Goal: Task Accomplishment & Management: Manage account settings

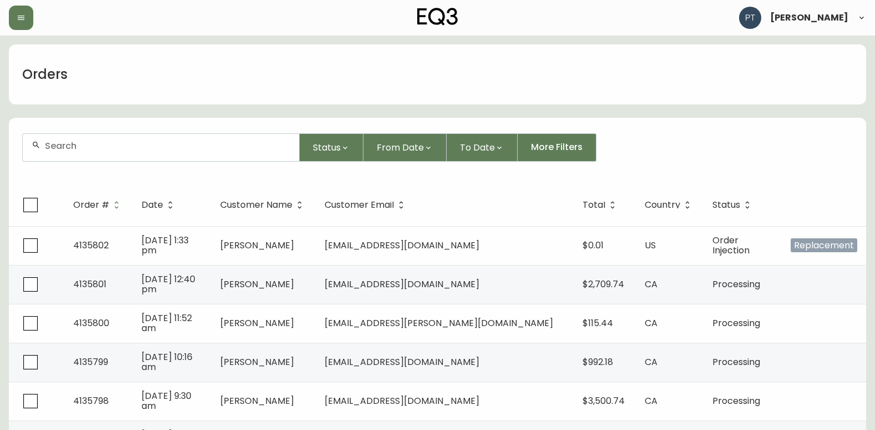
click at [72, 147] on input "text" at bounding box center [167, 145] width 245 height 11
type input "4135783"
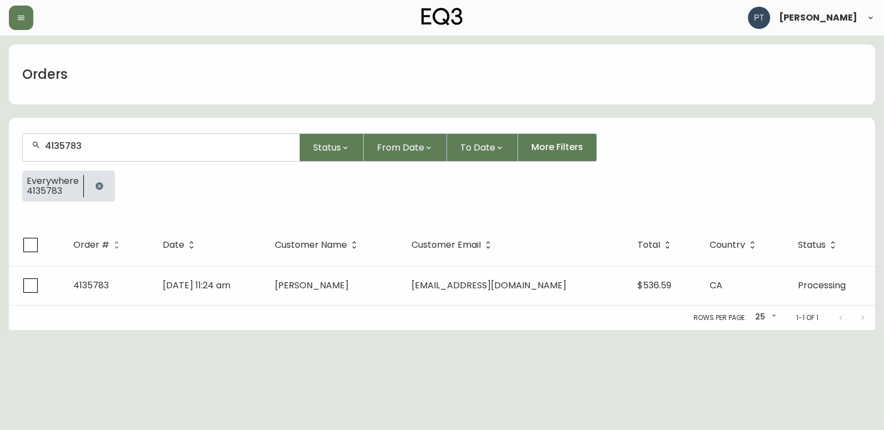
click at [266, 278] on td "[DATE] 11:24 am" at bounding box center [210, 285] width 112 height 39
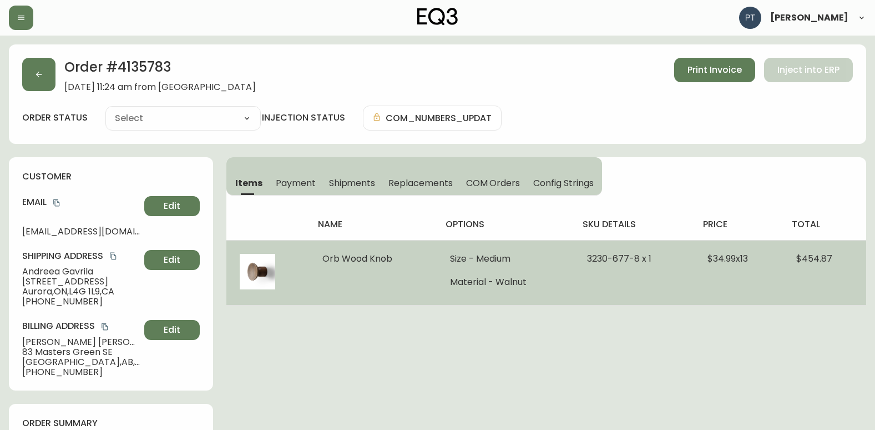
type input "Processing"
select select "PROCESSING"
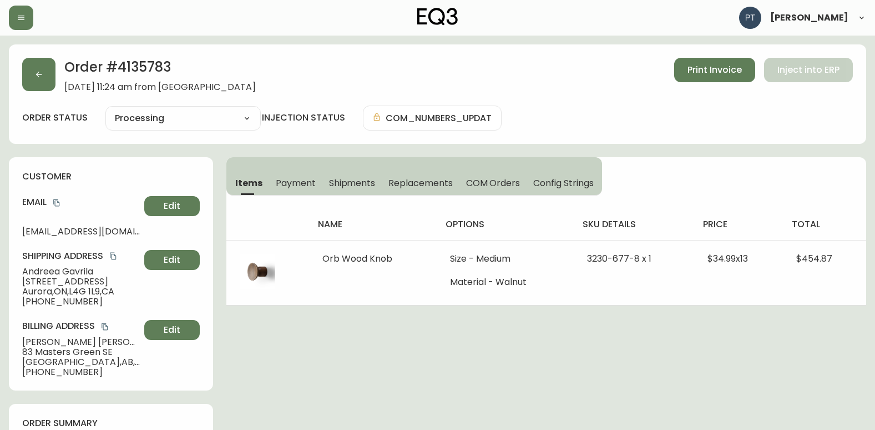
click at [357, 182] on span "Shipments" at bounding box center [352, 183] width 47 height 12
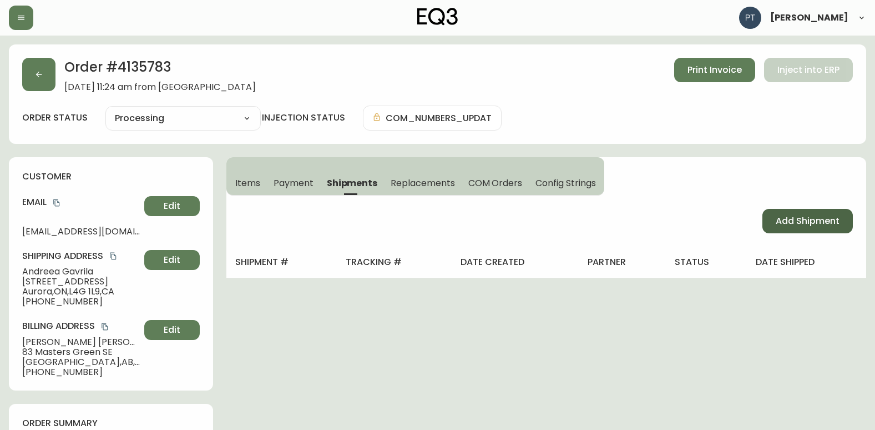
drag, startPoint x: 818, startPoint y: 216, endPoint x: 799, endPoint y: 218, distance: 19.5
click at [818, 217] on span "Add Shipment" at bounding box center [808, 221] width 64 height 12
select select "PENDING"
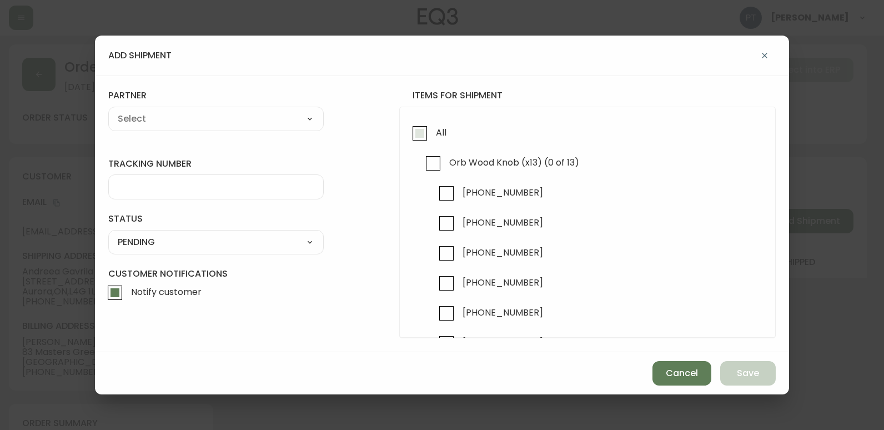
click at [413, 132] on input "All" at bounding box center [420, 133] width 26 height 26
checkbox input "true"
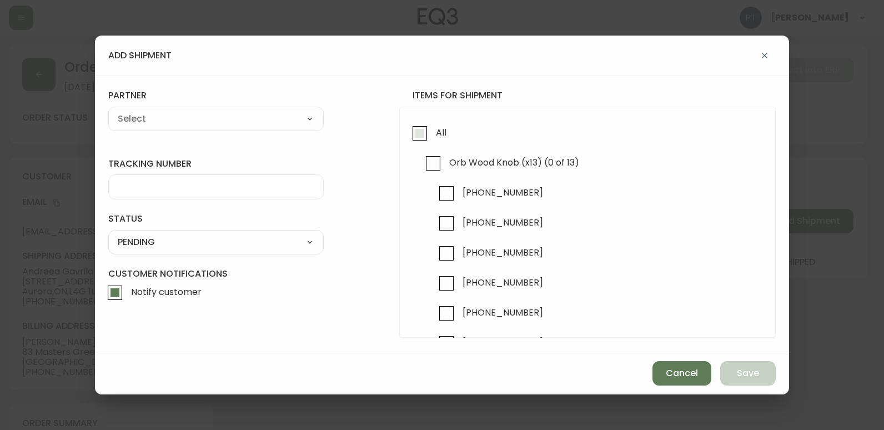
checkbox input "true"
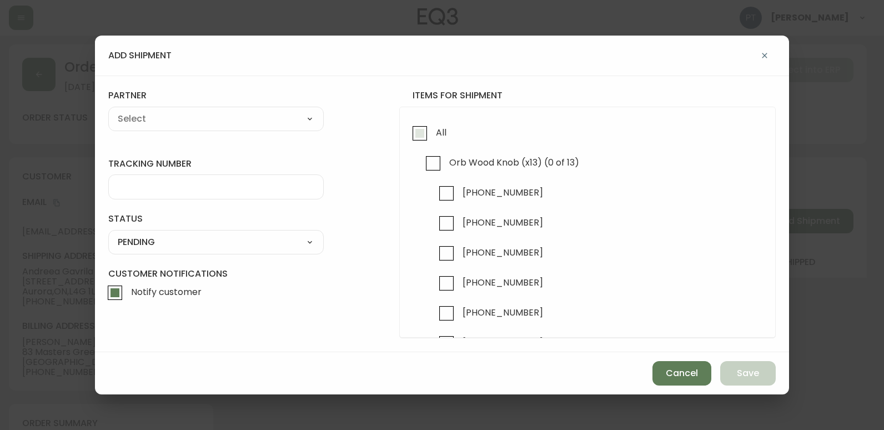
checkbox input "true"
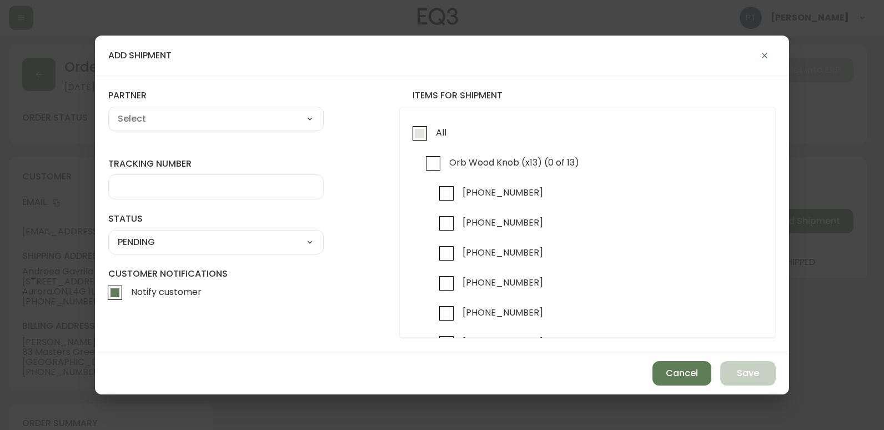
checkbox input "true"
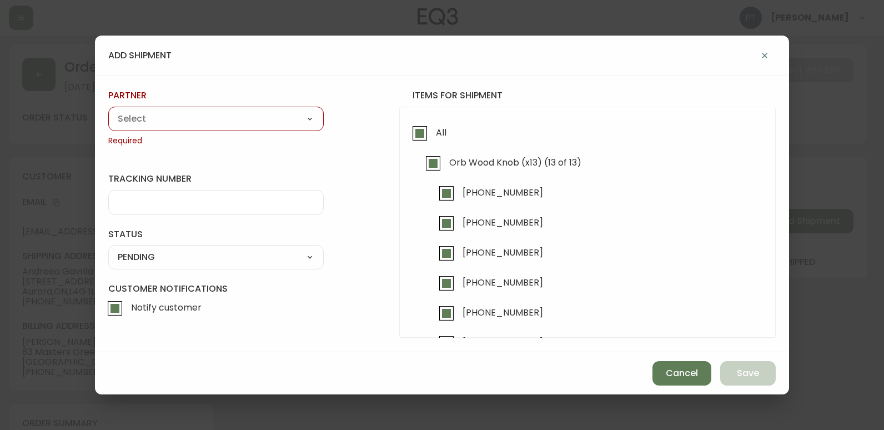
drag, startPoint x: 299, startPoint y: 118, endPoint x: 327, endPoint y: 194, distance: 80.9
click at [299, 118] on select "A Move to Remember LLC ABF Freight Alero [PERSON_NAME] Canada Post Canpar Expre…" at bounding box center [215, 118] width 215 height 17
select select "cjy0a9taa01x001669l98m63c"
click at [108, 110] on select "A Move to Remember LLC ABF Freight Alero [PERSON_NAME] Canada Post Canpar Expre…" at bounding box center [215, 118] width 215 height 17
type input "FedEx"
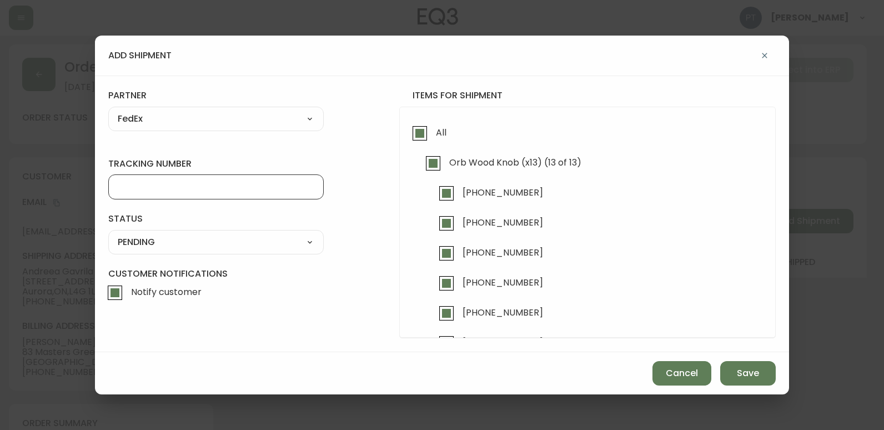
click at [200, 189] on input "tracking number" at bounding box center [216, 187] width 196 height 11
drag, startPoint x: 254, startPoint y: 281, endPoint x: 262, endPoint y: 287, distance: 10.0
click at [257, 285] on form "tracking number 9 status PENDING SHIPPED PENDING CANCELLED partner FedEx A Move…" at bounding box center [441, 213] width 667 height 248
type input "902217263914"
drag, startPoint x: 309, startPoint y: 235, endPoint x: 309, endPoint y: 244, distance: 8.9
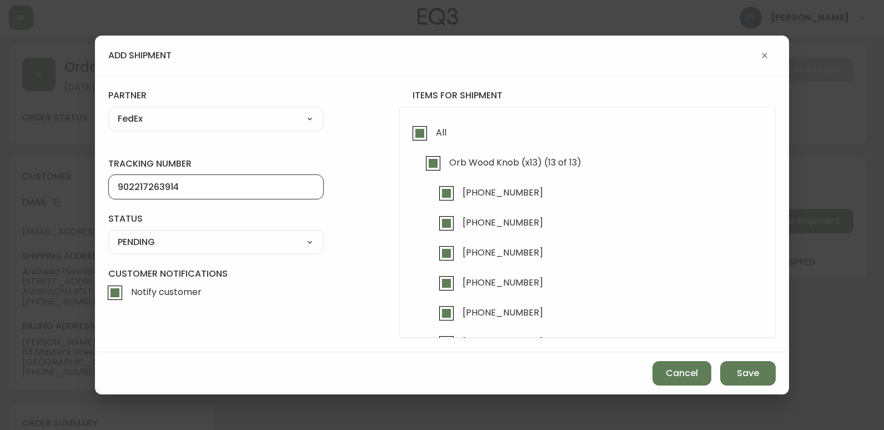
click at [309, 235] on select "SHIPPED PENDING CANCELLED" at bounding box center [215, 242] width 215 height 17
click at [108, 234] on select "SHIPPED PENDING CANCELLED" at bounding box center [215, 242] width 215 height 17
select select "PENDING"
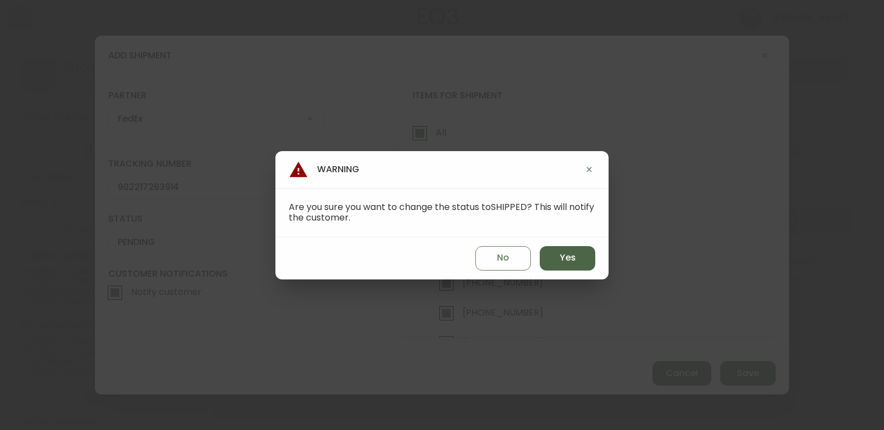
click at [563, 253] on span "Yes" at bounding box center [568, 257] width 16 height 12
type input "SHIPPED"
select select "SHIPPED"
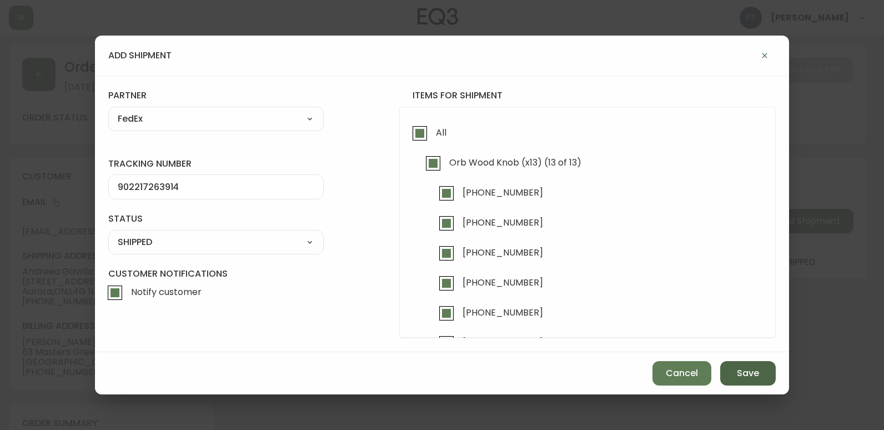
click at [762, 380] on button "Save" at bounding box center [748, 373] width 56 height 24
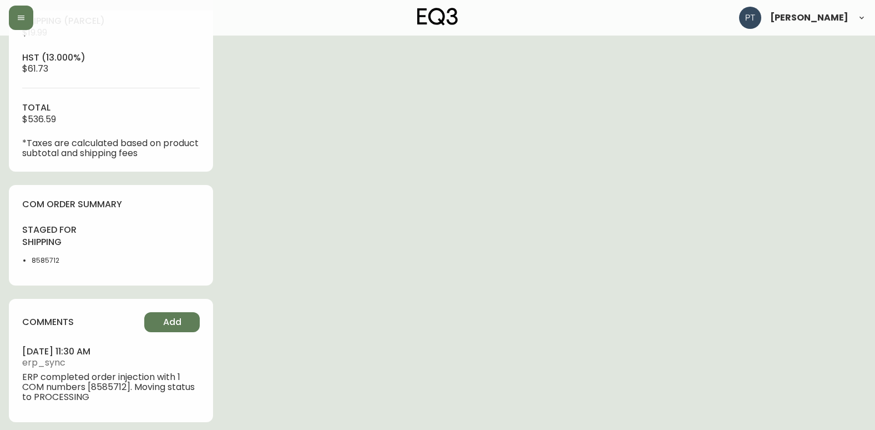
scroll to position [469, 0]
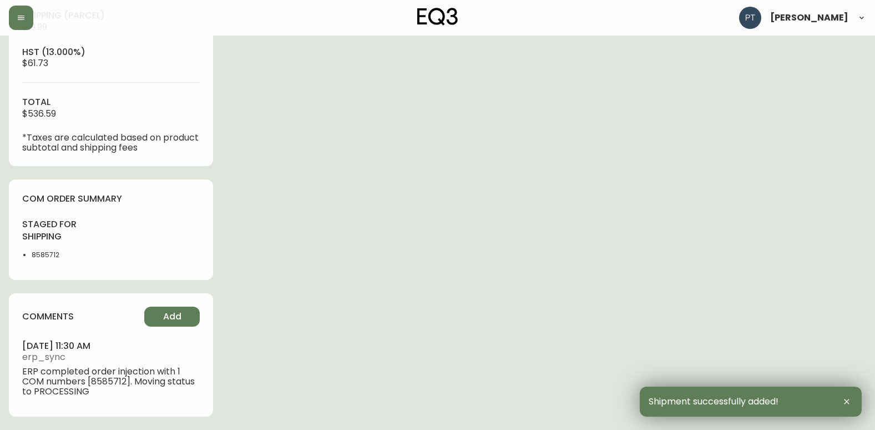
click at [175, 304] on div "comments Add [DATE] 11:30 am erp_sync ERP completed order injection with 1 COM …" at bounding box center [111, 354] width 204 height 123
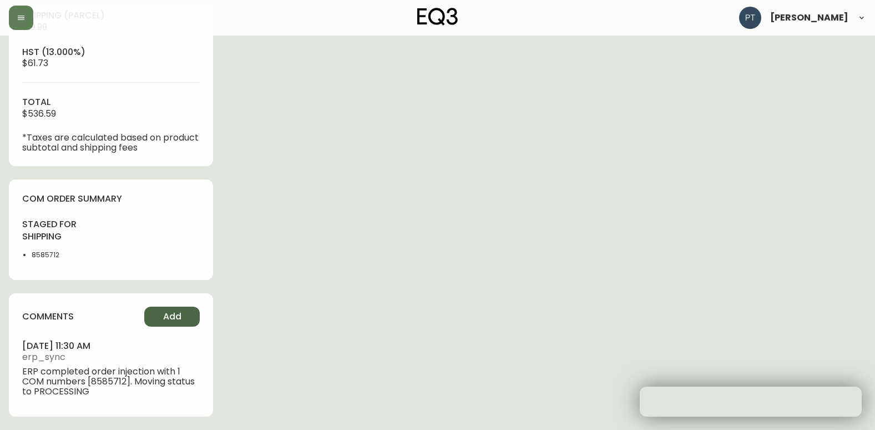
type input "Fully Shipped"
select select "FULLY_SHIPPED"
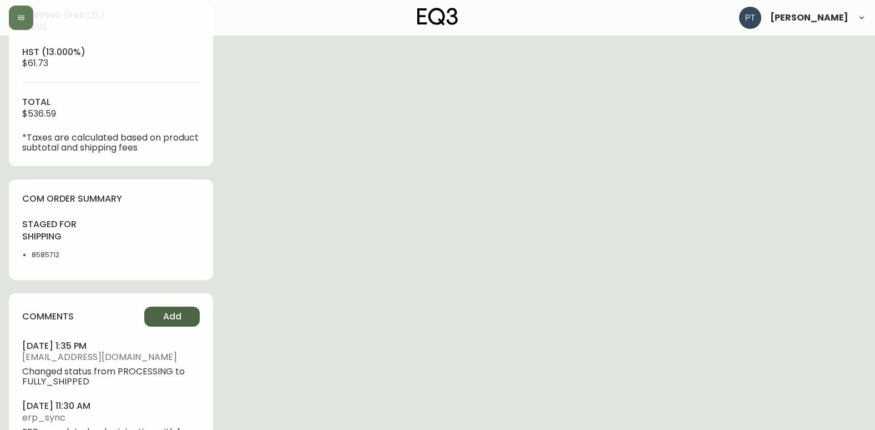
click at [177, 311] on span "Add" at bounding box center [172, 316] width 18 height 12
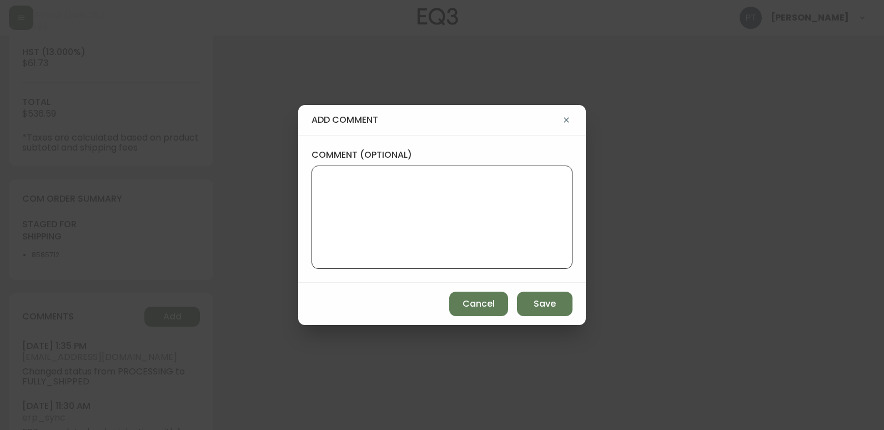
click at [424, 234] on textarea "comment (optional)" at bounding box center [442, 217] width 242 height 89
type textarea "PT"
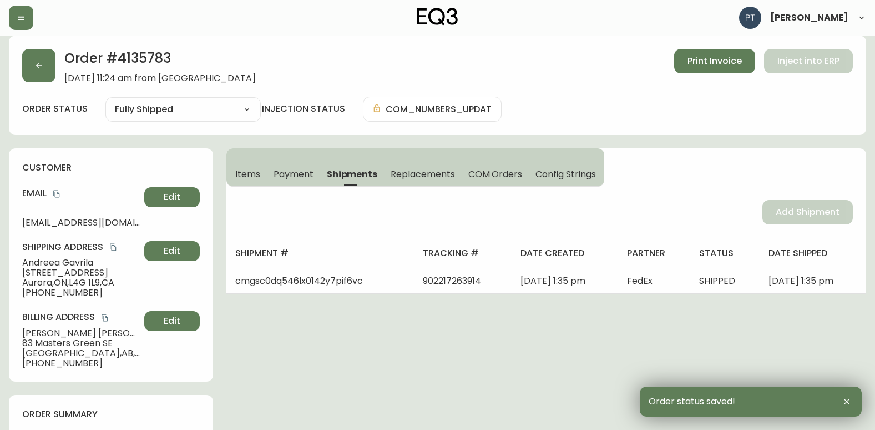
scroll to position [0, 0]
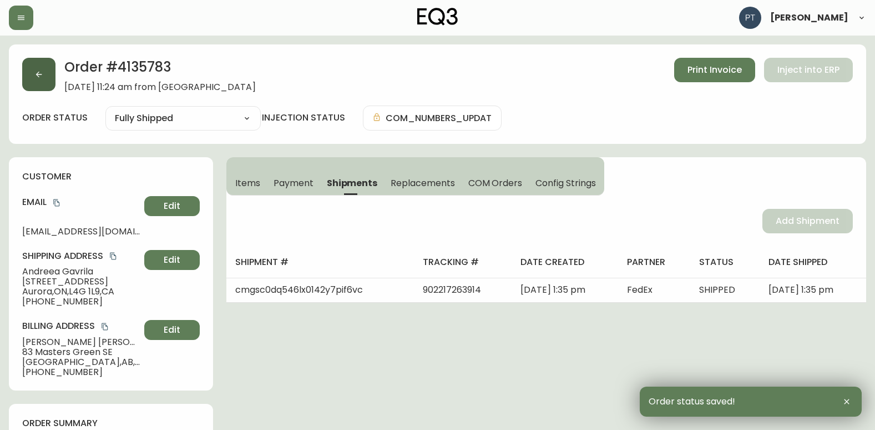
click at [27, 80] on button "button" at bounding box center [38, 74] width 33 height 33
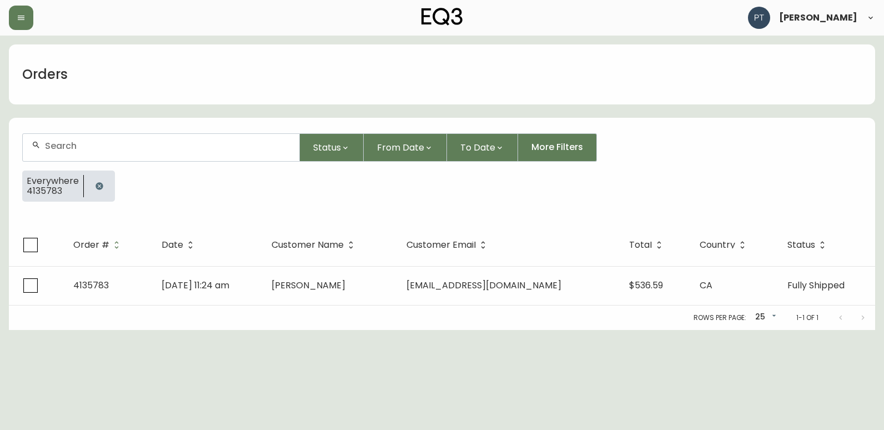
click at [148, 149] on input "text" at bounding box center [167, 145] width 245 height 11
type input "4135788"
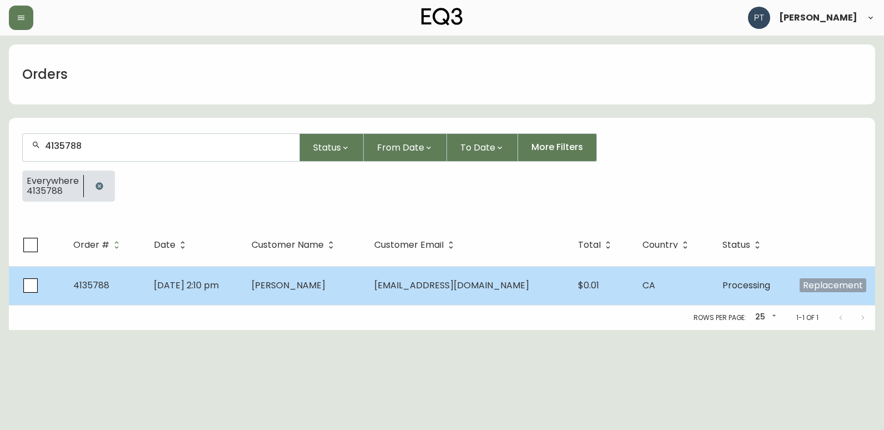
click at [366, 291] on td "[PERSON_NAME]" at bounding box center [304, 285] width 123 height 39
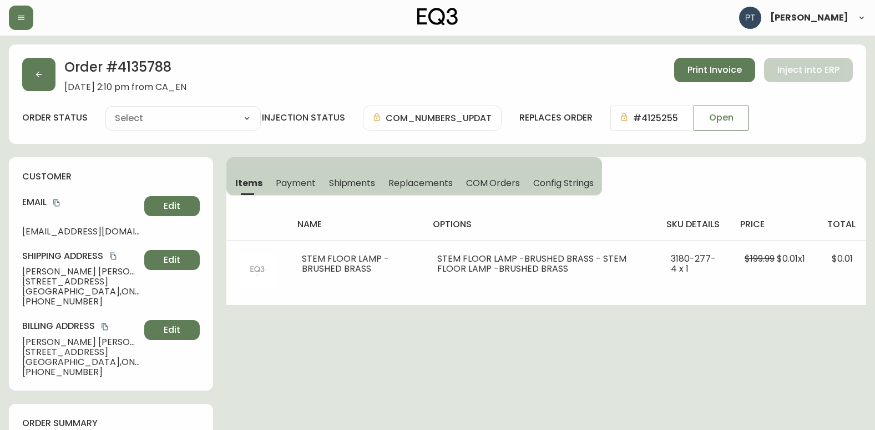
type input "Processing"
select select "PROCESSING"
click at [344, 180] on span "Shipments" at bounding box center [352, 183] width 47 height 12
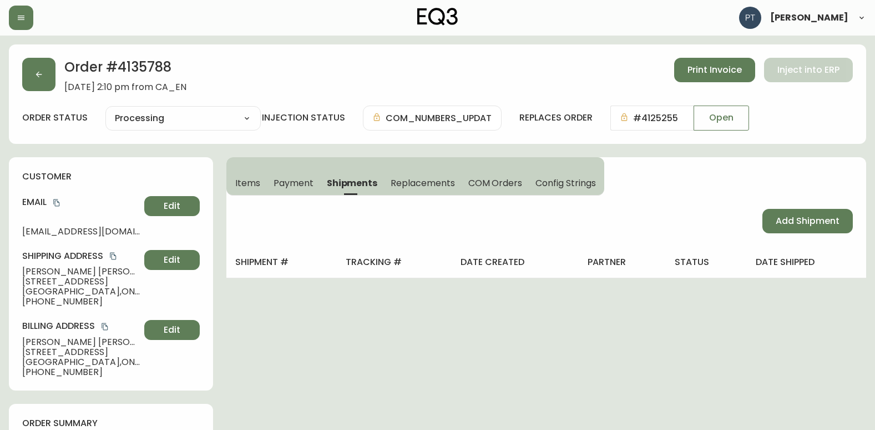
click at [834, 234] on div "Add Shipment" at bounding box center [546, 220] width 640 height 51
click at [823, 218] on span "Add Shipment" at bounding box center [808, 221] width 64 height 12
select select "PENDING"
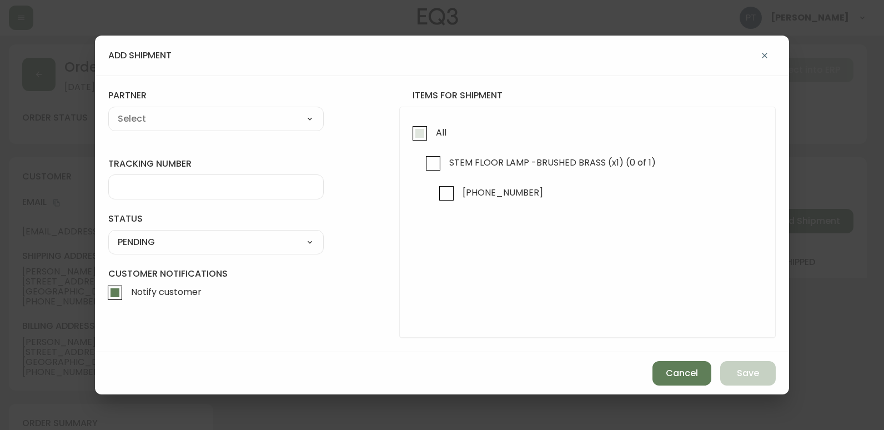
click at [429, 136] on input "All" at bounding box center [420, 133] width 26 height 26
checkbox input "true"
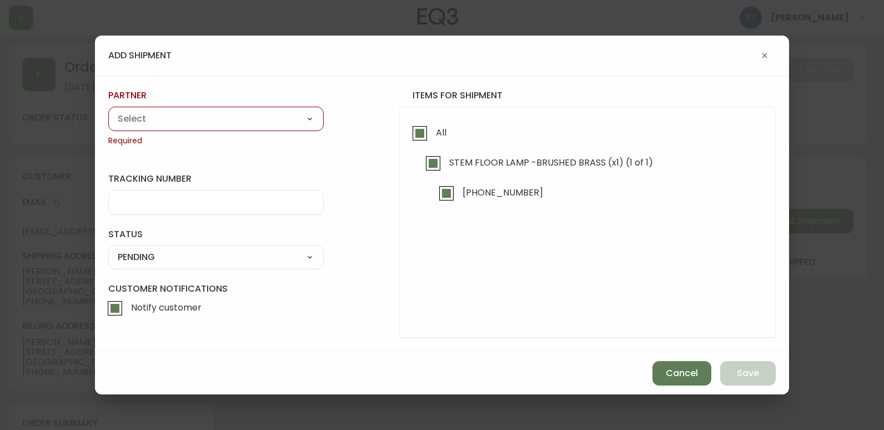
click at [306, 124] on select "A Move to Remember LLC ABF Freight Alero [PERSON_NAME] Canada Post Canpar Expre…" at bounding box center [215, 118] width 215 height 17
select select "cjy0a9taa01x001669l98m63c"
click at [108, 110] on select "A Move to Remember LLC ABF Freight Alero [PERSON_NAME] Canada Post Canpar Expre…" at bounding box center [215, 118] width 215 height 17
type input "FedEx"
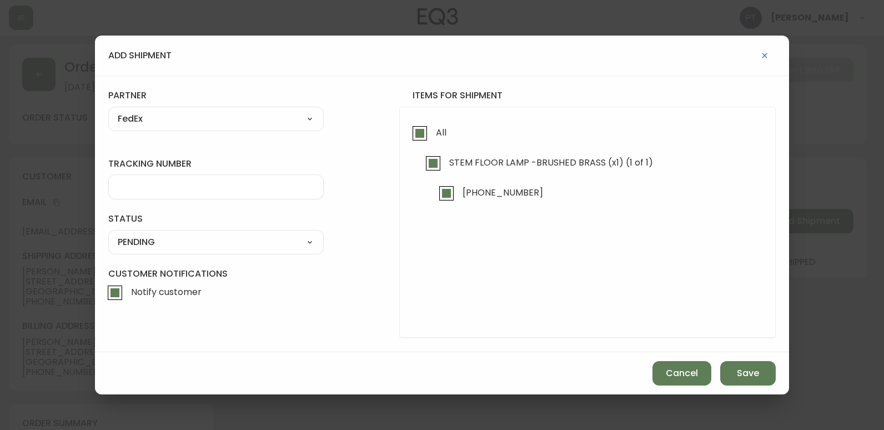
click at [264, 188] on input "tracking number" at bounding box center [216, 187] width 196 height 11
type input "902217263925"
click at [274, 234] on select "SHIPPED PENDING CANCELLED" at bounding box center [215, 242] width 215 height 17
click at [108, 234] on select "SHIPPED PENDING CANCELLED" at bounding box center [215, 242] width 215 height 17
select select "PENDING"
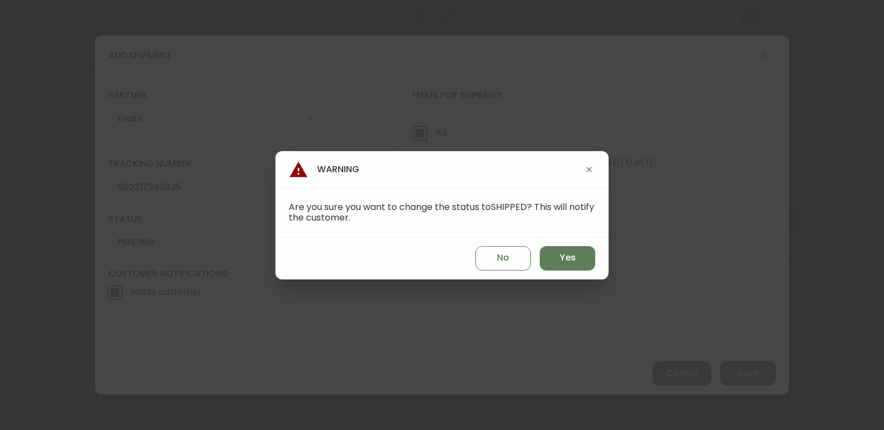
click at [602, 254] on div "No Yes" at bounding box center [441, 258] width 333 height 42
click at [590, 264] on button "Yes" at bounding box center [568, 258] width 56 height 24
type input "SHIPPED"
select select "SHIPPED"
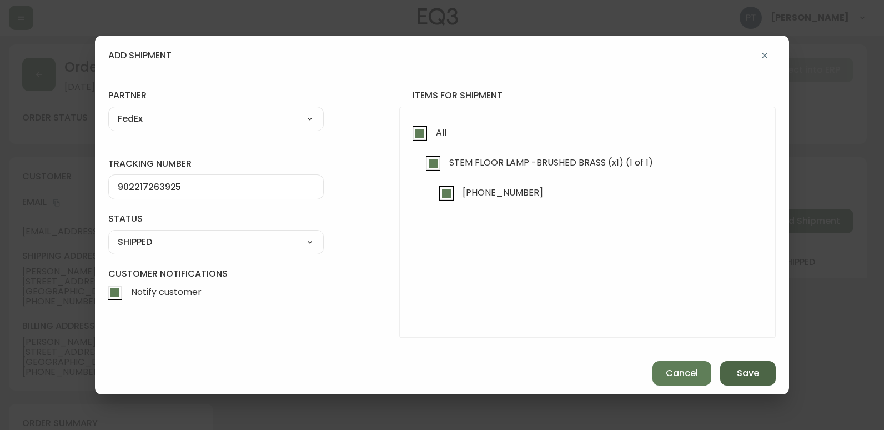
click at [749, 373] on span "Save" at bounding box center [748, 373] width 22 height 12
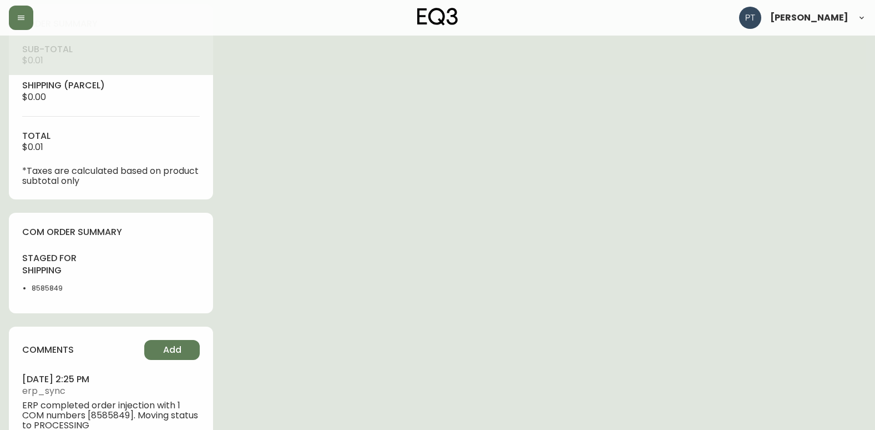
scroll to position [523, 0]
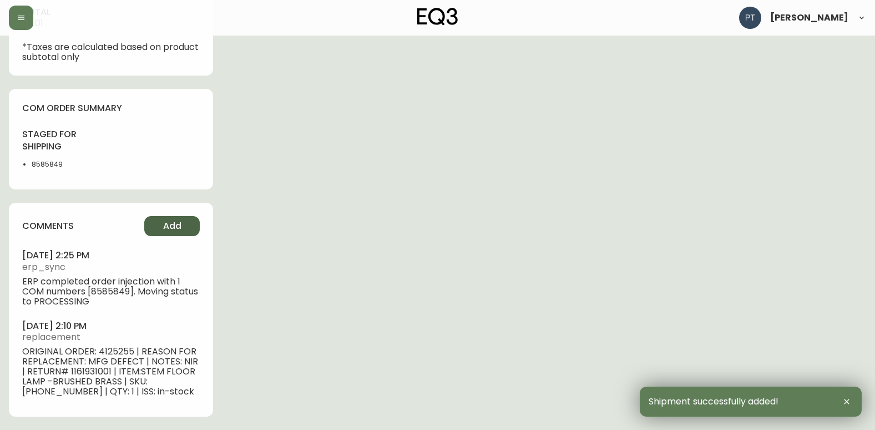
type input "Fully Shipped"
select select "FULLY_SHIPPED"
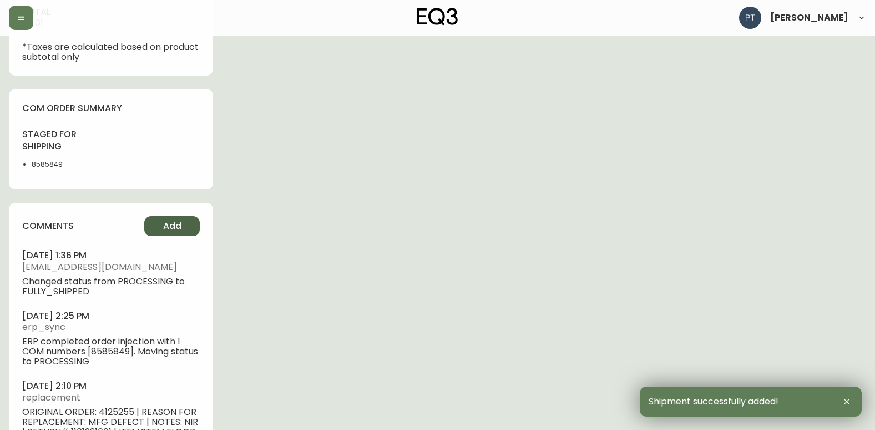
click at [187, 225] on button "Add" at bounding box center [172, 226] width 56 height 20
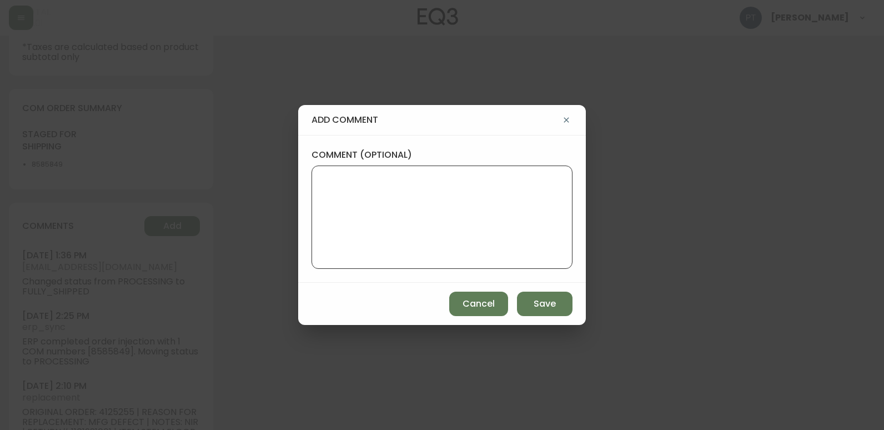
click at [324, 193] on textarea "comment (optional)" at bounding box center [442, 217] width 242 height 89
type textarea "PT"
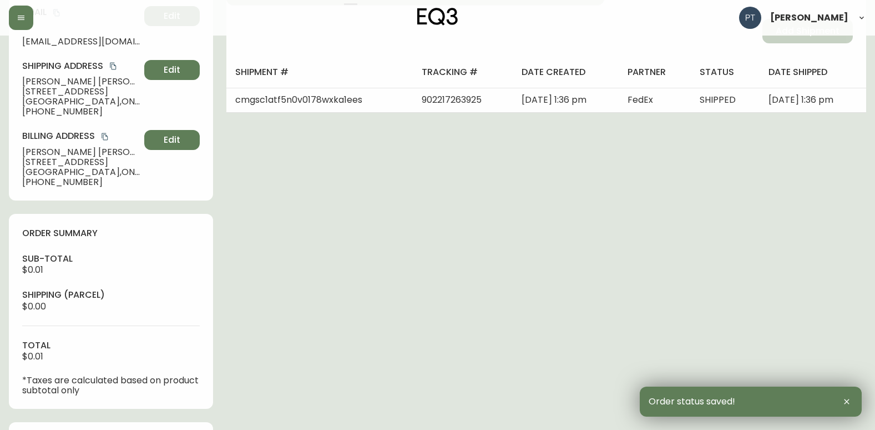
scroll to position [0, 0]
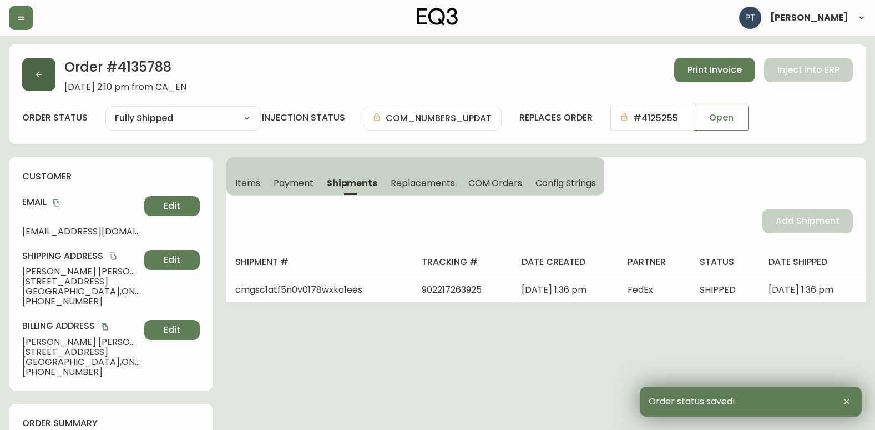
click at [40, 71] on icon "button" at bounding box center [38, 74] width 9 height 9
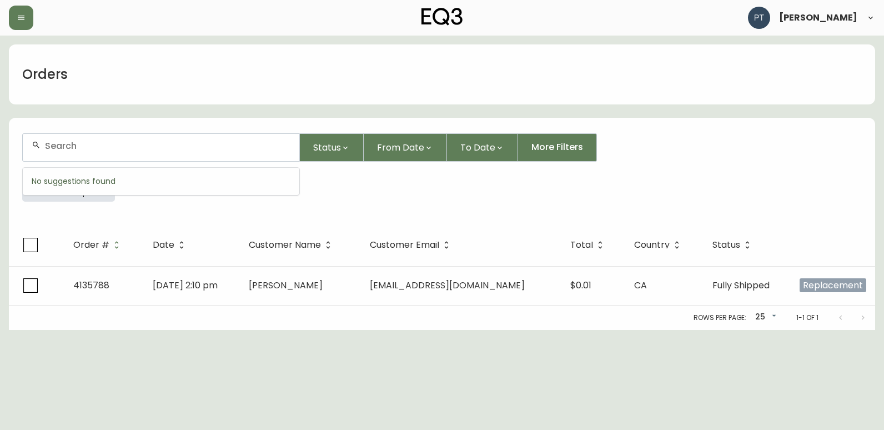
click at [163, 150] on input "text" at bounding box center [167, 145] width 245 height 11
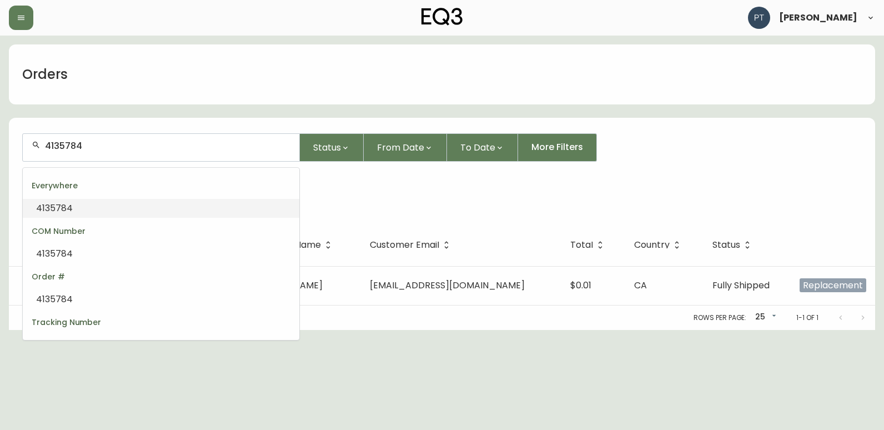
type input "4135784"
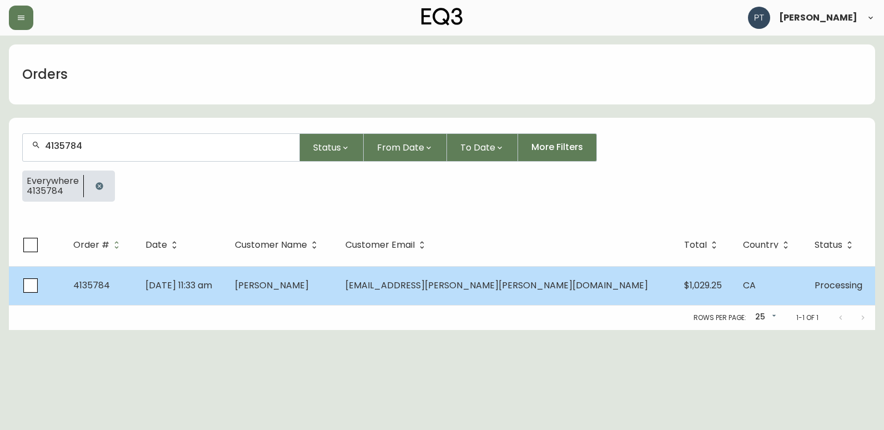
drag, startPoint x: 368, startPoint y: 297, endPoint x: 368, endPoint y: 290, distance: 6.7
click at [336, 290] on td "[PERSON_NAME]" at bounding box center [281, 285] width 110 height 39
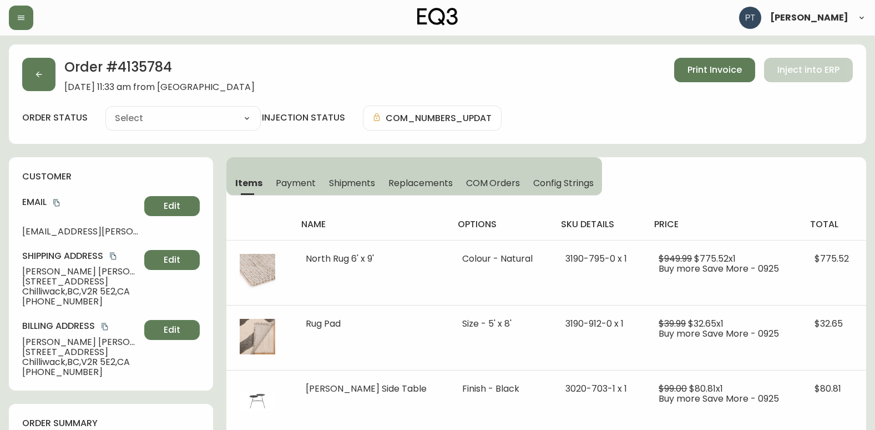
type input "Processing"
select select "PROCESSING"
click at [356, 184] on span "Shipments" at bounding box center [352, 183] width 47 height 12
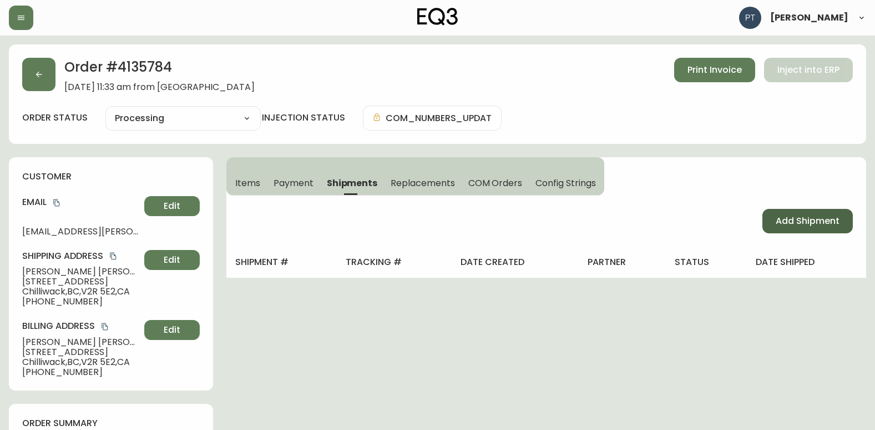
click at [798, 225] on span "Add Shipment" at bounding box center [808, 221] width 64 height 12
select select "PENDING"
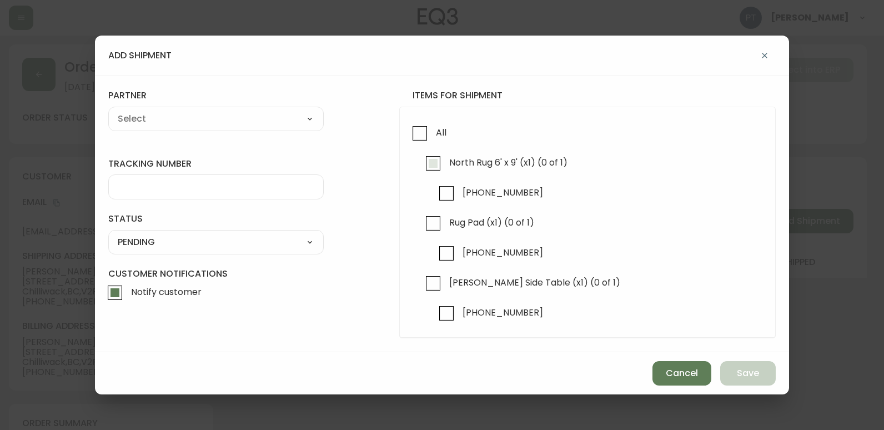
click at [432, 167] on input "North Rug 6' x 9' (x1) (0 of 1)" at bounding box center [433, 163] width 26 height 26
checkbox input "true"
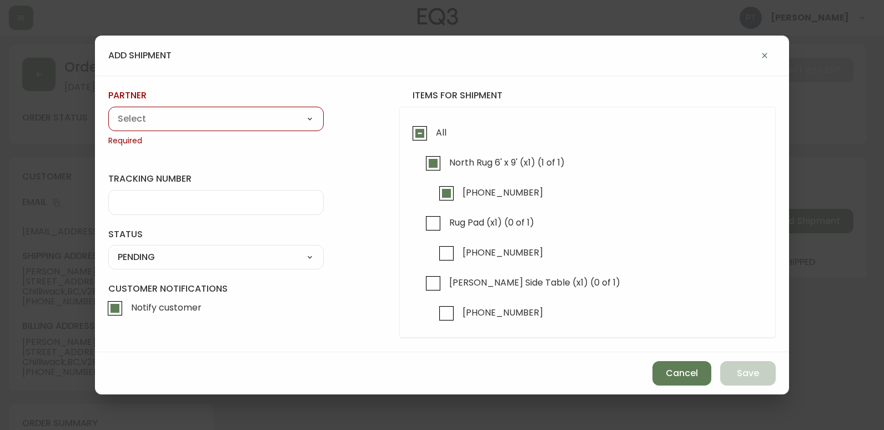
drag, startPoint x: 292, startPoint y: 120, endPoint x: 292, endPoint y: 126, distance: 6.1
click at [292, 120] on select "A Move to Remember LLC ABF Freight Alero [PERSON_NAME] Canada Post Canpar Expre…" at bounding box center [215, 118] width 215 height 17
select select "cjy0a9taa01x001669l98m63c"
click at [108, 110] on select "A Move to Remember LLC ABF Freight Alero [PERSON_NAME] Canada Post Canpar Expre…" at bounding box center [215, 118] width 215 height 17
type input "FedEx"
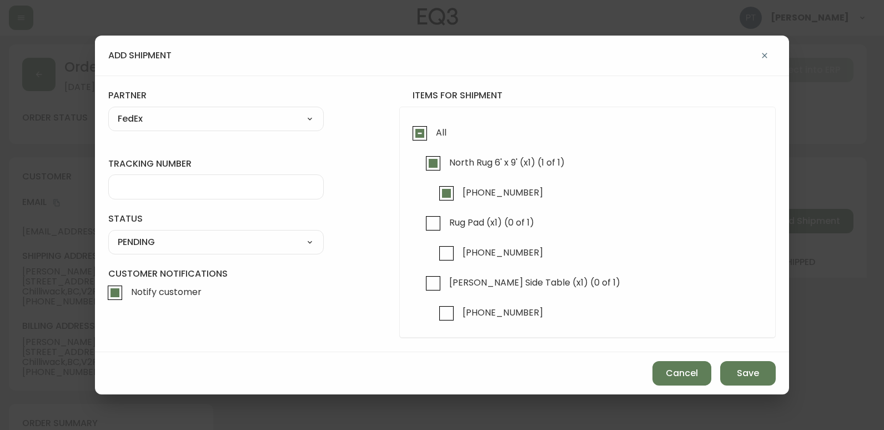
click at [251, 185] on input "tracking number" at bounding box center [216, 187] width 196 height 11
type input "902217263936"
drag, startPoint x: 270, startPoint y: 238, endPoint x: 273, endPoint y: 246, distance: 9.0
click at [270, 238] on select "SHIPPED PENDING CANCELLED" at bounding box center [215, 242] width 215 height 17
click at [274, 249] on select "SHIPPED PENDING CANCELLED" at bounding box center [215, 242] width 215 height 17
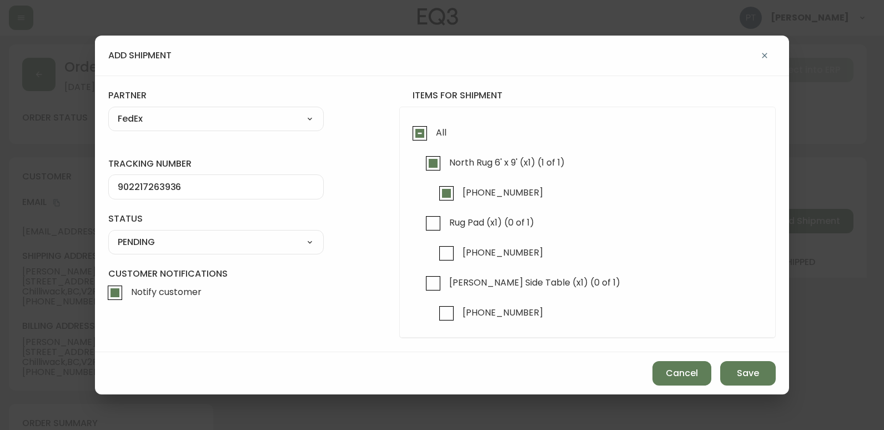
click at [277, 245] on select "SHIPPED PENDING CANCELLED" at bounding box center [215, 242] width 215 height 17
click at [108, 234] on select "SHIPPED PENDING CANCELLED" at bounding box center [215, 242] width 215 height 17
select select "PENDING"
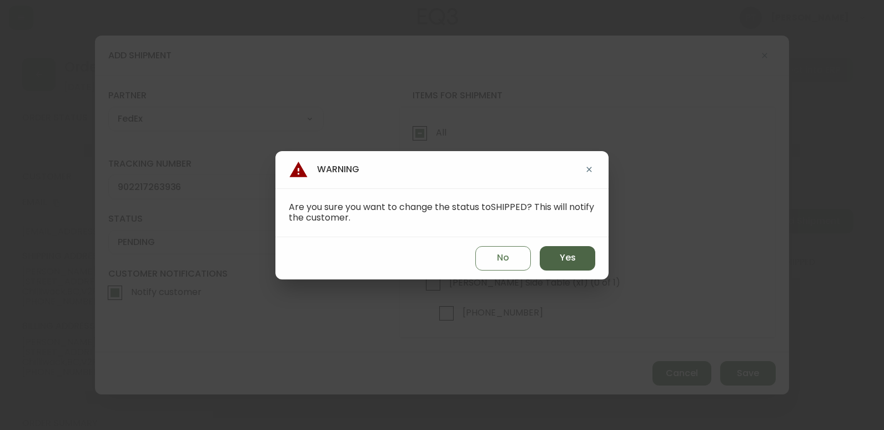
click at [564, 254] on span "Yes" at bounding box center [568, 257] width 16 height 12
type input "SHIPPED"
select select "SHIPPED"
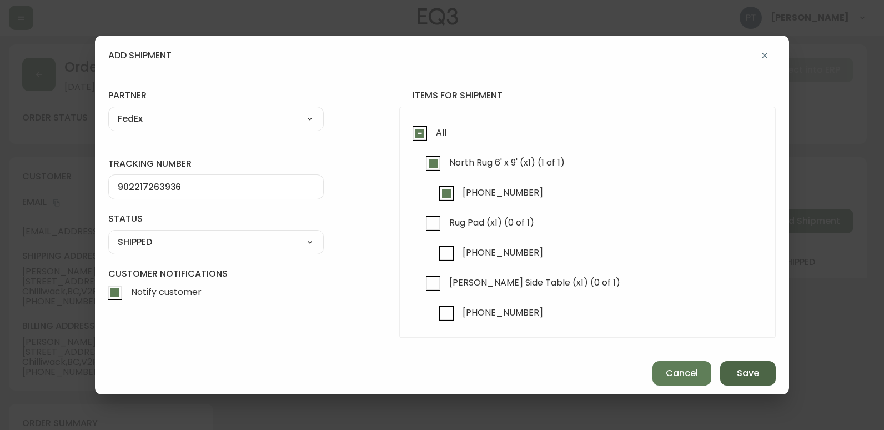
click at [730, 368] on button "Save" at bounding box center [748, 373] width 56 height 24
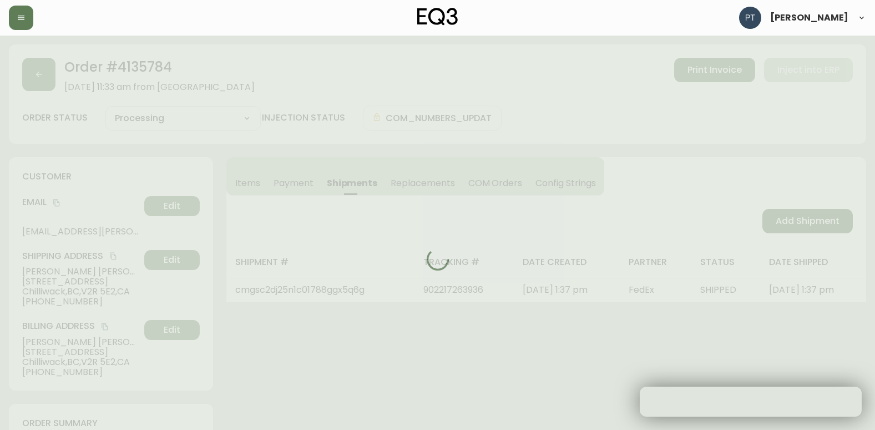
type input "Partially Shipped"
select select "PARTIALLY_SHIPPED"
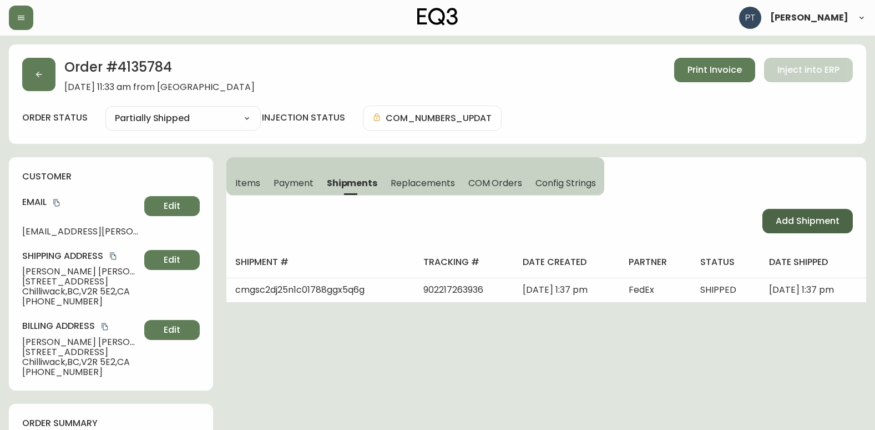
click at [793, 215] on span "Add Shipment" at bounding box center [808, 221] width 64 height 12
select select "PENDING"
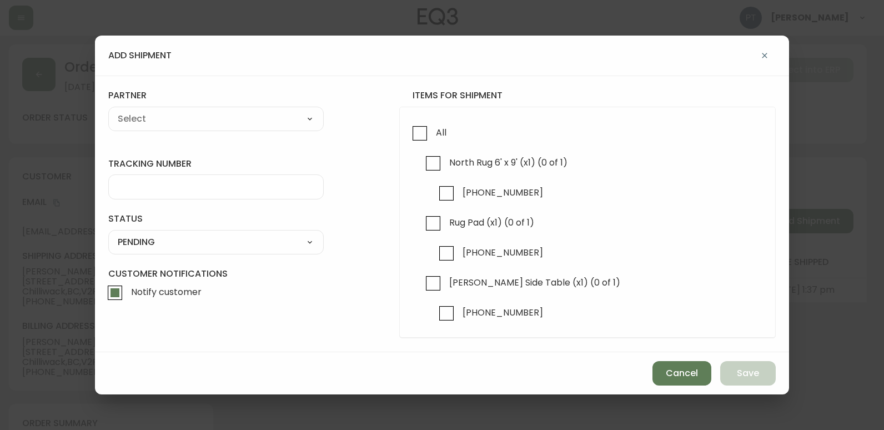
checkbox input "true"
click at [435, 233] on input "Rug Pad (x1) (0 of 1)" at bounding box center [433, 223] width 26 height 26
checkbox input "true"
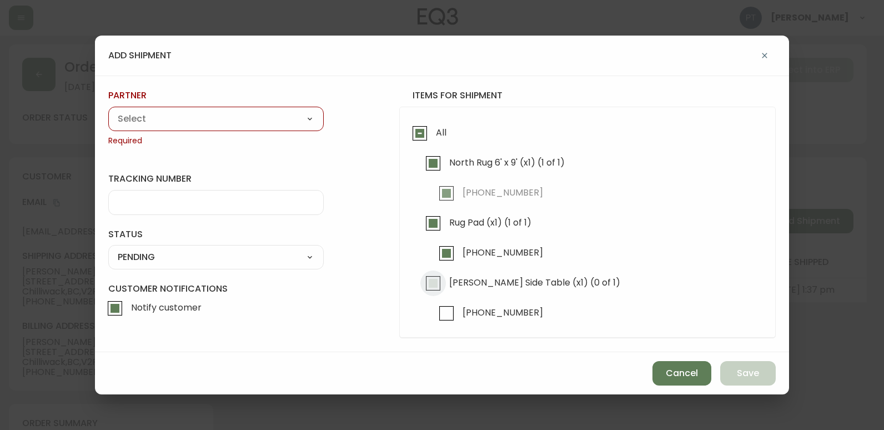
click at [430, 280] on input "[PERSON_NAME] Side Table (x1) (0 of 1)" at bounding box center [433, 283] width 26 height 26
checkbox input "true"
click at [255, 104] on div "partner A Move to Remember LLC ABF Freight Alero [PERSON_NAME] Canada Post Canp…" at bounding box center [215, 117] width 215 height 57
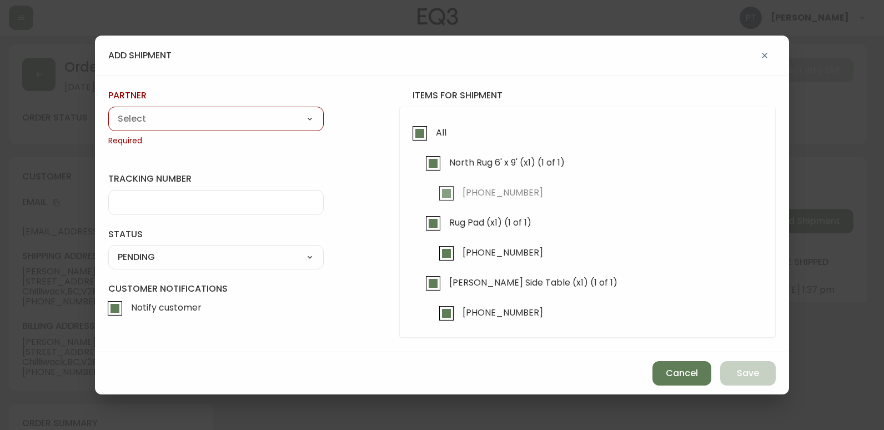
click at [264, 120] on select "A Move to Remember LLC ABF Freight Alero [PERSON_NAME] Canada Post Canpar Expre…" at bounding box center [215, 118] width 215 height 17
select select "cjy0a9taa01x001669l98m63c"
click at [108, 110] on select "A Move to Remember LLC ABF Freight Alero [PERSON_NAME] Canada Post Canpar Expre…" at bounding box center [215, 118] width 215 height 17
type input "FedEx"
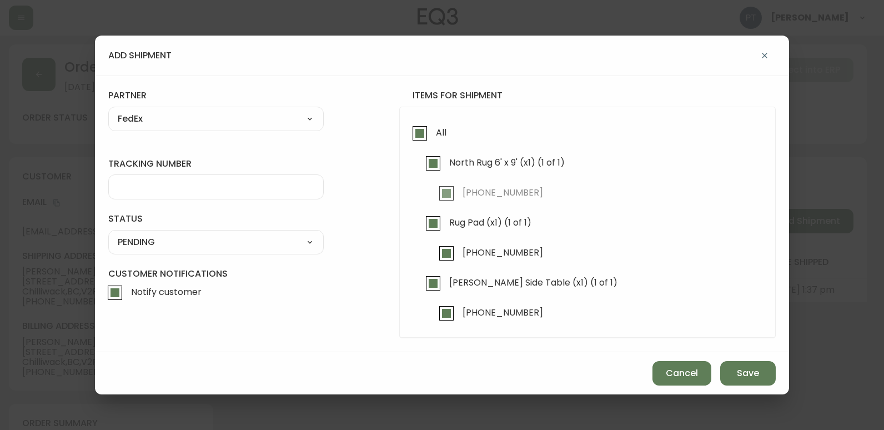
click at [267, 196] on div at bounding box center [215, 186] width 215 height 25
type input "902217263947"
click at [273, 243] on select "SHIPPED PENDING CANCELLED" at bounding box center [215, 242] width 215 height 17
click at [108, 234] on select "SHIPPED PENDING CANCELLED" at bounding box center [215, 242] width 215 height 17
select select "PENDING"
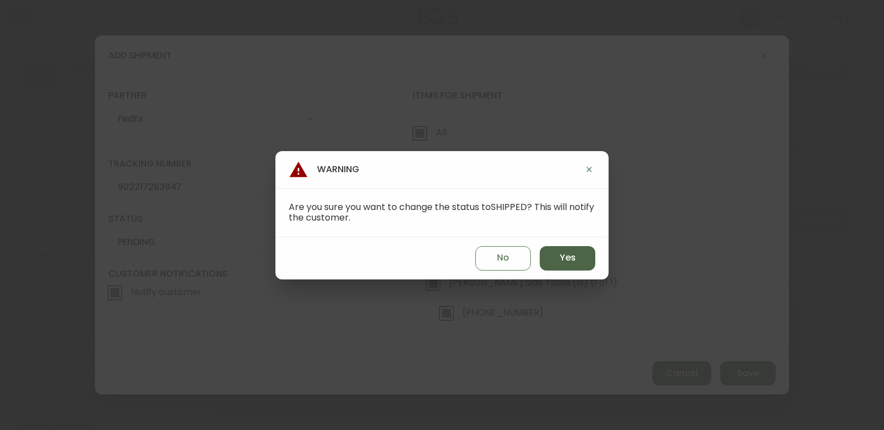
click at [559, 265] on button "Yes" at bounding box center [568, 258] width 56 height 24
type input "SHIPPED"
select select "SHIPPED"
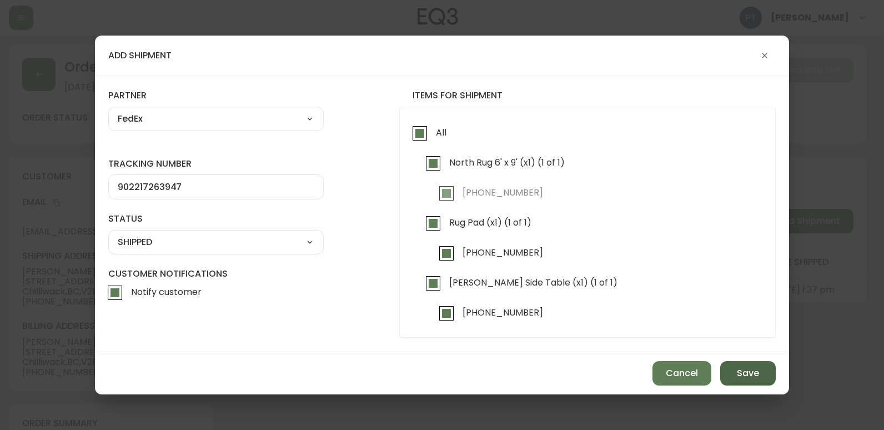
drag, startPoint x: 745, startPoint y: 374, endPoint x: 745, endPoint y: 368, distance: 6.1
click at [747, 374] on span "Save" at bounding box center [748, 373] width 22 height 12
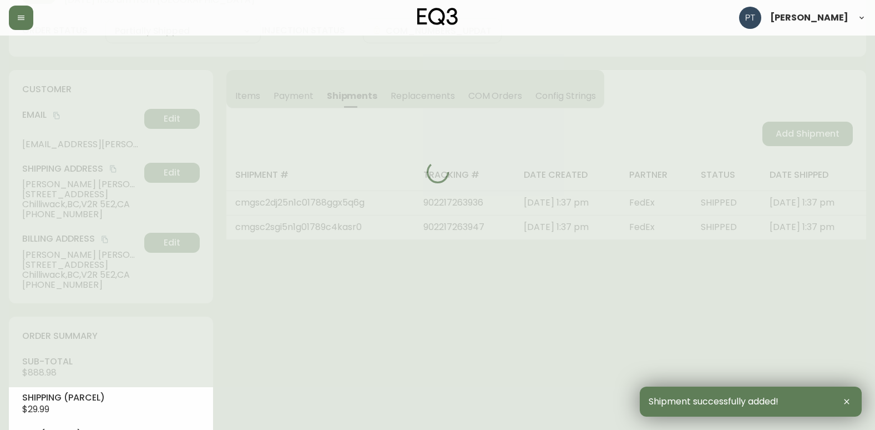
type input "Fully Shipped"
select select "FULLY_SHIPPED"
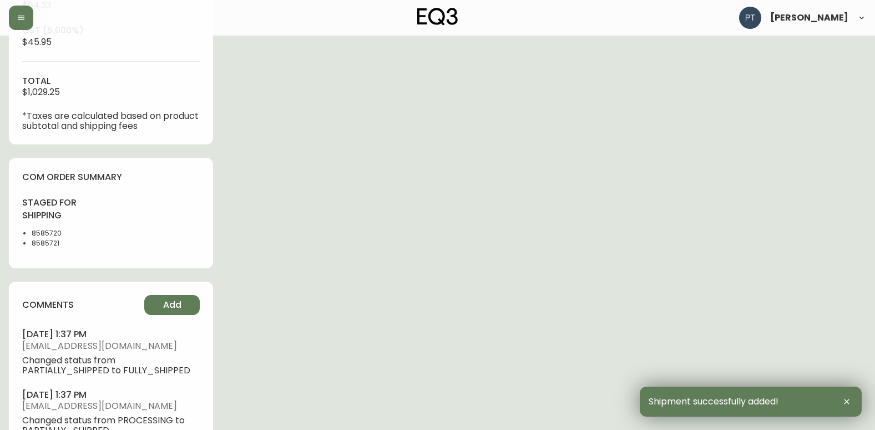
scroll to position [611, 0]
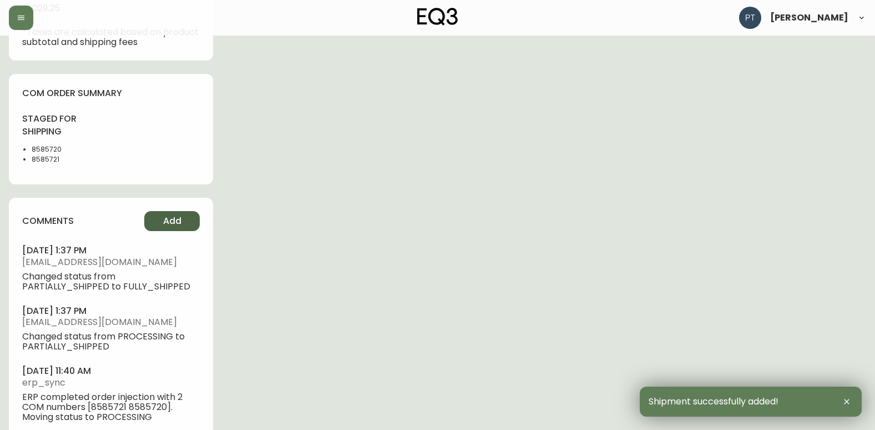
click at [173, 229] on button "Add" at bounding box center [172, 221] width 56 height 20
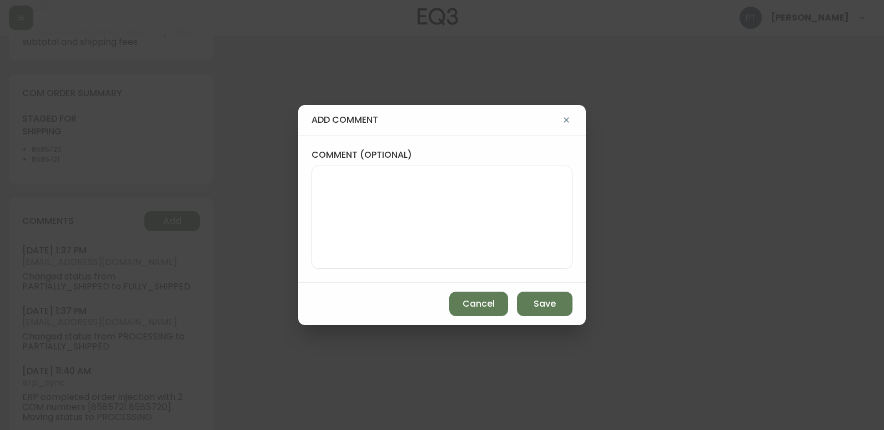
click at [377, 230] on textarea "comment (optional)" at bounding box center [442, 217] width 242 height 89
type textarea "PT"
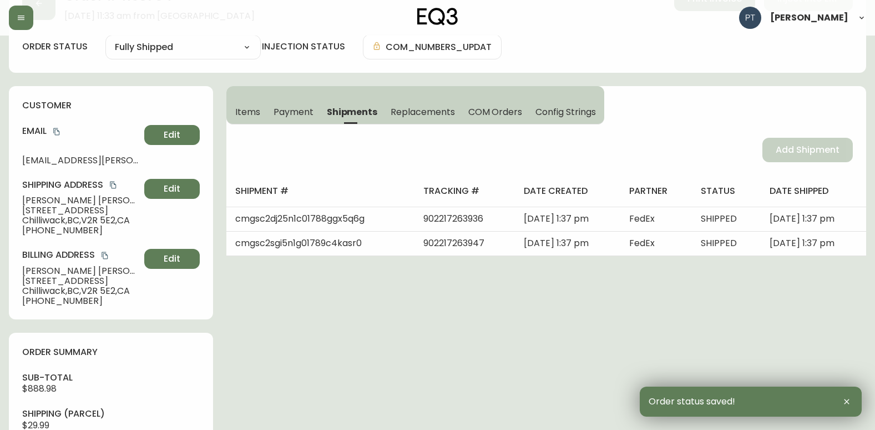
scroll to position [0, 0]
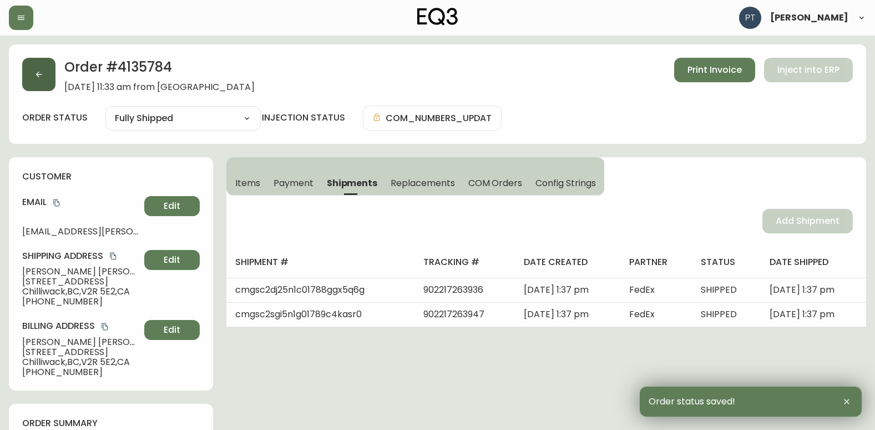
click at [37, 77] on icon "button" at bounding box center [38, 74] width 9 height 9
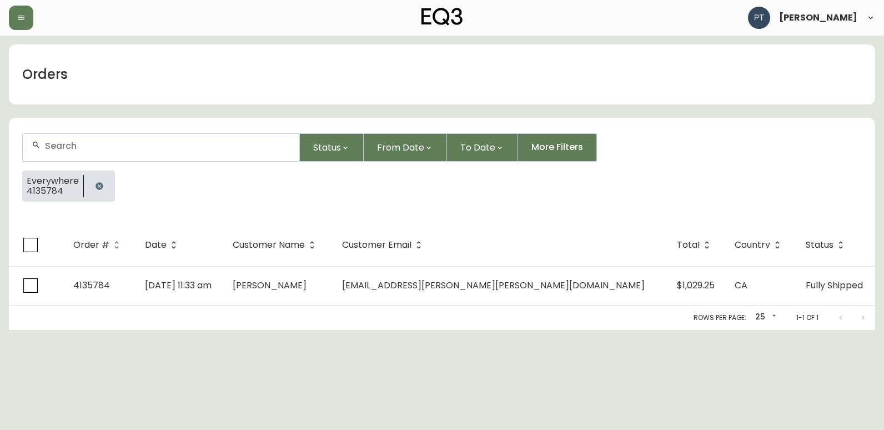
click at [174, 153] on div at bounding box center [161, 147] width 276 height 27
type input "4135796"
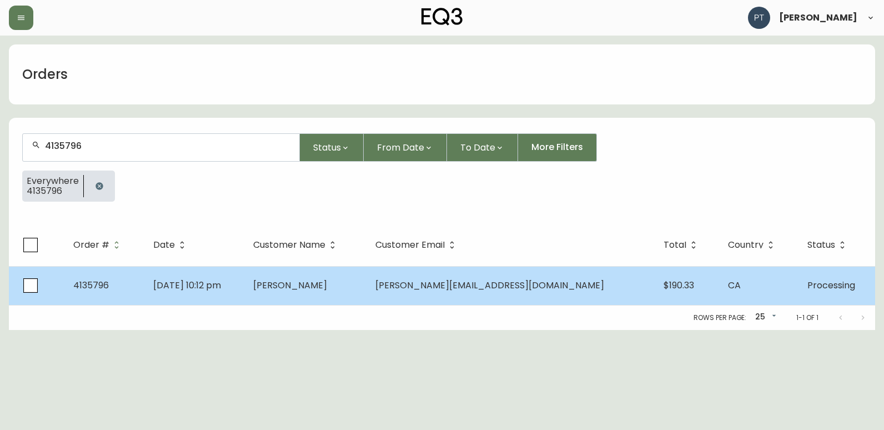
click at [327, 287] on span "[PERSON_NAME]" at bounding box center [290, 285] width 74 height 13
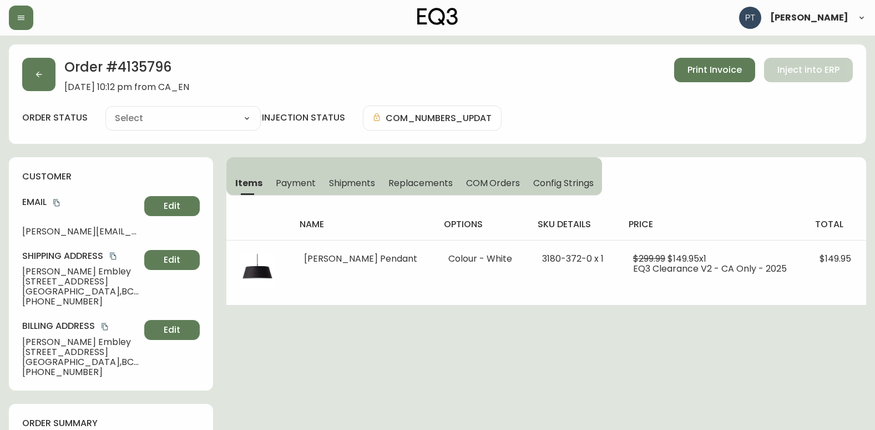
type input "Processing"
select select "PROCESSING"
click at [357, 180] on span "Shipments" at bounding box center [352, 183] width 47 height 12
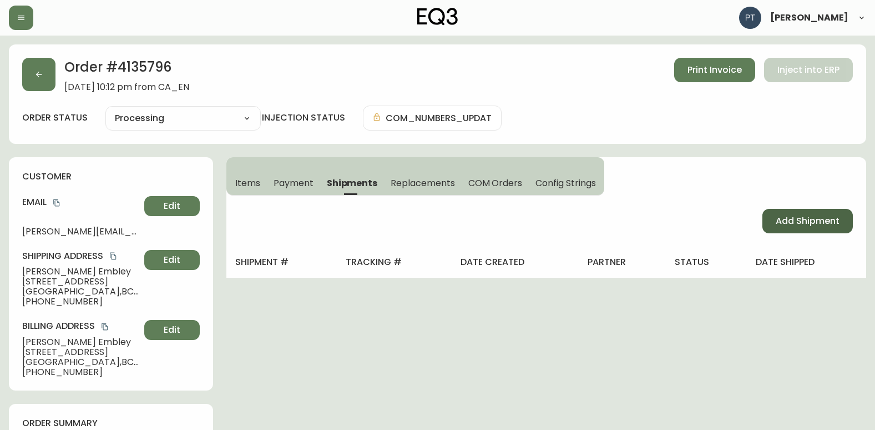
click at [783, 218] on span "Add Shipment" at bounding box center [808, 221] width 64 height 12
select select "PENDING"
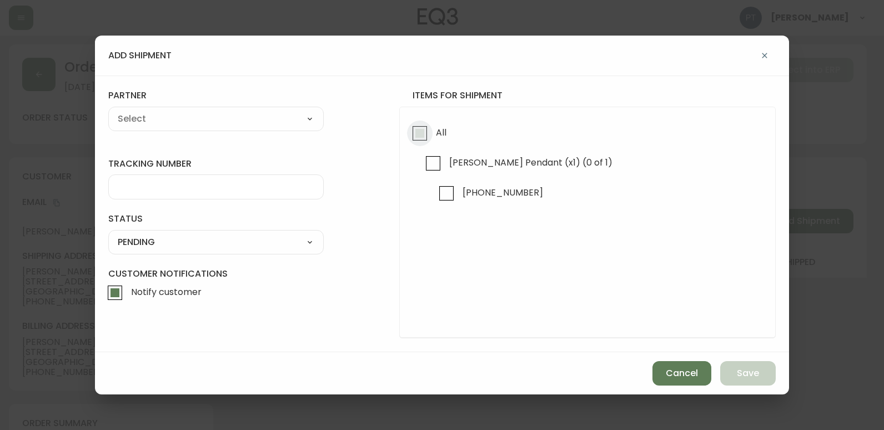
click at [429, 134] on input "All" at bounding box center [420, 133] width 26 height 26
checkbox input "true"
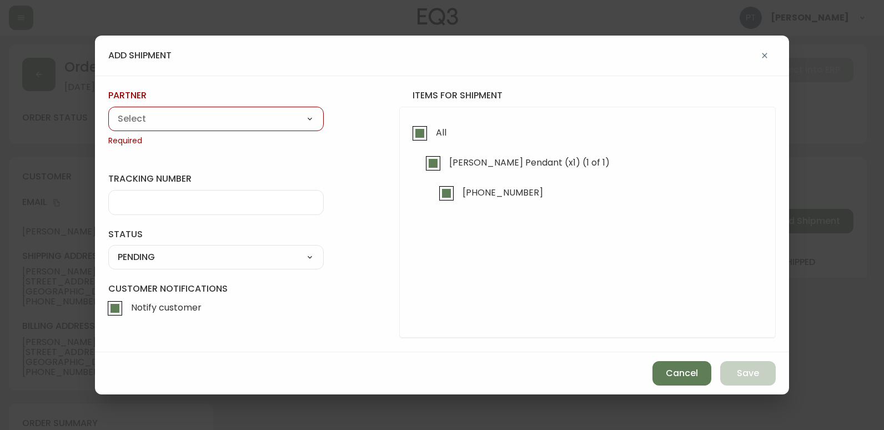
drag, startPoint x: 314, startPoint y: 118, endPoint x: 310, endPoint y: 127, distance: 9.0
click at [314, 118] on select "A Move to Remember LLC ABF Freight Alero [PERSON_NAME] Canada Post Canpar Expre…" at bounding box center [215, 118] width 215 height 17
select select "cjy0a9taa01x001669l98m63c"
click at [108, 110] on select "A Move to Remember LLC ABF Freight Alero [PERSON_NAME] Canada Post Canpar Expre…" at bounding box center [215, 118] width 215 height 17
type input "FedEx"
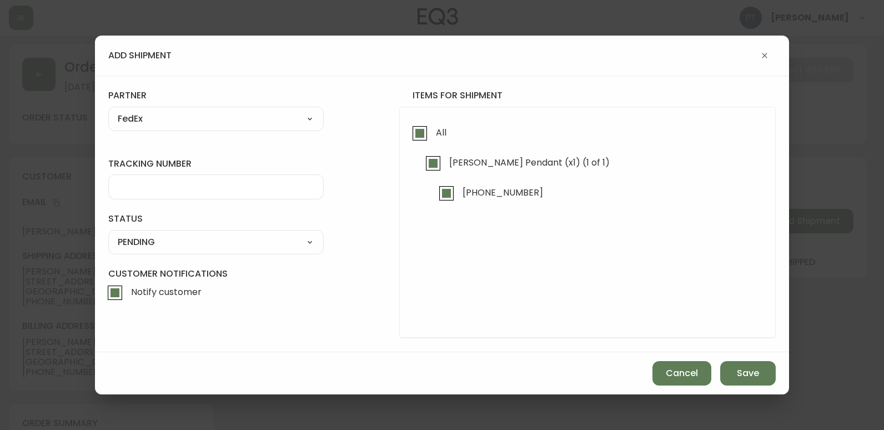
click at [254, 188] on input "tracking number" at bounding box center [216, 187] width 196 height 11
type input "902217263958"
drag, startPoint x: 314, startPoint y: 244, endPoint x: 309, endPoint y: 250, distance: 7.5
click at [314, 244] on select "SHIPPED PENDING CANCELLED" at bounding box center [215, 242] width 215 height 17
click at [108, 234] on select "SHIPPED PENDING CANCELLED" at bounding box center [215, 242] width 215 height 17
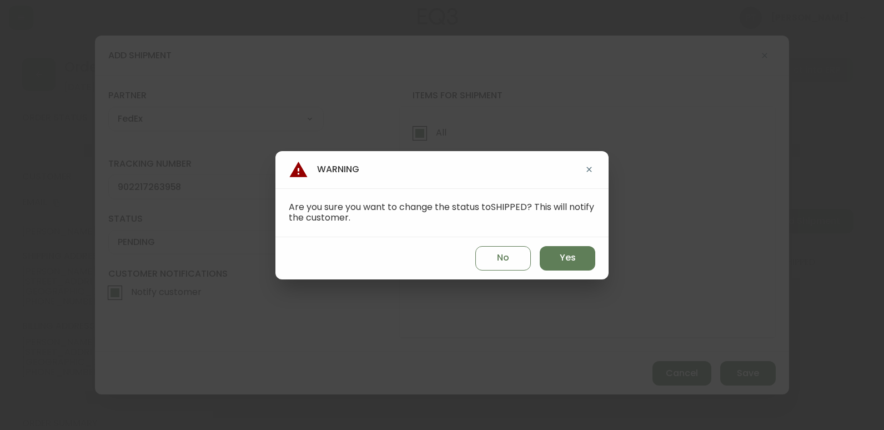
select select "PENDING"
click at [563, 251] on button "Yes" at bounding box center [568, 258] width 56 height 24
type input "SHIPPED"
select select "SHIPPED"
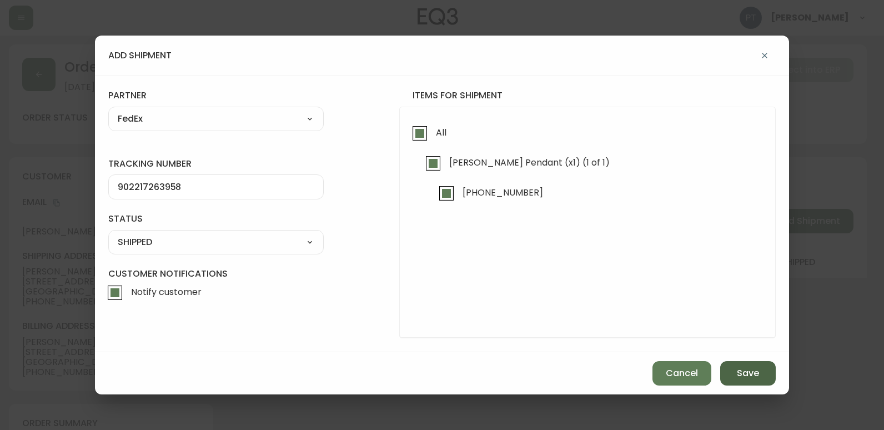
click at [762, 370] on button "Save" at bounding box center [748, 373] width 56 height 24
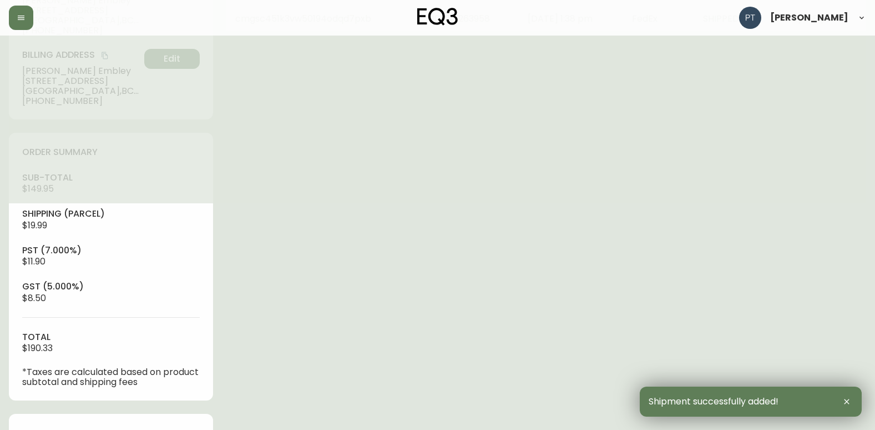
type input "Fully Shipped"
select select "FULLY_SHIPPED"
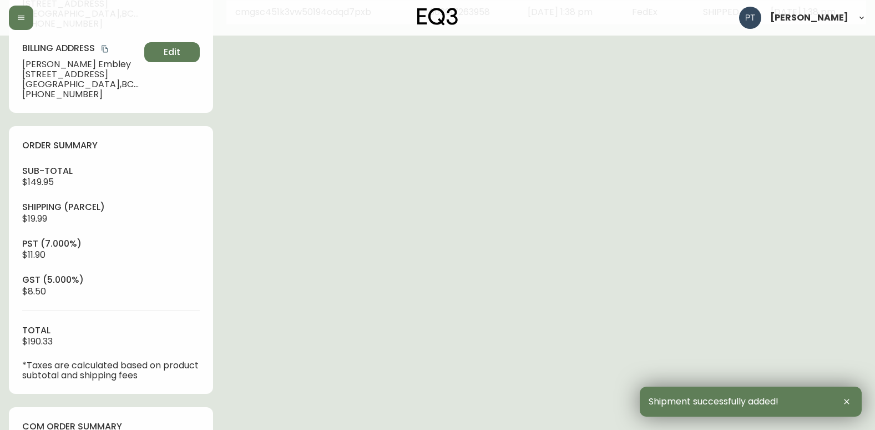
scroll to position [444, 0]
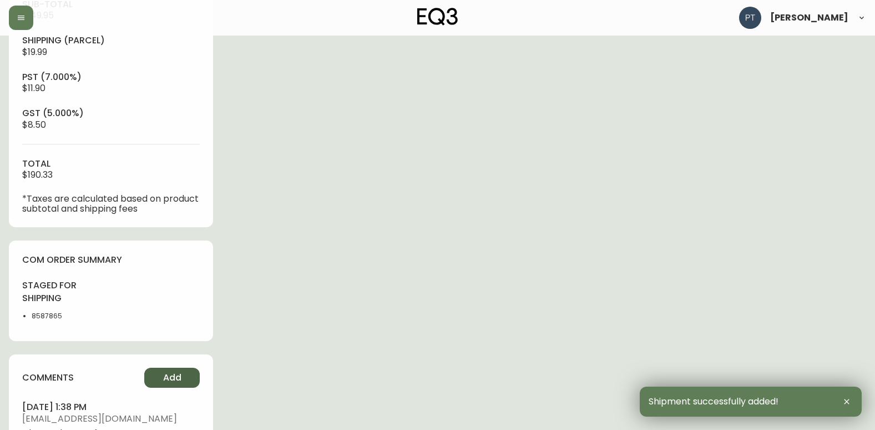
click at [192, 378] on button "Add" at bounding box center [172, 377] width 56 height 20
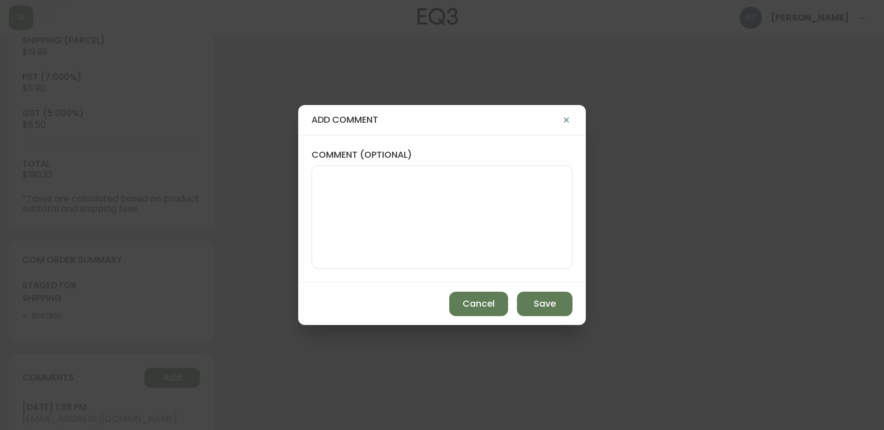
click at [371, 219] on textarea "comment (optional)" at bounding box center [442, 217] width 242 height 89
type textarea "PT"
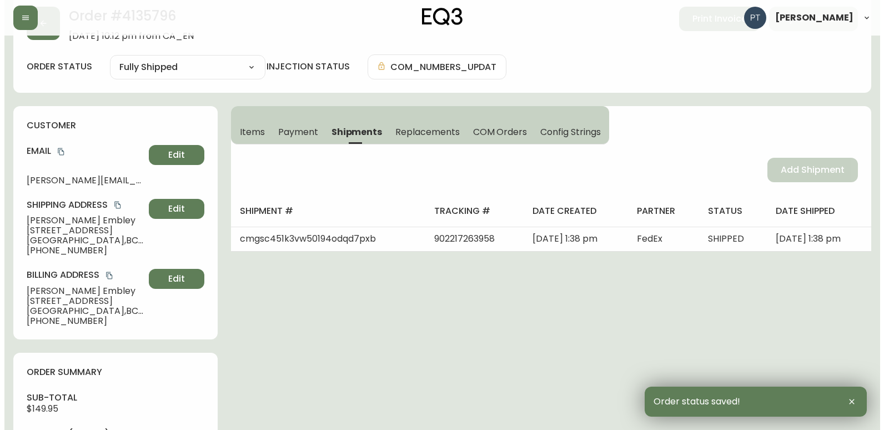
scroll to position [0, 0]
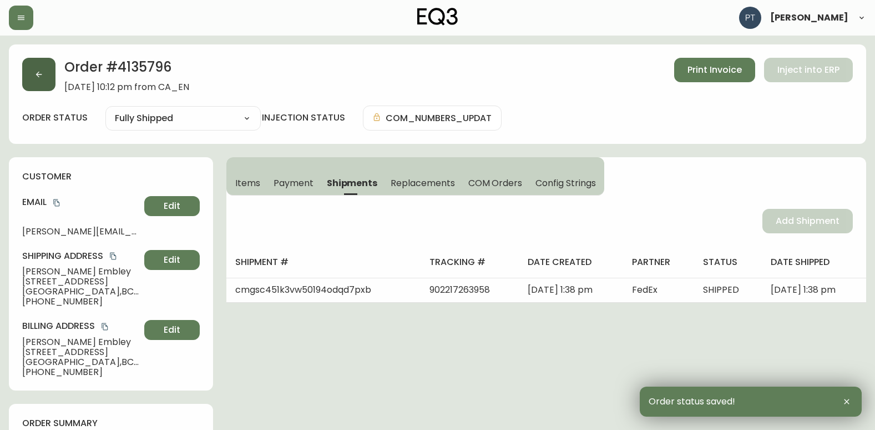
click at [50, 81] on button "button" at bounding box center [38, 74] width 33 height 33
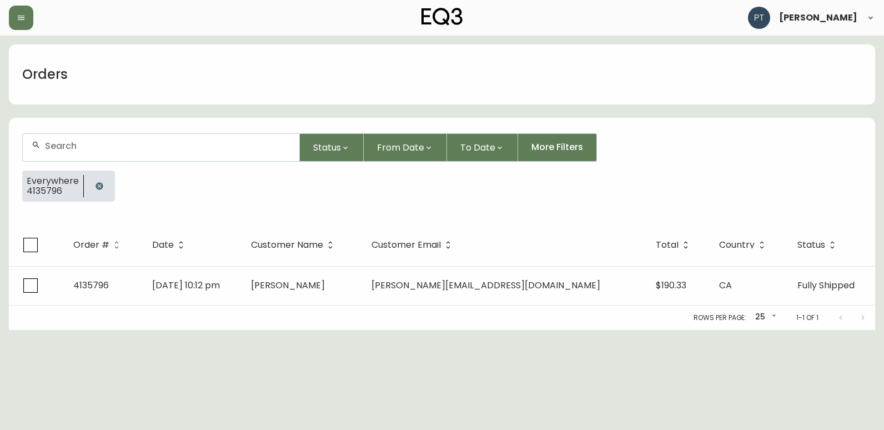
click at [147, 150] on input "text" at bounding box center [167, 145] width 245 height 11
type input "4135787"
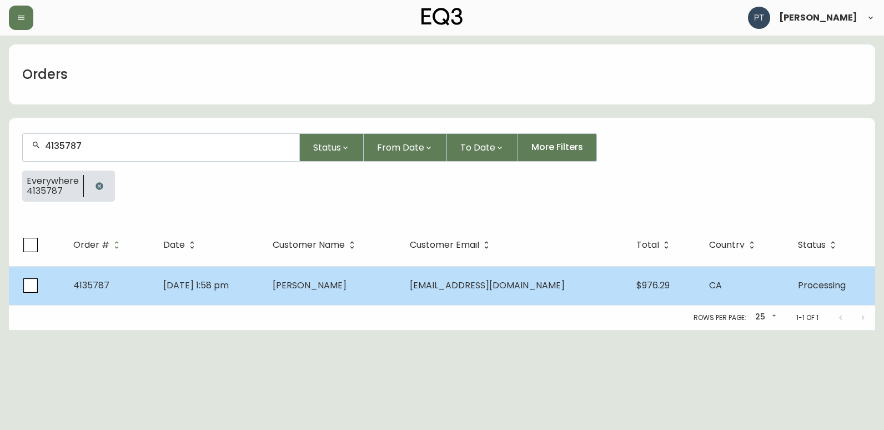
click at [340, 297] on td "[PERSON_NAME]" at bounding box center [332, 285] width 137 height 39
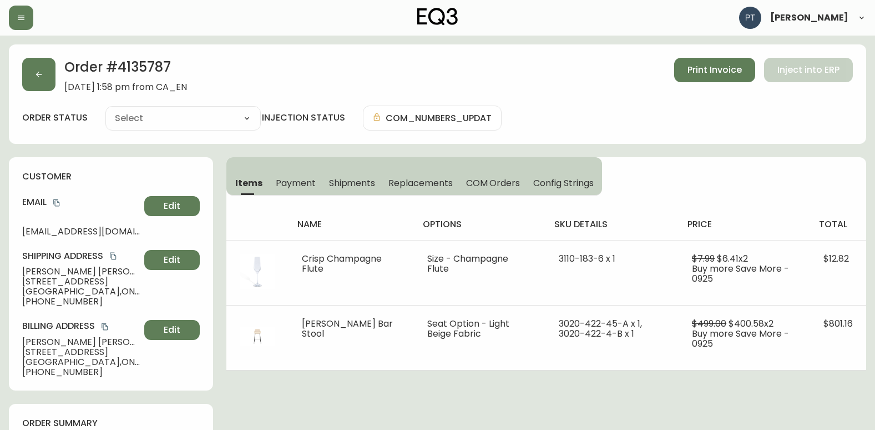
type input "Processing"
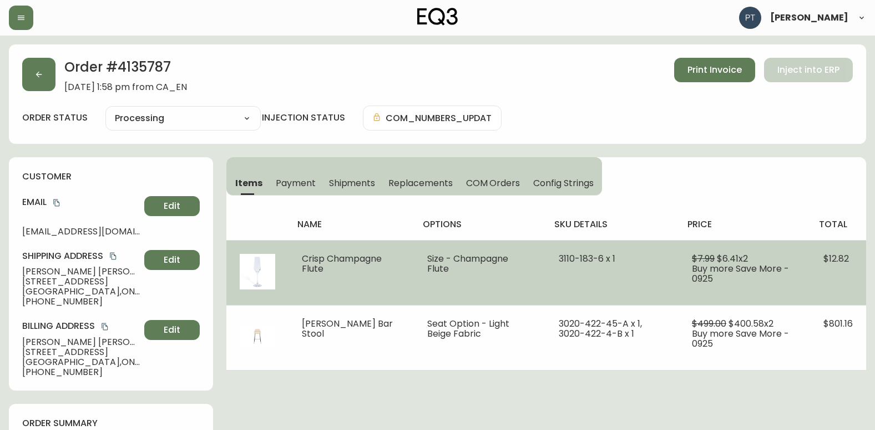
select select "PROCESSING"
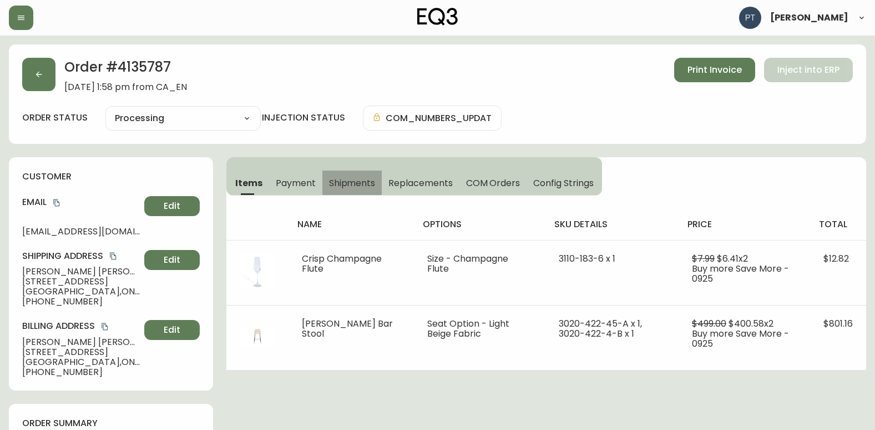
click at [335, 183] on span "Shipments" at bounding box center [352, 183] width 47 height 12
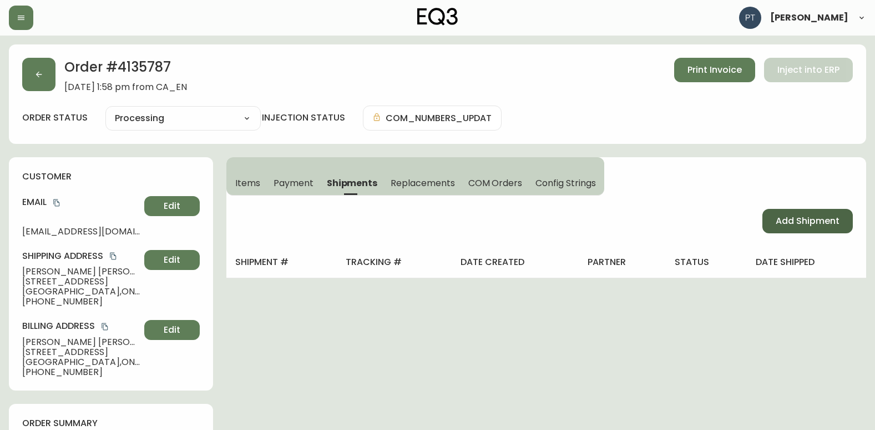
click at [788, 223] on span "Add Shipment" at bounding box center [808, 221] width 64 height 12
select select "PENDING"
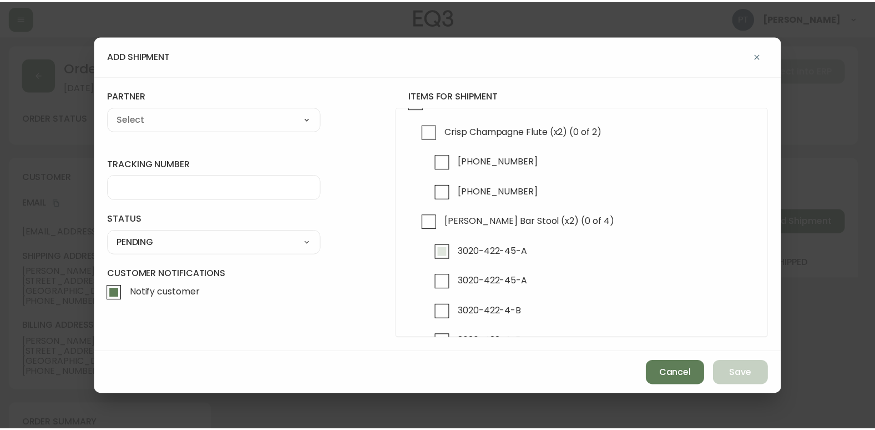
scroll to position [62, 0]
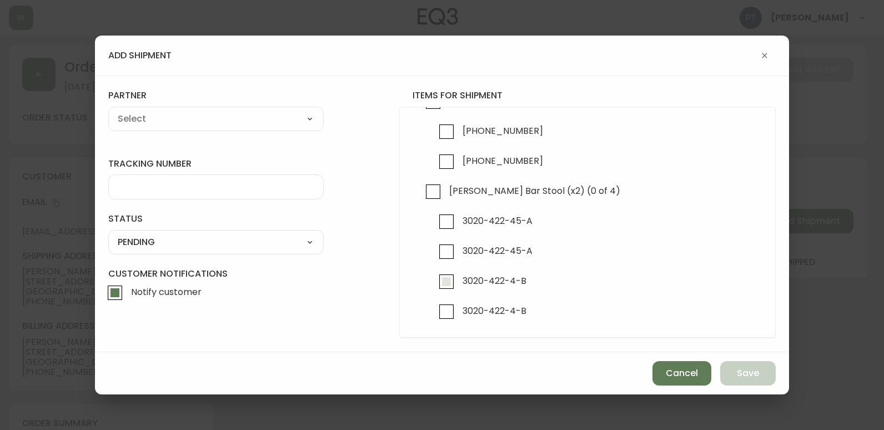
click at [463, 280] on span "3020-422-4-B" at bounding box center [494, 281] width 64 height 12
click at [459, 280] on input "3020-422-4-B" at bounding box center [447, 282] width 26 height 26
checkbox input "true"
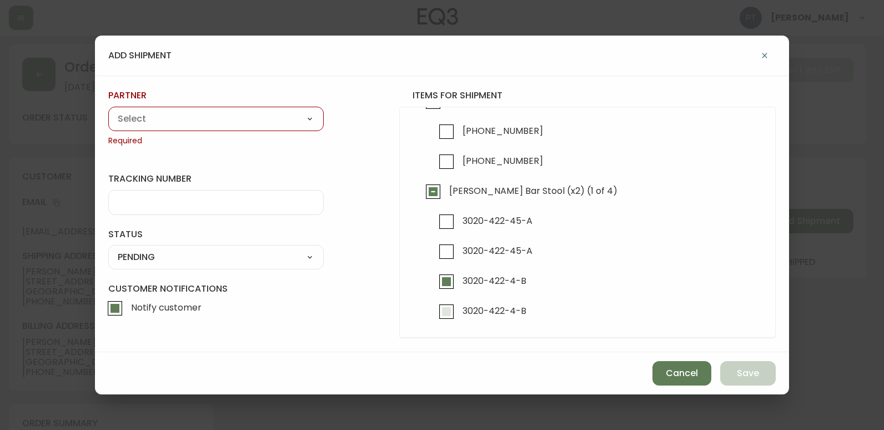
click at [450, 314] on input "3020-422-4-B" at bounding box center [447, 312] width 26 height 26
checkbox input "true"
click at [236, 116] on select "A Move to Remember LLC ABF Freight Alero [PERSON_NAME] Canada Post Canpar Expre…" at bounding box center [215, 118] width 215 height 17
select select "cjy0a9taa01x001669l98m63c"
click at [108, 110] on select "A Move to Remember LLC ABF Freight Alero [PERSON_NAME] Canada Post Canpar Expre…" at bounding box center [215, 118] width 215 height 17
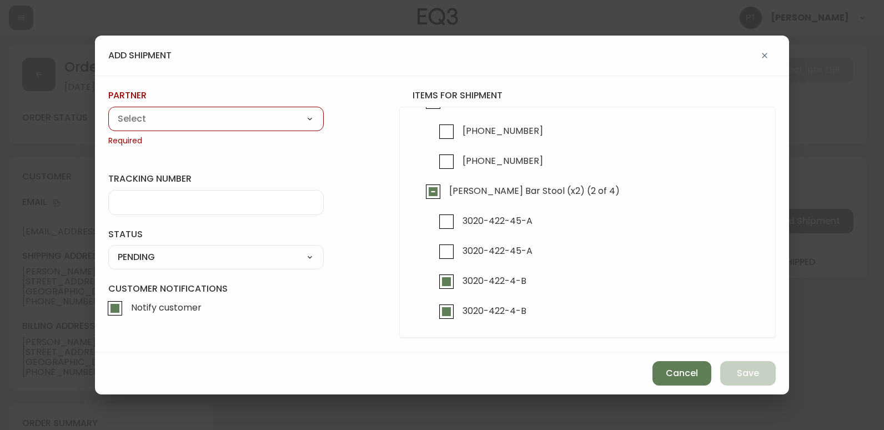
type input "FedEx"
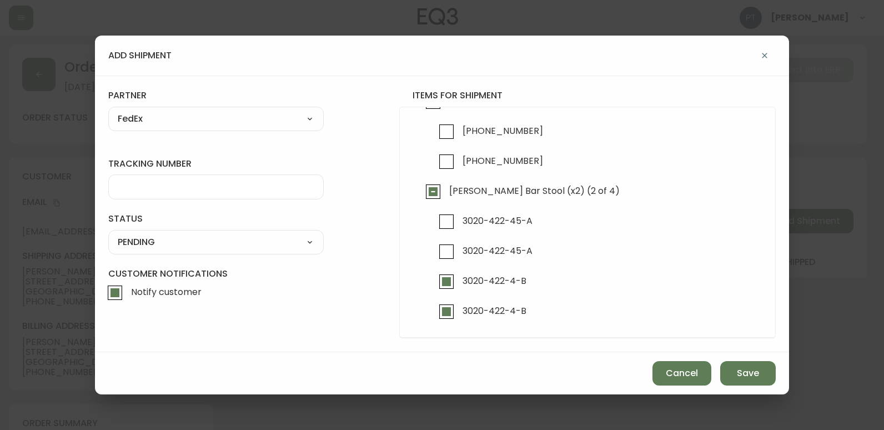
click at [236, 183] on div at bounding box center [215, 186] width 215 height 25
type input "902217263969"
click at [238, 243] on select "SHIPPED PENDING CANCELLED" at bounding box center [215, 242] width 215 height 17
click at [108, 234] on select "SHIPPED PENDING CANCELLED" at bounding box center [215, 242] width 215 height 17
select select "PENDING"
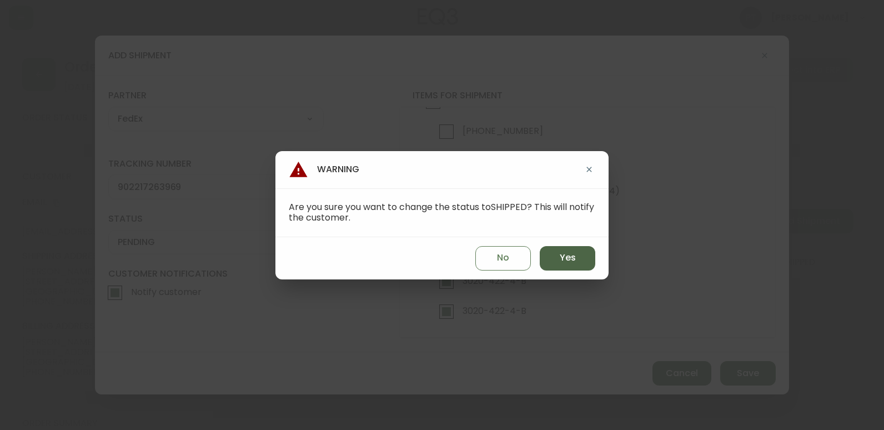
click at [553, 250] on button "Yes" at bounding box center [568, 258] width 56 height 24
type input "SHIPPED"
select select "SHIPPED"
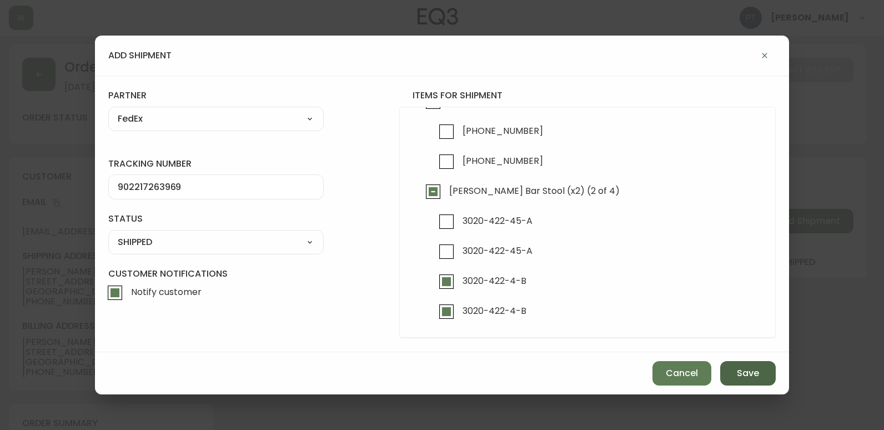
click at [760, 371] on button "Save" at bounding box center [748, 373] width 56 height 24
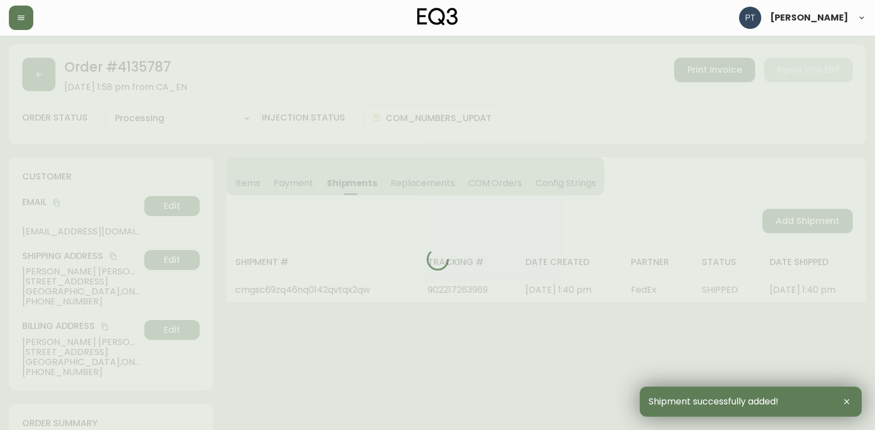
type input "Partially Shipped"
select select "PARTIALLY_SHIPPED"
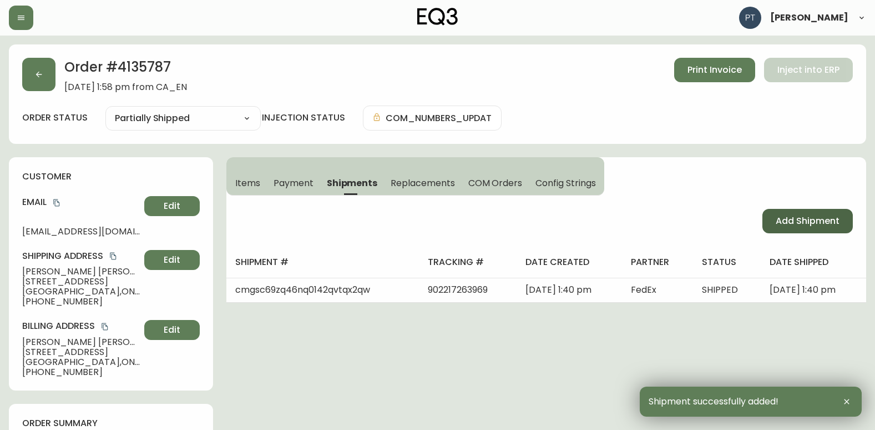
click at [795, 223] on span "Add Shipment" at bounding box center [808, 221] width 64 height 12
select select "PENDING"
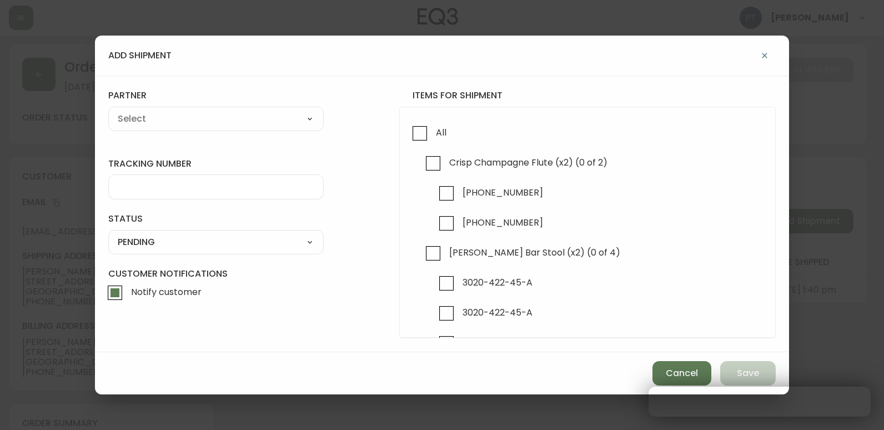
checkbox input "true"
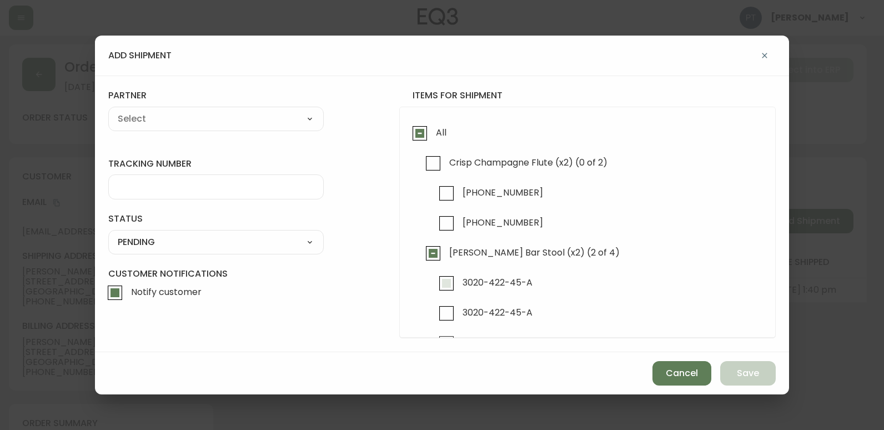
click at [483, 280] on span "3020-422-45-A" at bounding box center [497, 282] width 70 height 12
click at [459, 280] on input "3020-422-45-A" at bounding box center [447, 283] width 26 height 26
checkbox input "true"
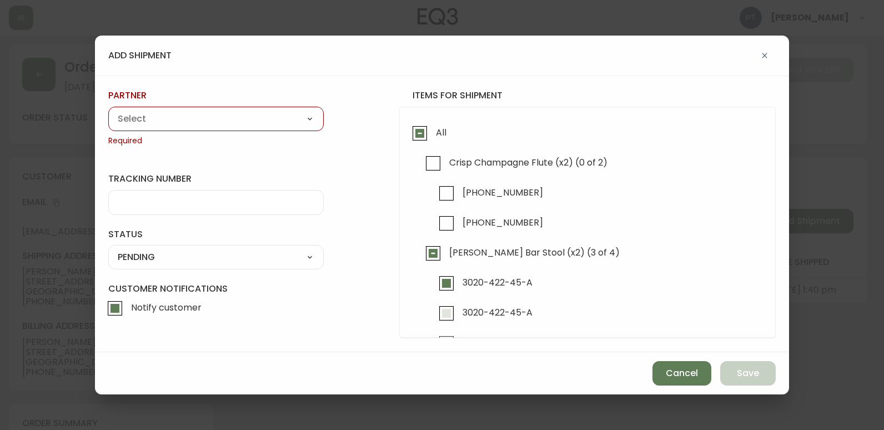
click at [452, 316] on input "3020-422-45-A" at bounding box center [447, 313] width 26 height 26
checkbox input "true"
click at [288, 126] on select "A Move to Remember LLC ABF Freight Alero [PERSON_NAME] Canada Post Canpar Expre…" at bounding box center [215, 118] width 215 height 17
select select "cjy0a9taa01x001669l98m63c"
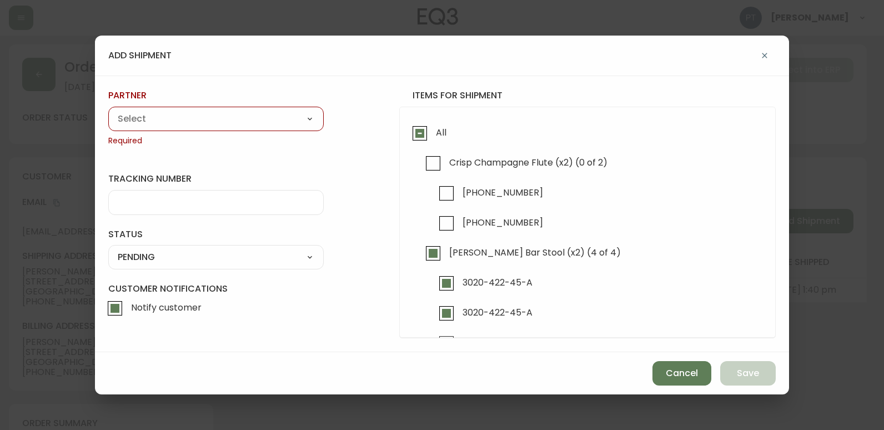
click at [108, 110] on select "A Move to Remember LLC ABF Freight Alero [PERSON_NAME] Canada Post Canpar Expre…" at bounding box center [215, 118] width 215 height 17
type input "FedEx"
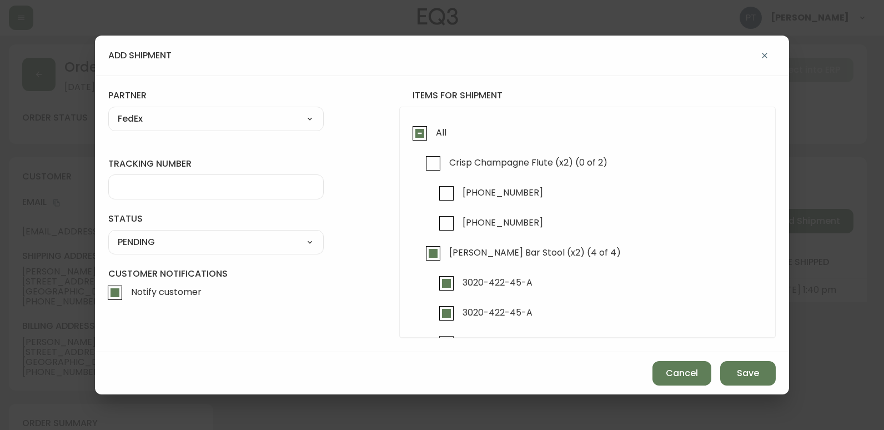
click at [255, 187] on input "tracking number" at bounding box center [216, 187] width 196 height 11
type input "902217263970"
drag, startPoint x: 311, startPoint y: 239, endPoint x: 304, endPoint y: 246, distance: 10.2
click at [310, 240] on select "SHIPPED PENDING CANCELLED" at bounding box center [215, 242] width 215 height 17
click at [108, 234] on select "SHIPPED PENDING CANCELLED" at bounding box center [215, 242] width 215 height 17
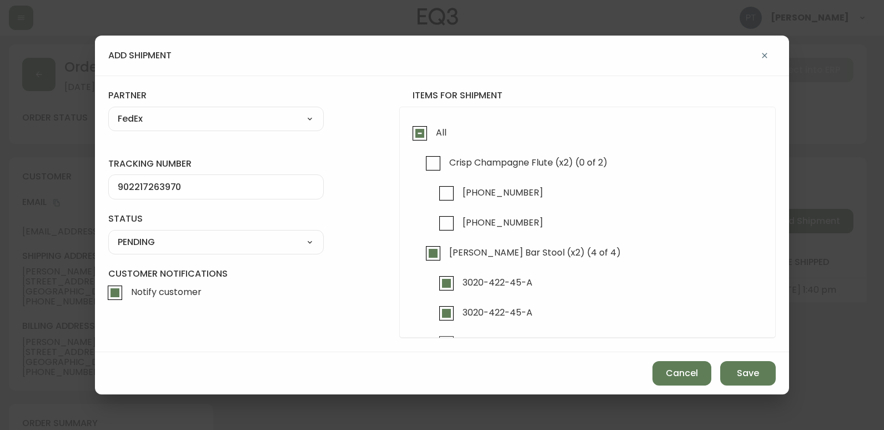
select select "PENDING"
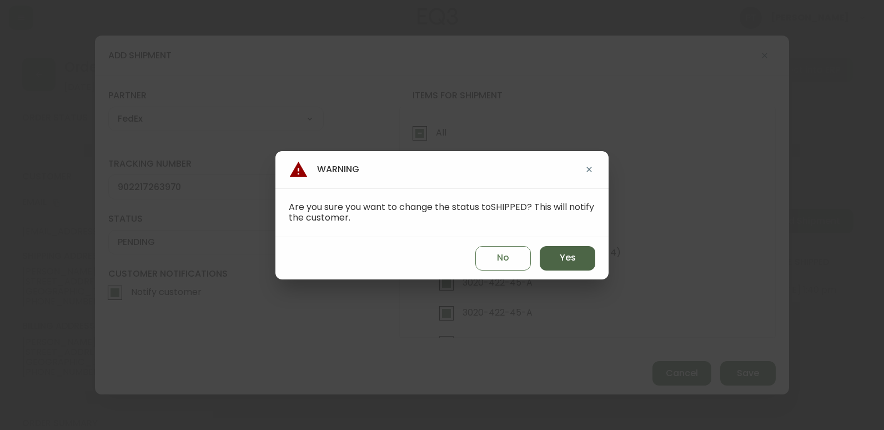
click at [553, 250] on button "Yes" at bounding box center [568, 258] width 56 height 24
type input "SHIPPED"
select select "SHIPPED"
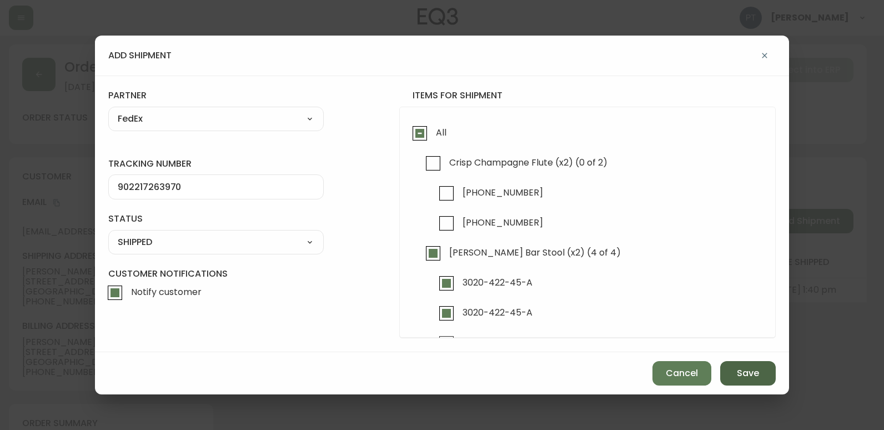
click at [743, 374] on span "Save" at bounding box center [748, 373] width 22 height 12
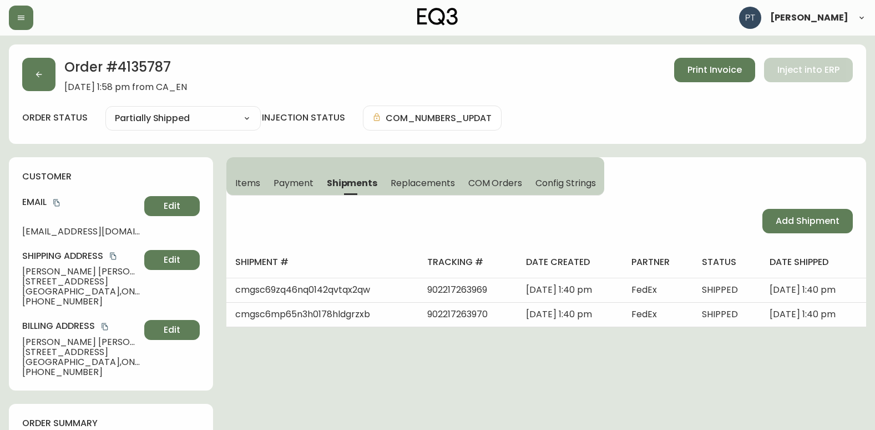
click at [790, 225] on span "Add Shipment" at bounding box center [808, 221] width 64 height 12
select select "PENDING"
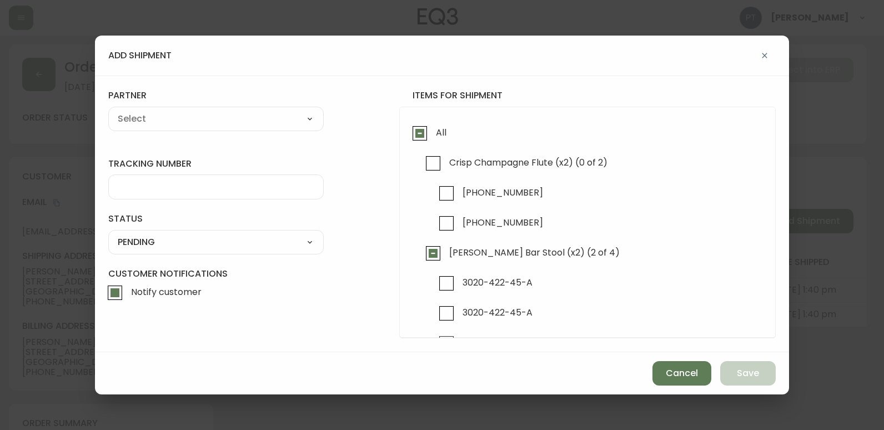
checkbox input "true"
click at [431, 163] on input "Crisp Champagne Flute (x2) (0 of 2)" at bounding box center [433, 163] width 26 height 26
checkbox input "true"
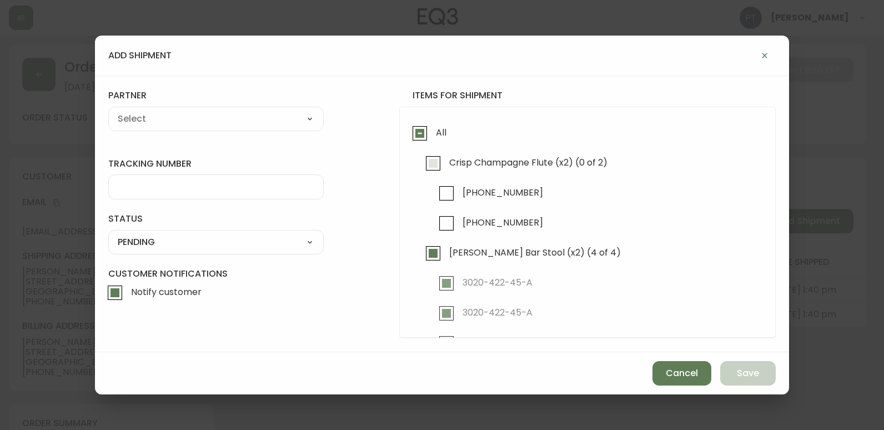
checkbox input "true"
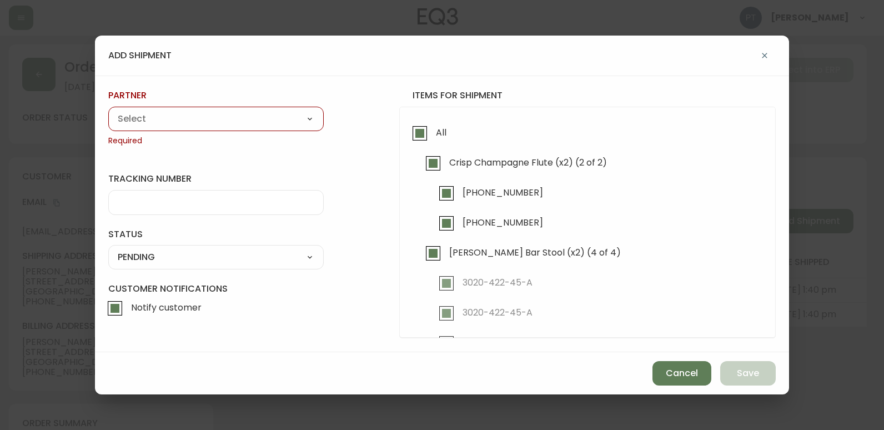
click at [260, 123] on select "A Move to Remember LLC ABF Freight Alero [PERSON_NAME] Canada Post Canpar Expre…" at bounding box center [215, 118] width 215 height 17
select select "cjy0a9taa01x001669l98m63c"
click at [108, 110] on select "A Move to Remember LLC ABF Freight Alero [PERSON_NAME] Canada Post Canpar Expre…" at bounding box center [215, 118] width 215 height 17
type input "FedEx"
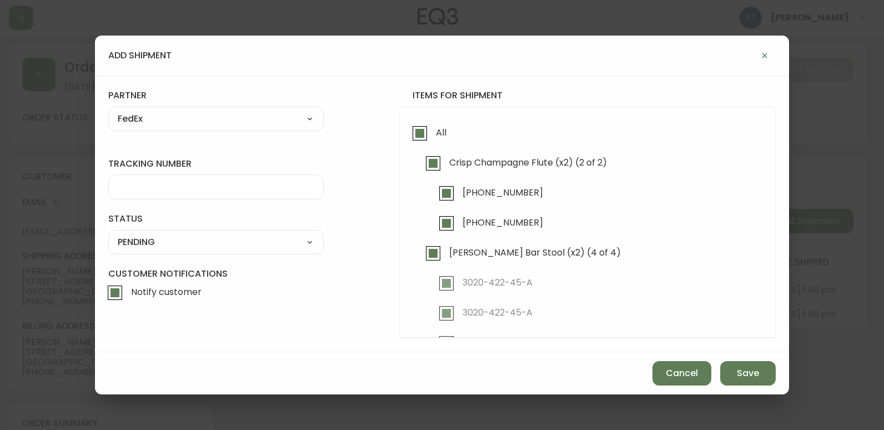
click at [250, 175] on div at bounding box center [215, 186] width 215 height 25
type input "902217263980"
click at [308, 247] on select "SHIPPED PENDING CANCELLED" at bounding box center [215, 242] width 215 height 17
click at [108, 234] on select "SHIPPED PENDING CANCELLED" at bounding box center [215, 242] width 215 height 17
select select "PENDING"
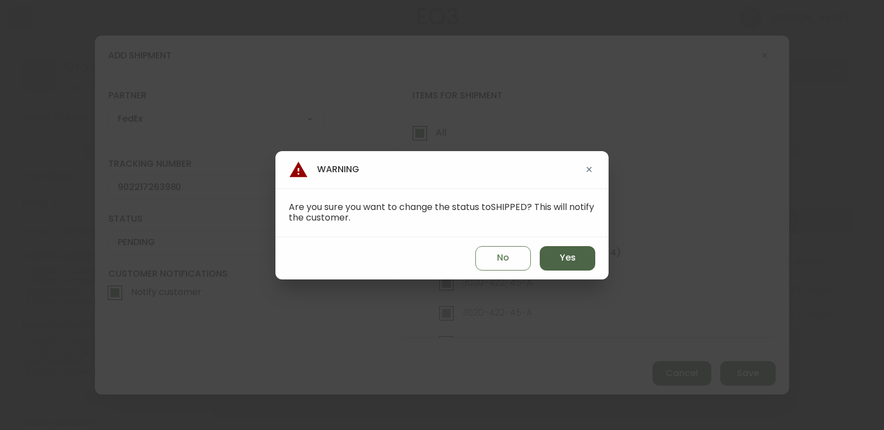
click at [577, 254] on button "Yes" at bounding box center [568, 258] width 56 height 24
type input "SHIPPED"
select select "SHIPPED"
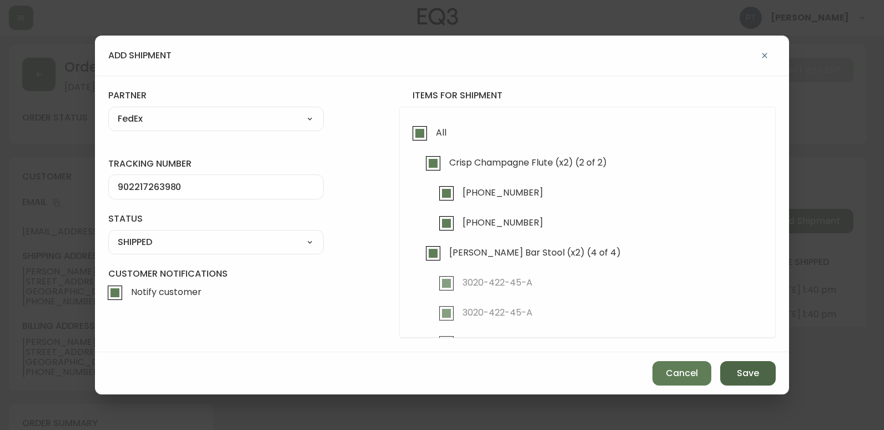
click at [753, 367] on span "Save" at bounding box center [748, 373] width 22 height 12
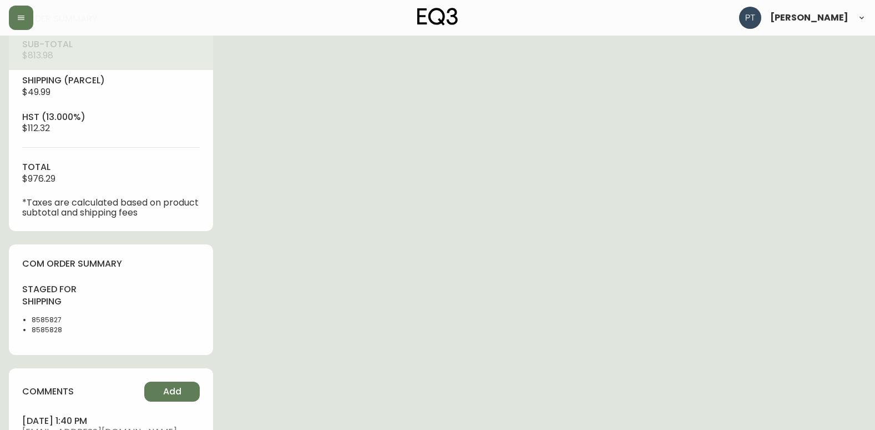
scroll to position [500, 0]
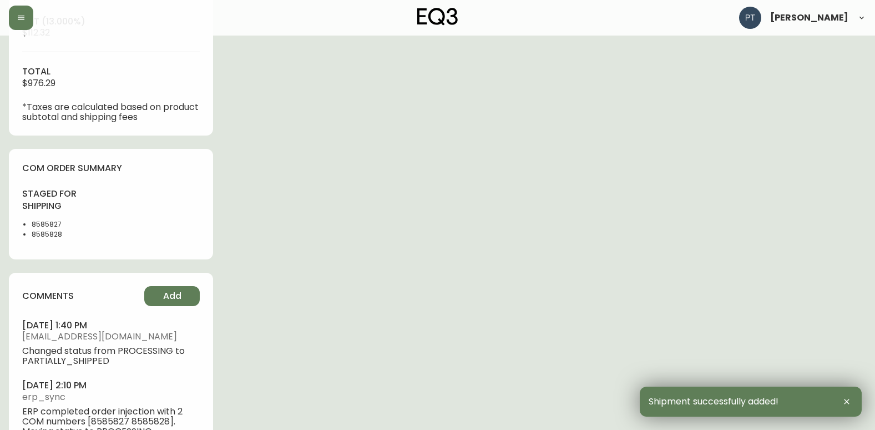
type input "Fully Shipped"
select select "FULLY_SHIPPED"
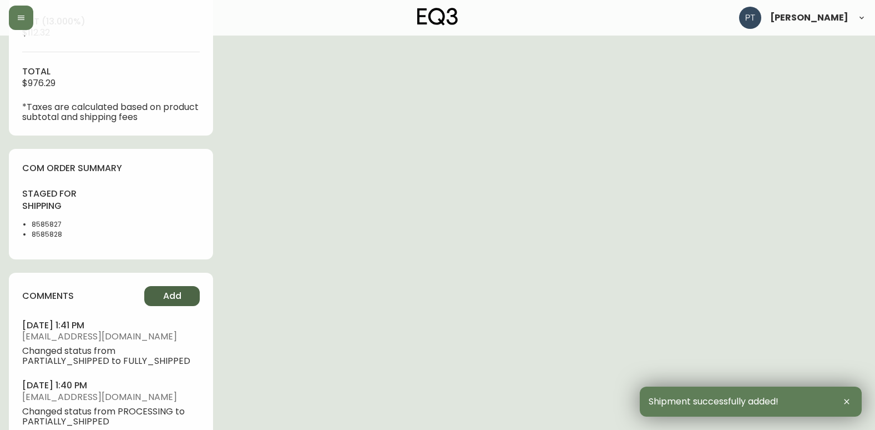
click at [177, 301] on span "Add" at bounding box center [172, 296] width 18 height 12
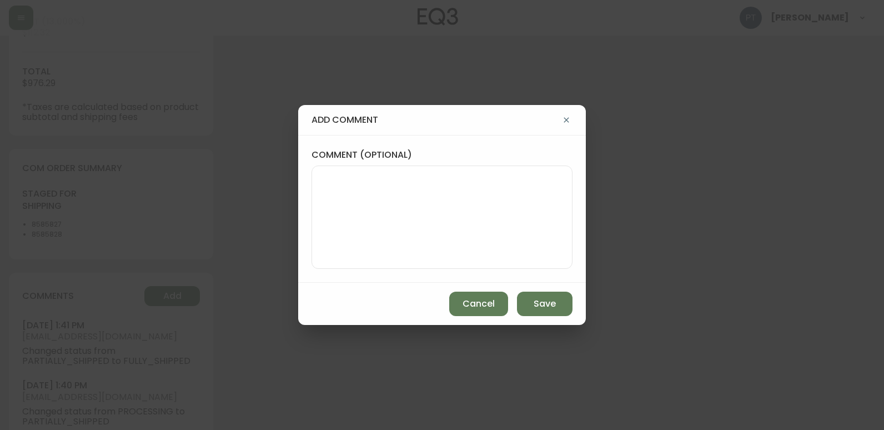
drag, startPoint x: 459, startPoint y: 156, endPoint x: 458, endPoint y: 172, distance: 16.1
click at [458, 162] on div "comment (optional)" at bounding box center [441, 209] width 261 height 120
click at [455, 190] on textarea "comment (optional)" at bounding box center [442, 217] width 242 height 89
type textarea "PT"
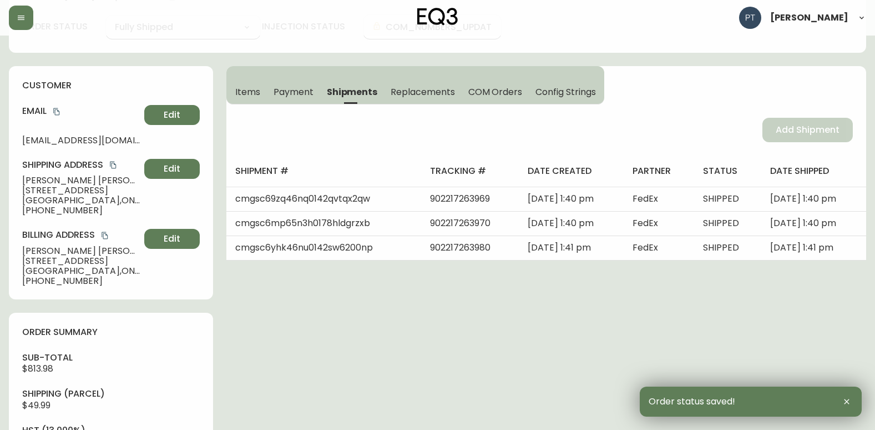
scroll to position [0, 0]
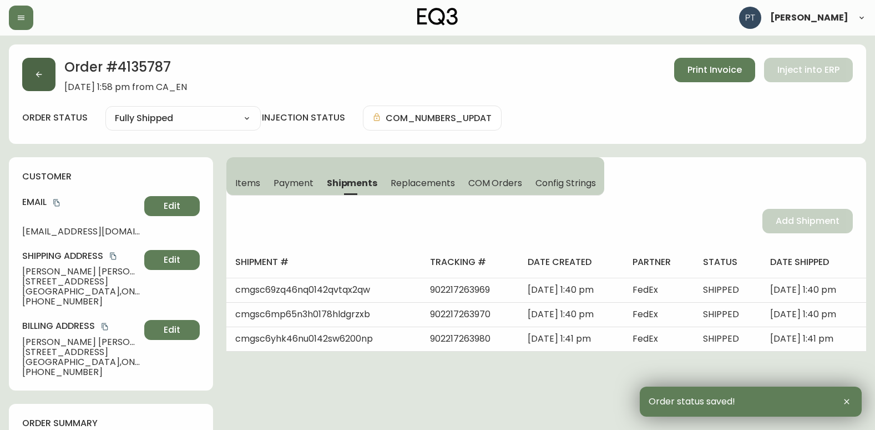
click at [51, 84] on button "button" at bounding box center [38, 74] width 33 height 33
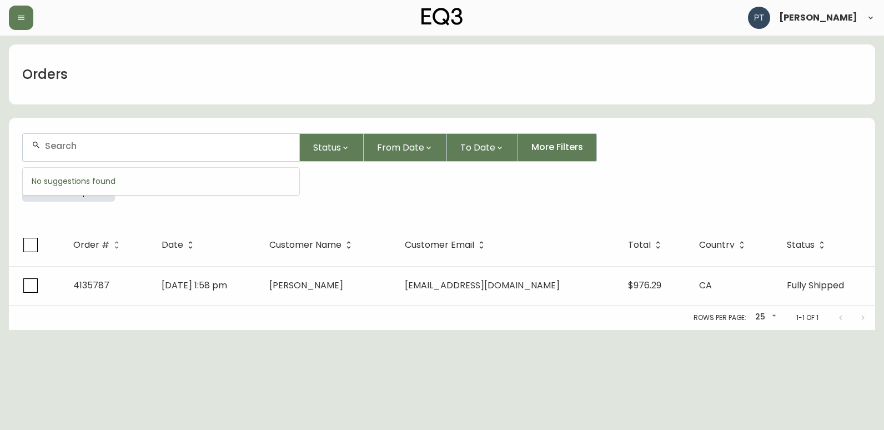
click at [153, 146] on input "text" at bounding box center [167, 145] width 245 height 11
type input "4135782"
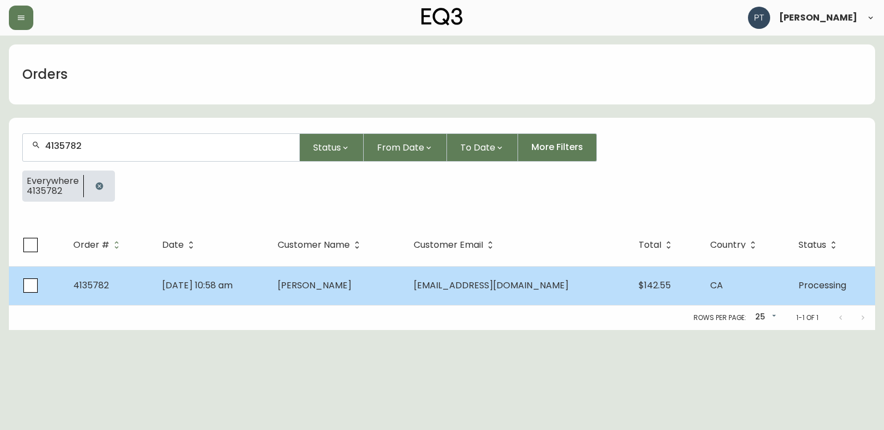
click at [477, 279] on span "[EMAIL_ADDRESS][DOMAIN_NAME]" at bounding box center [491, 285] width 155 height 13
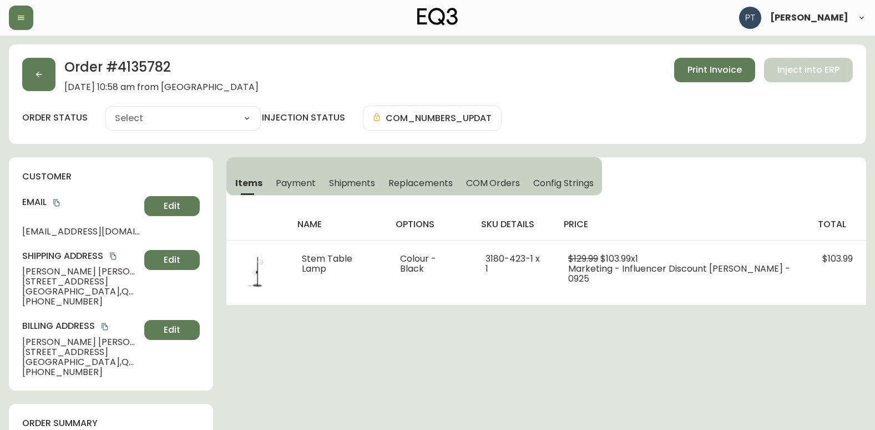
type input "Processing"
select select "PROCESSING"
click at [351, 185] on span "Shipments" at bounding box center [352, 183] width 47 height 12
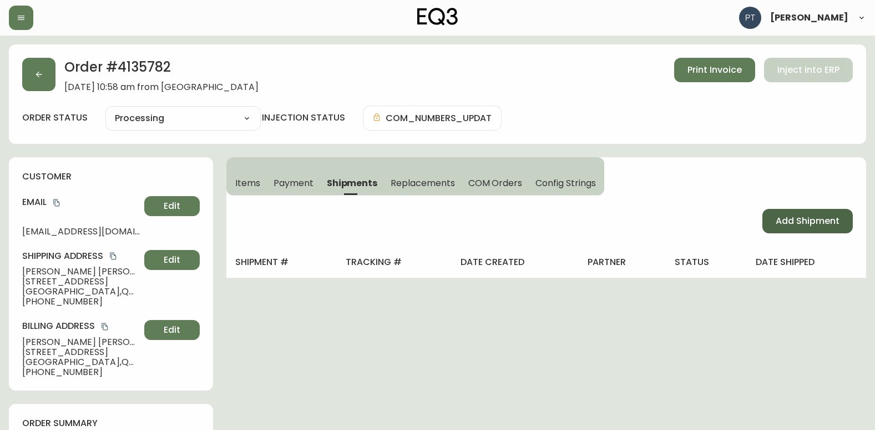
click at [784, 221] on span "Add Shipment" at bounding box center [808, 221] width 64 height 12
select select "PENDING"
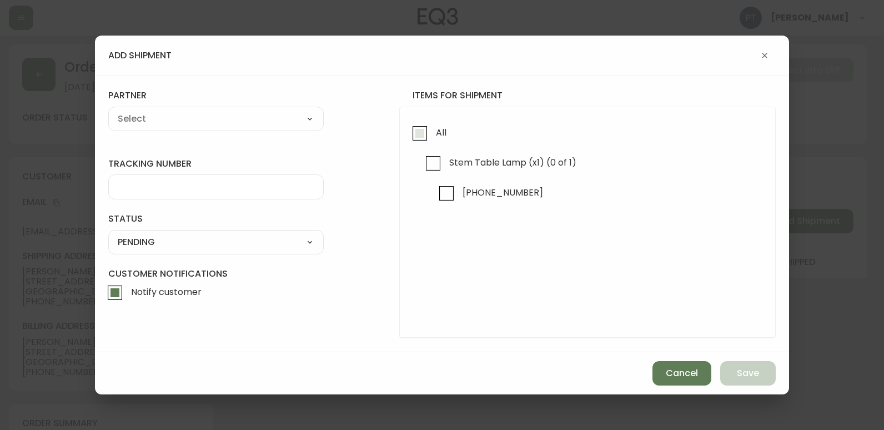
click at [426, 146] on label "All" at bounding box center [426, 135] width 39 height 30
click at [426, 146] on input "All" at bounding box center [420, 133] width 26 height 26
checkbox input "true"
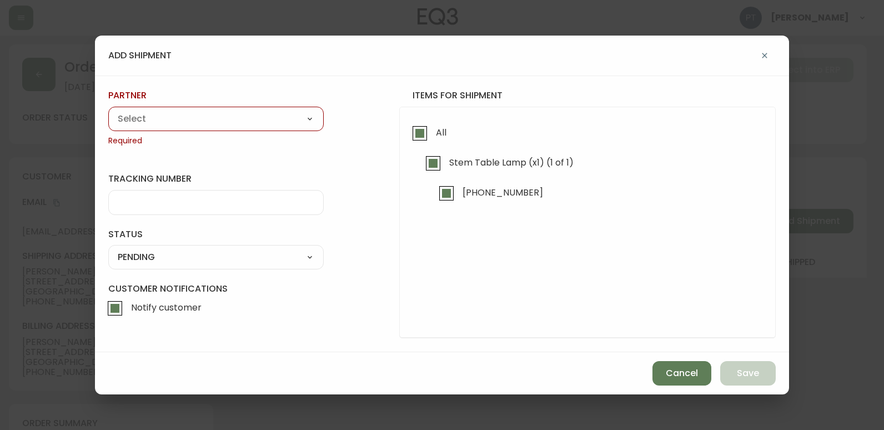
drag, startPoint x: 276, startPoint y: 113, endPoint x: 273, endPoint y: 129, distance: 15.9
click at [276, 113] on select "A Move to Remember LLC ABF Freight Alero [PERSON_NAME] Canada Post Canpar Expre…" at bounding box center [215, 118] width 215 height 17
select select "cke4cr6aifkm00134atgpxasx"
click at [108, 110] on select "A Move to Remember LLC ABF Freight Alero [PERSON_NAME] Canada Post Canpar Expre…" at bounding box center [215, 118] width 215 height 17
type input "EXPRESS INSTALLATION SERVICES"
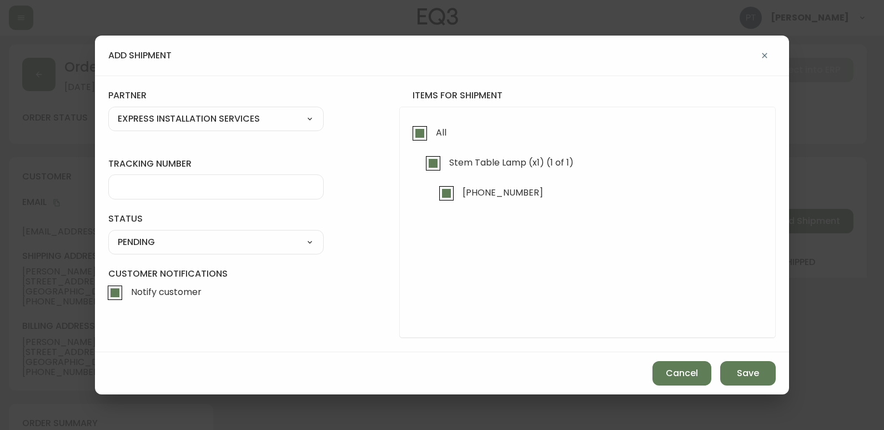
click at [202, 199] on div at bounding box center [215, 186] width 215 height 25
click at [267, 129] on div "A Move to Remember LLC ABF Freight Alero [PERSON_NAME] Canada Post Canpar Expre…" at bounding box center [215, 119] width 215 height 24
click at [273, 110] on select "A Move to Remember LLC ABF Freight Alero [PERSON_NAME] Canada Post Canpar Expre…" at bounding box center [215, 118] width 215 height 17
select select "cjy0a9taa01x001669l98m63c"
click at [108, 110] on select "A Move to Remember LLC ABF Freight Alero [PERSON_NAME] Canada Post Canpar Expre…" at bounding box center [215, 118] width 215 height 17
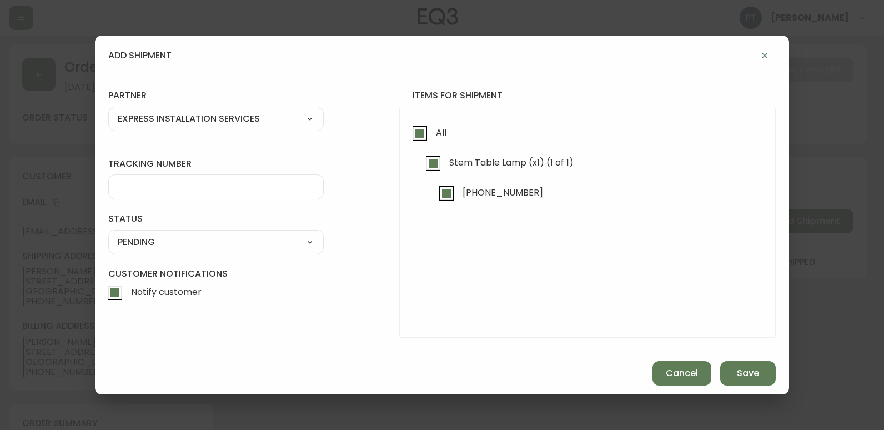
type input "FedEx"
click at [202, 195] on div at bounding box center [215, 186] width 215 height 25
type input "902217263991"
drag, startPoint x: 244, startPoint y: 246, endPoint x: 241, endPoint y: 241, distance: 6.5
click at [244, 245] on select "SHIPPED PENDING CANCELLED" at bounding box center [215, 242] width 215 height 17
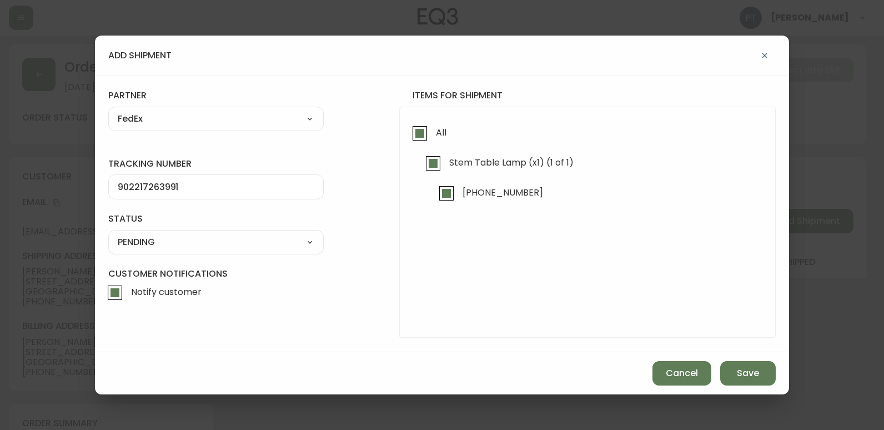
click at [108, 234] on select "SHIPPED PENDING CANCELLED" at bounding box center [215, 242] width 215 height 17
select select "PENDING"
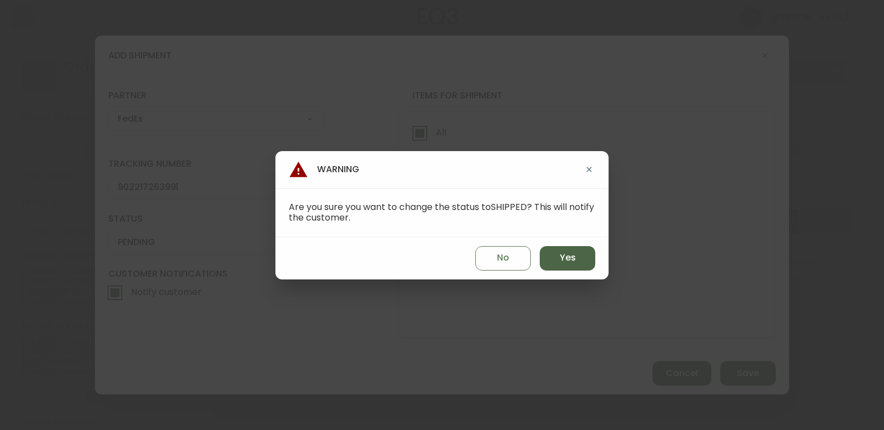
click at [561, 255] on span "Yes" at bounding box center [568, 257] width 16 height 12
type input "SHIPPED"
select select "SHIPPED"
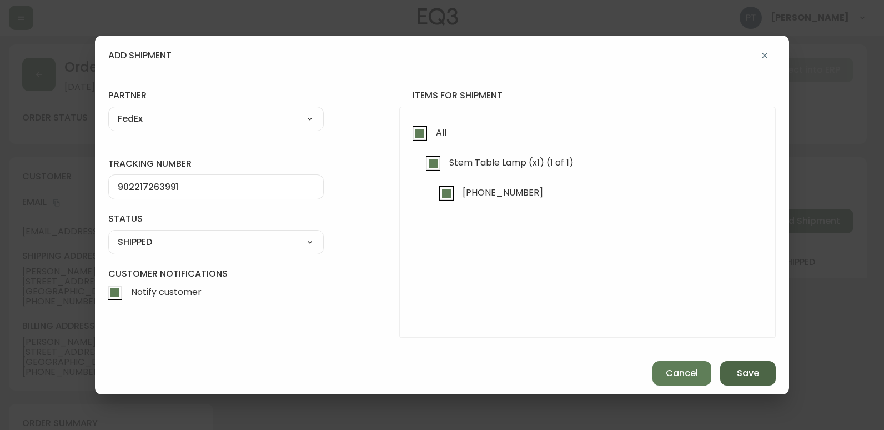
click at [735, 367] on button "Save" at bounding box center [748, 373] width 56 height 24
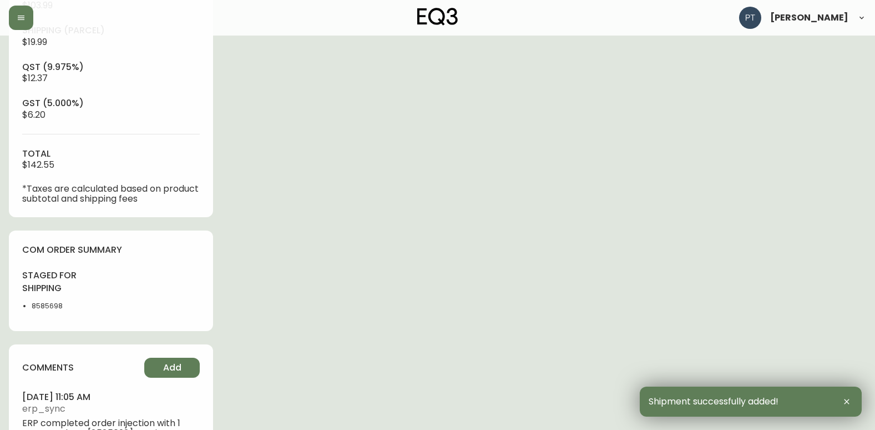
scroll to position [506, 0]
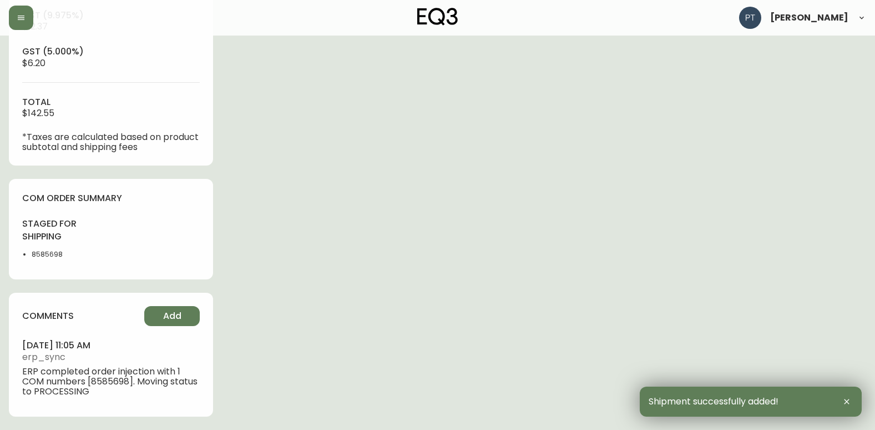
type input "Fully Shipped"
select select "FULLY_SHIPPED"
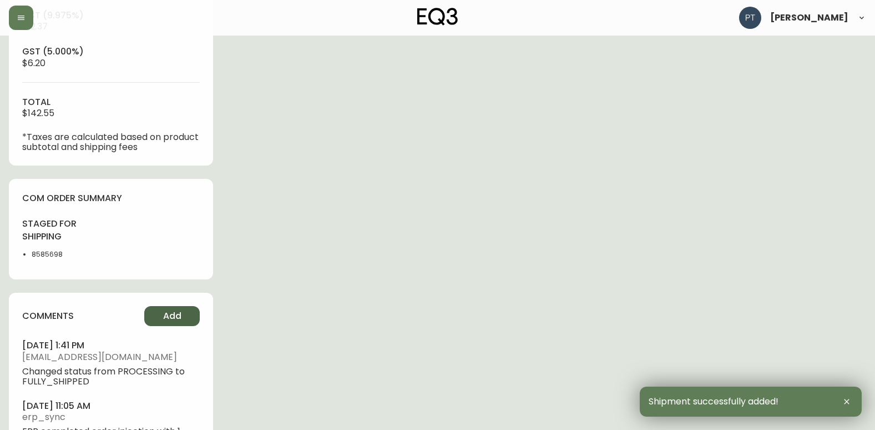
click at [166, 314] on span "Add" at bounding box center [172, 316] width 18 height 12
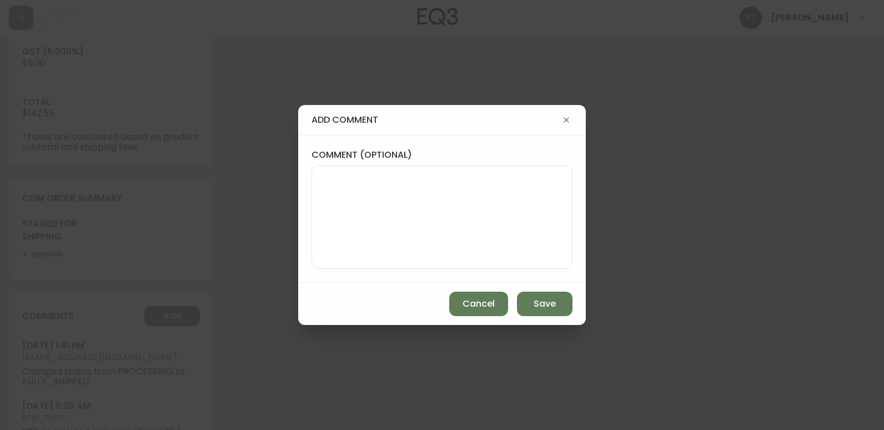
drag, startPoint x: 529, startPoint y: 205, endPoint x: 523, endPoint y: 208, distance: 6.2
click at [523, 208] on textarea "comment (optional)" at bounding box center [442, 217] width 242 height 89
type textarea "PT"
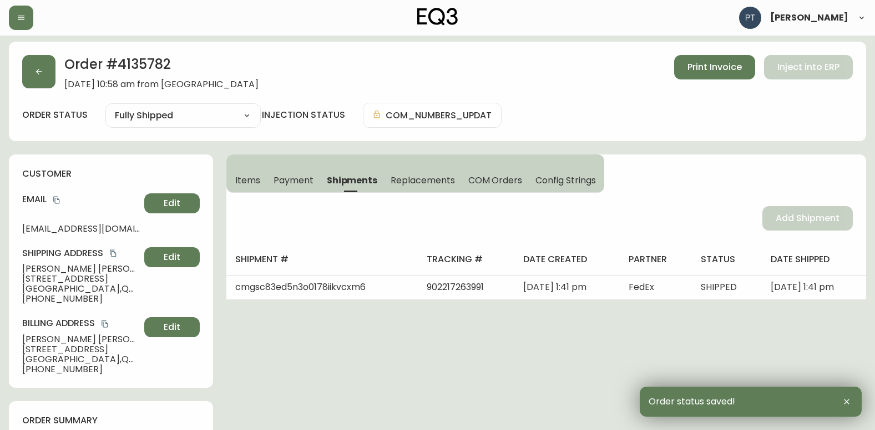
scroll to position [0, 0]
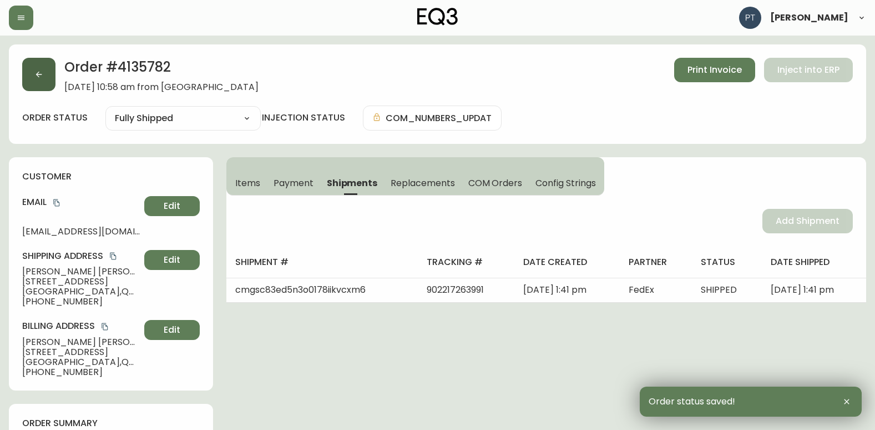
click at [32, 89] on button "button" at bounding box center [38, 74] width 33 height 33
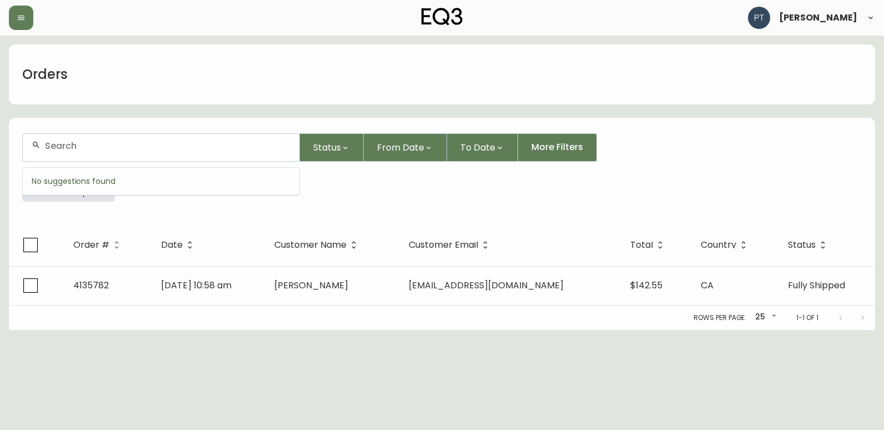
click at [157, 148] on input "text" at bounding box center [167, 145] width 245 height 11
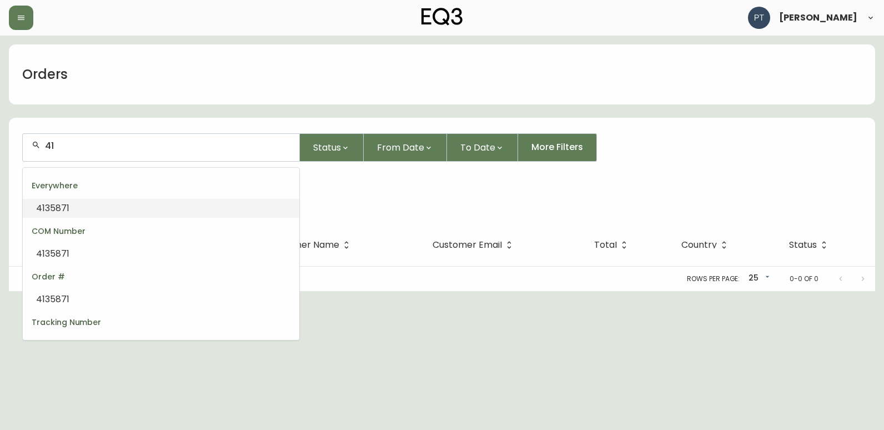
type input "4"
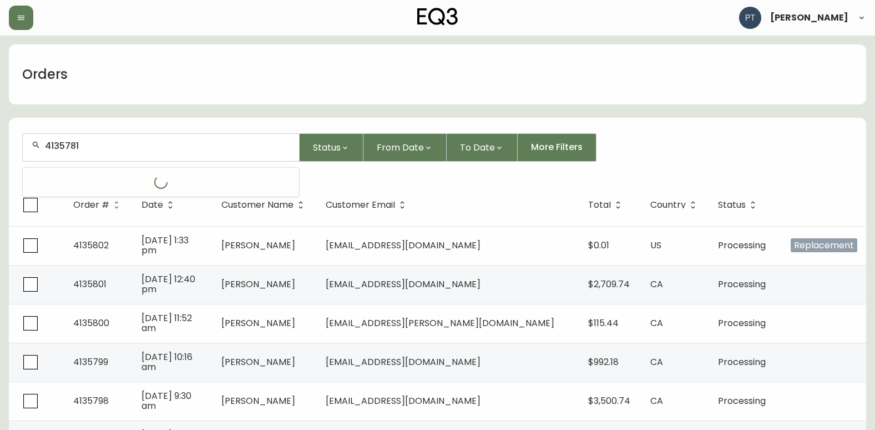
type input "4135781"
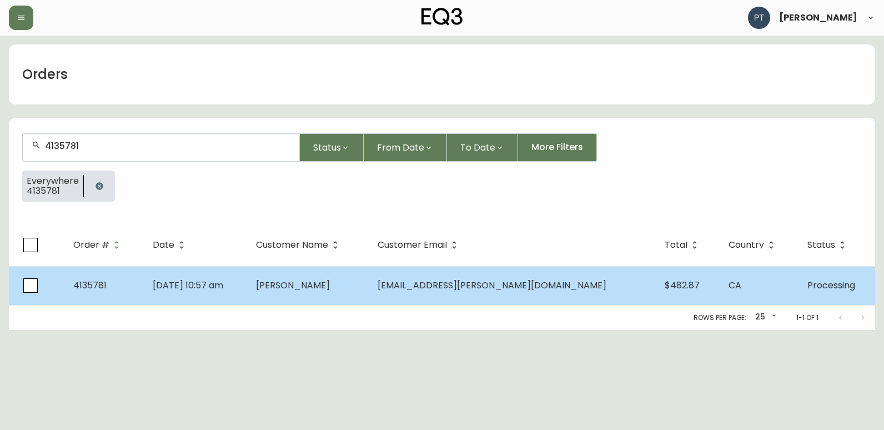
click at [312, 294] on td "[PERSON_NAME]" at bounding box center [308, 285] width 122 height 39
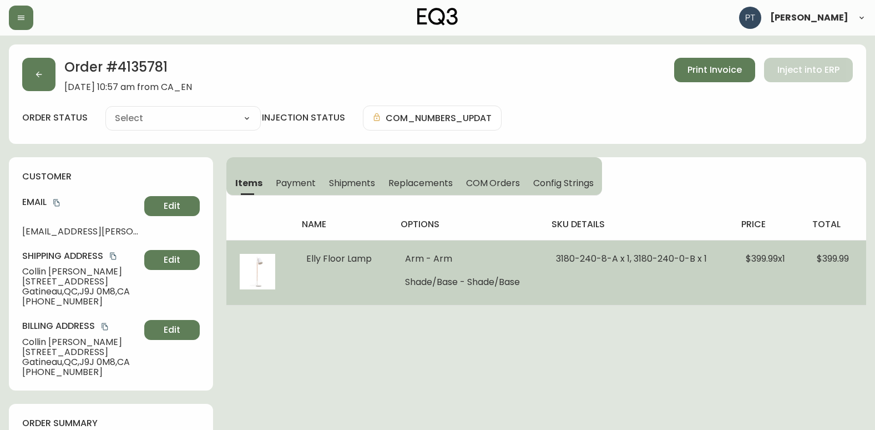
type input "Processing"
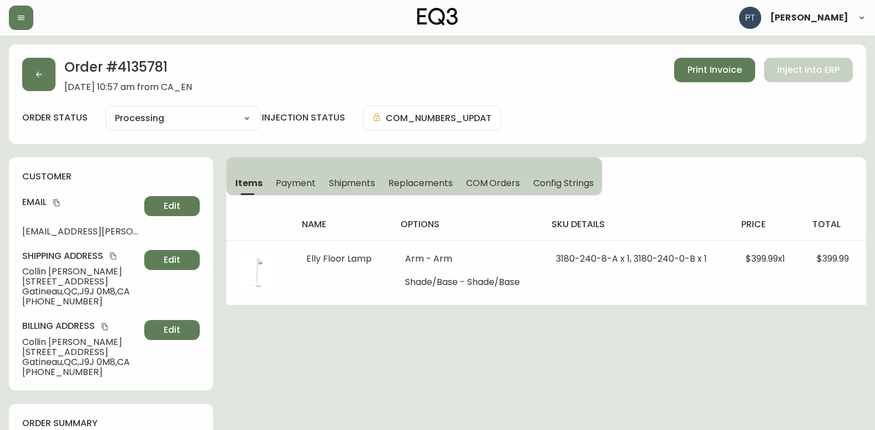
select select "PROCESSING"
click at [337, 171] on button "Shipments" at bounding box center [352, 182] width 60 height 24
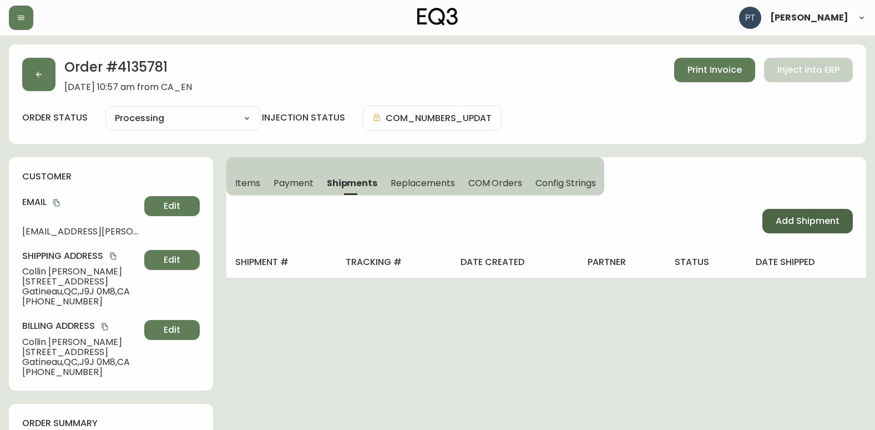
click at [787, 219] on span "Add Shipment" at bounding box center [808, 221] width 64 height 12
select select "PENDING"
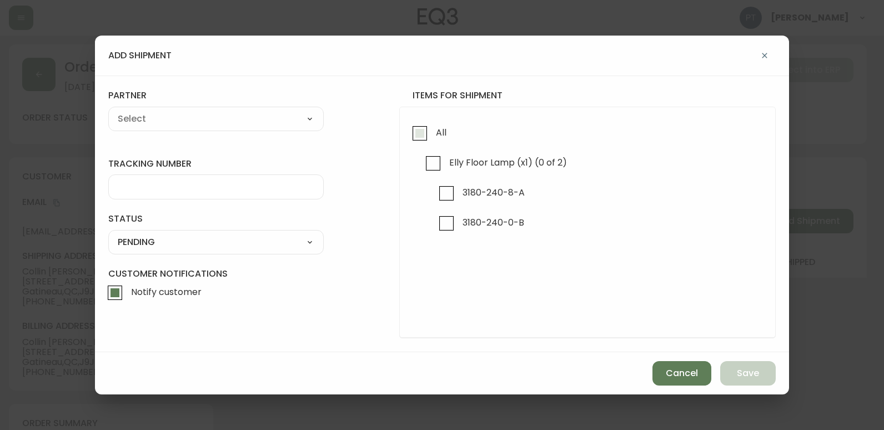
drag, startPoint x: 437, startPoint y: 136, endPoint x: 430, endPoint y: 134, distance: 7.4
click at [432, 135] on label "All" at bounding box center [426, 135] width 39 height 30
click at [432, 135] on input "All" at bounding box center [420, 133] width 26 height 26
checkbox input "true"
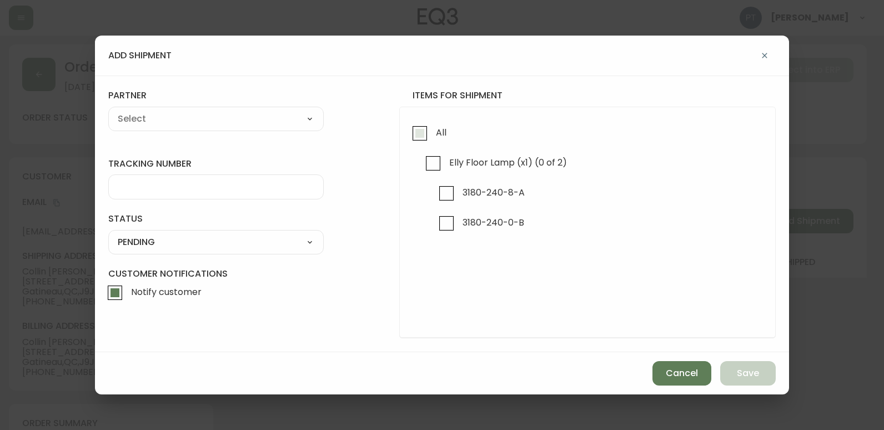
checkbox input "true"
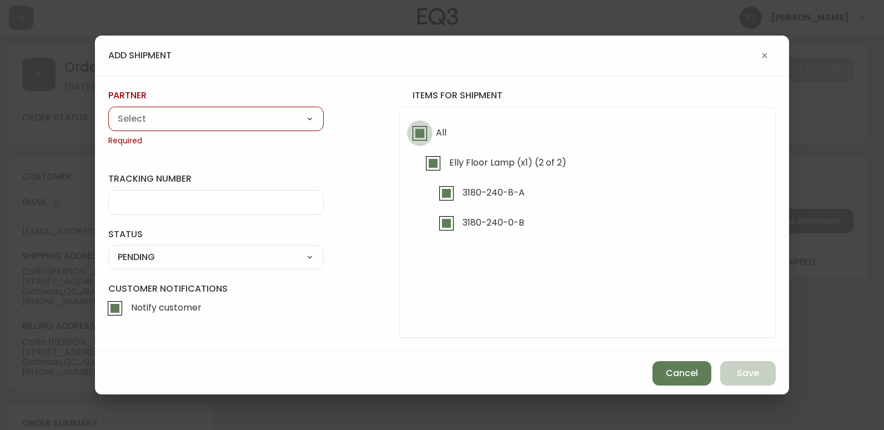
click at [431, 135] on input "All" at bounding box center [420, 133] width 26 height 26
checkbox input "false"
click at [451, 228] on input "3180-240-0-B" at bounding box center [447, 223] width 26 height 26
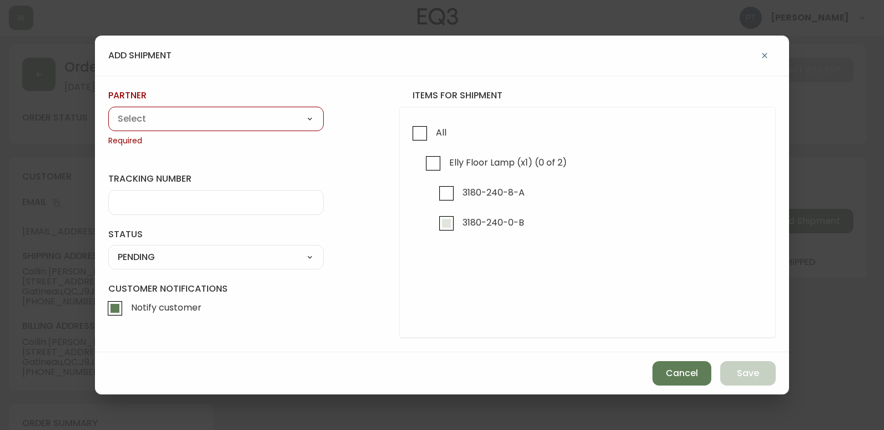
checkbox input "true"
click at [310, 124] on select "A Move to Remember LLC ABF Freight Alero [PERSON_NAME] Canada Post Canpar Expre…" at bounding box center [215, 118] width 215 height 17
select select "cke4cr6aifkm00134atgpxasx"
click at [108, 110] on select "A Move to Remember LLC ABF Freight Alero [PERSON_NAME] Canada Post Canpar Expre…" at bounding box center [215, 118] width 215 height 17
type input "EXPRESS INSTALLATION SERVICES"
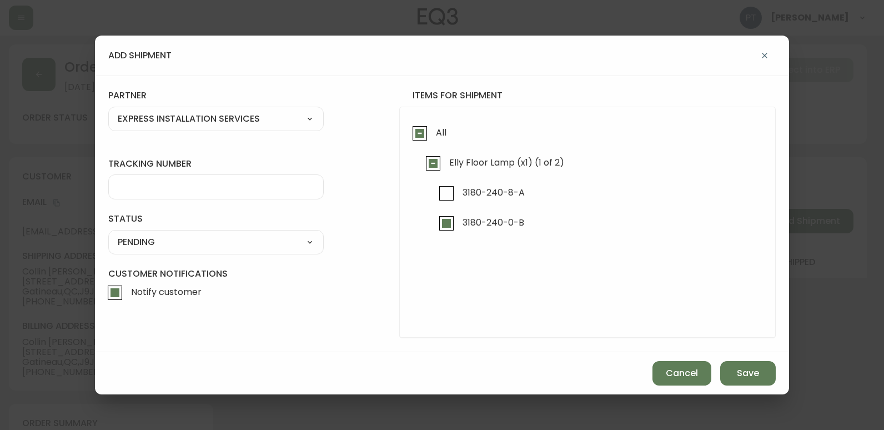
click at [291, 109] on div "A Move to Remember LLC ABF Freight Alero [PERSON_NAME] Canada Post Canpar Expre…" at bounding box center [215, 119] width 215 height 24
click at [290, 116] on select "A Move to Remember LLC ABF Freight Alero [PERSON_NAME] Canada Post Canpar Expre…" at bounding box center [215, 118] width 215 height 17
select select "cjy0a9taa01x001669l98m63c"
click at [108, 110] on select "A Move to Remember LLC ABF Freight Alero [PERSON_NAME] Canada Post Canpar Expre…" at bounding box center [215, 118] width 215 height 17
type input "FedEx"
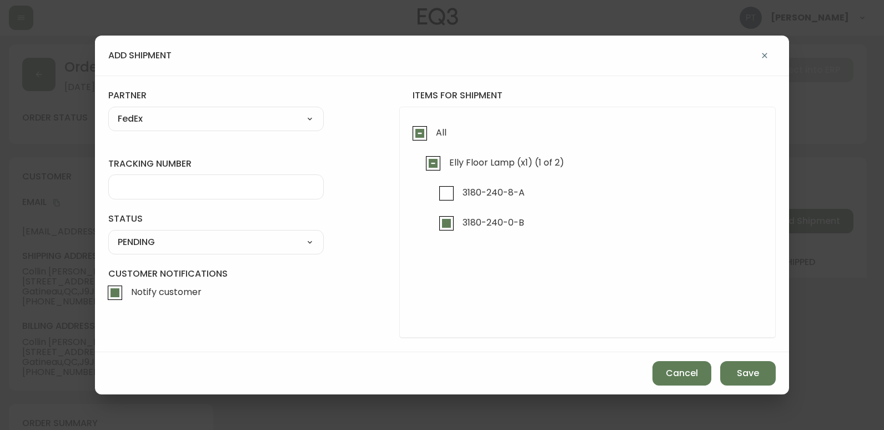
click at [239, 194] on div at bounding box center [215, 186] width 215 height 25
type input "902217264005"
click at [275, 237] on select "SHIPPED PENDING CANCELLED" at bounding box center [215, 242] width 215 height 17
click at [108, 234] on select "SHIPPED PENDING CANCELLED" at bounding box center [215, 242] width 215 height 17
select select "PENDING"
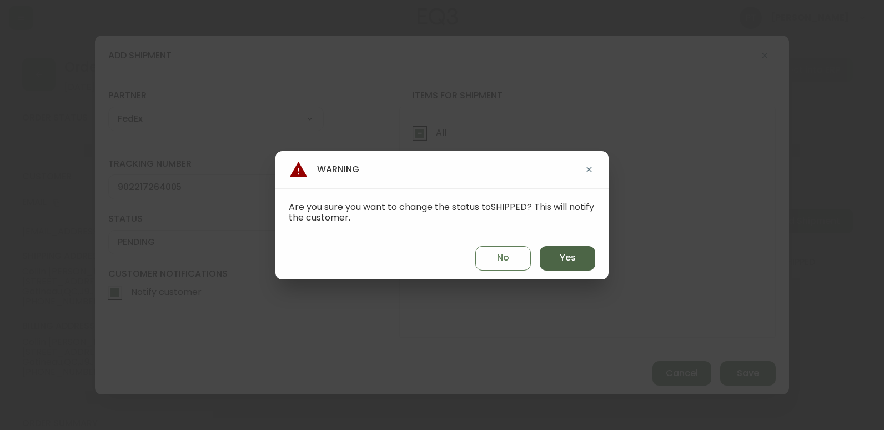
click at [566, 261] on span "Yes" at bounding box center [568, 257] width 16 height 12
type input "SHIPPED"
select select "SHIPPED"
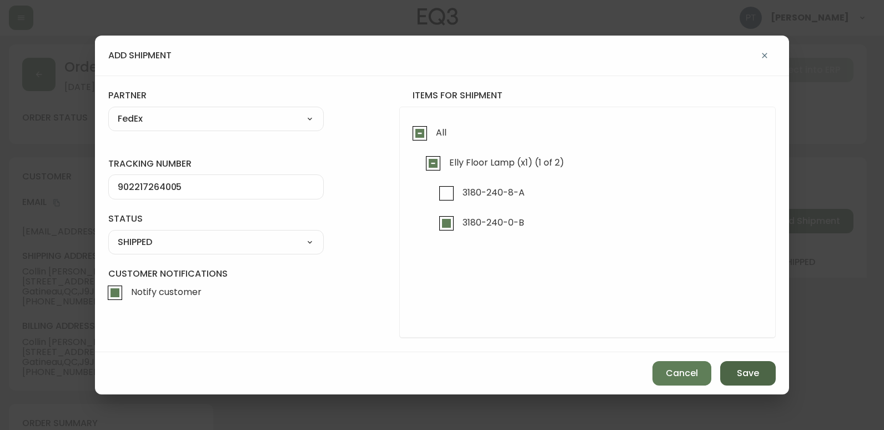
click at [760, 374] on button "Save" at bounding box center [748, 373] width 56 height 24
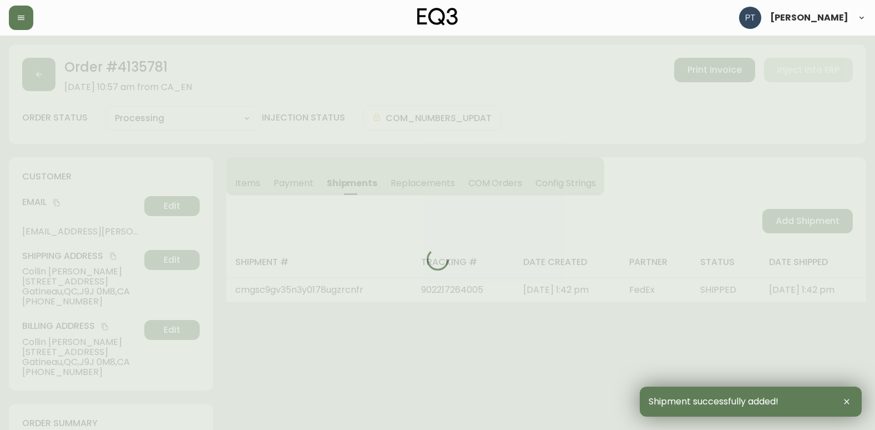
type input "Partially Shipped"
select select "PARTIALLY_SHIPPED"
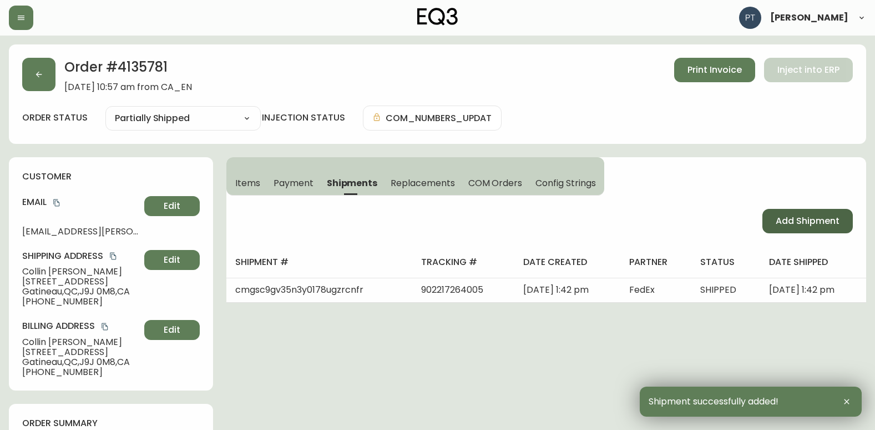
click at [808, 224] on span "Add Shipment" at bounding box center [808, 221] width 64 height 12
select select "PENDING"
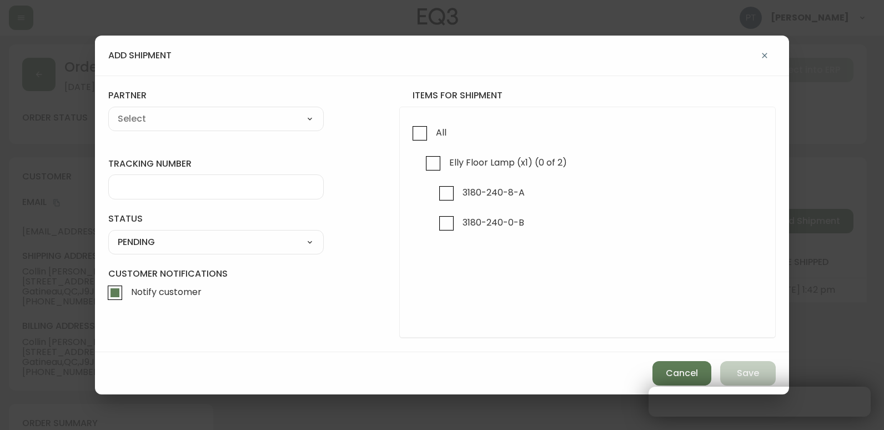
checkbox input "true"
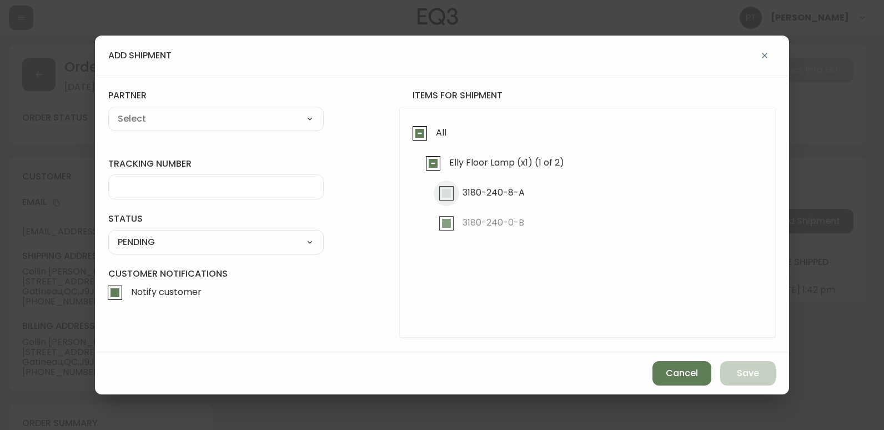
click at [451, 190] on input "3180-240-8-A" at bounding box center [447, 193] width 26 height 26
checkbox input "true"
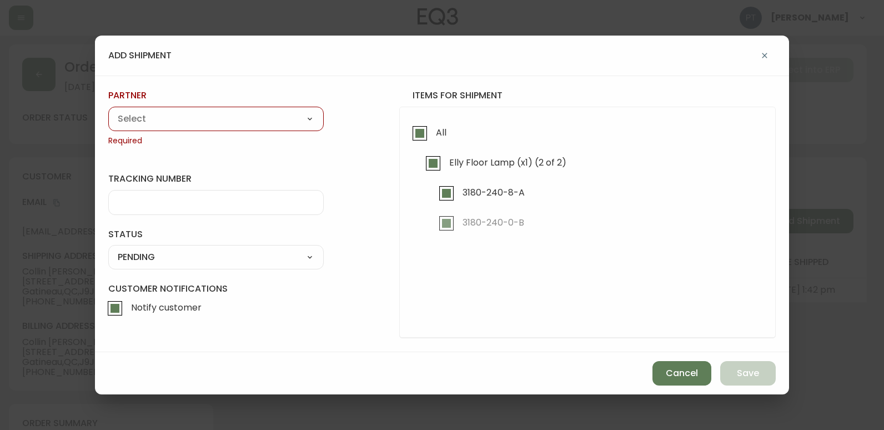
drag, startPoint x: 183, startPoint y: 120, endPoint x: 187, endPoint y: 128, distance: 9.2
click at [183, 120] on select "A Move to Remember LLC ABF Freight Alero [PERSON_NAME] Canada Post Canpar Expre…" at bounding box center [215, 118] width 215 height 17
select select "cjy0a9taa01x001669l98m63c"
click at [108, 110] on select "A Move to Remember LLC ABF Freight Alero [PERSON_NAME] Canada Post Canpar Expre…" at bounding box center [215, 118] width 215 height 17
type input "FedEx"
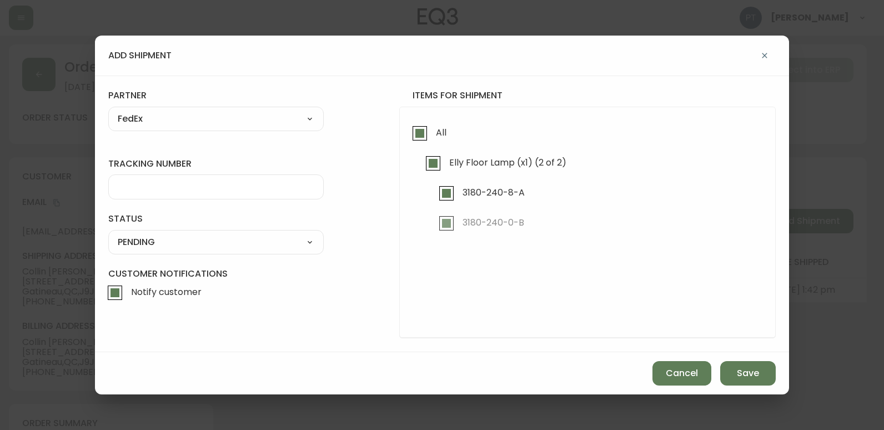
click at [209, 192] on input "tracking number" at bounding box center [216, 187] width 196 height 11
type input "902217264016"
click at [278, 240] on select "SHIPPED PENDING CANCELLED" at bounding box center [215, 242] width 215 height 17
click at [108, 234] on select "SHIPPED PENDING CANCELLED" at bounding box center [215, 242] width 215 height 17
select select "PENDING"
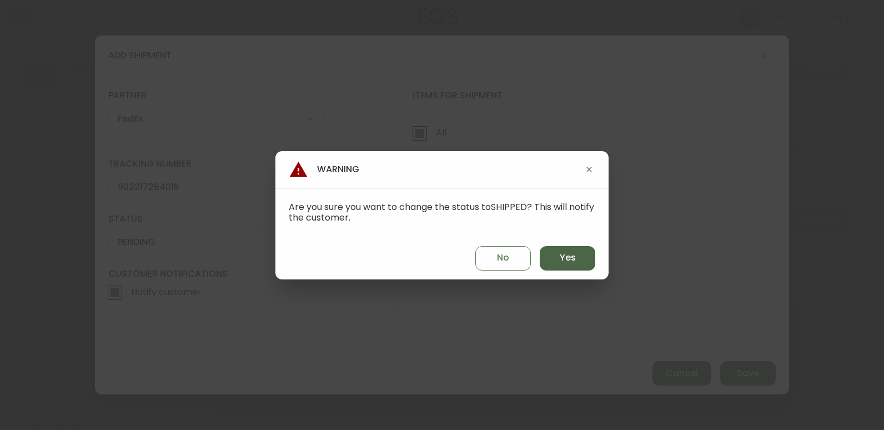
click at [583, 266] on button "Yes" at bounding box center [568, 258] width 56 height 24
type input "SHIPPED"
select select "SHIPPED"
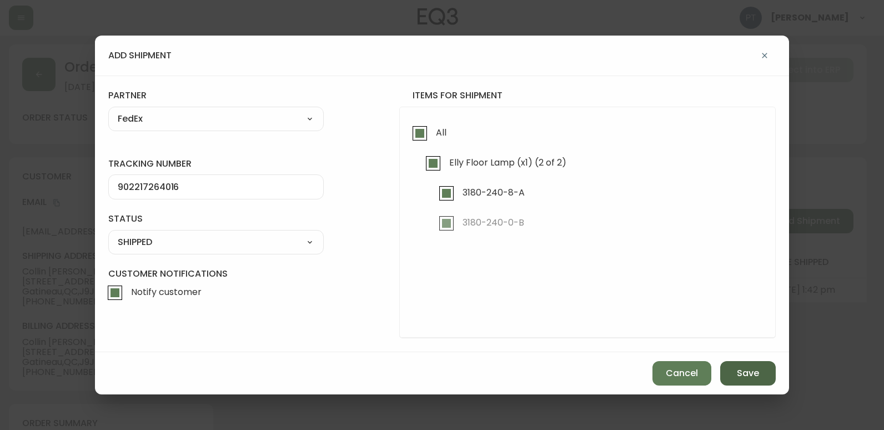
drag, startPoint x: 739, startPoint y: 376, endPoint x: 747, endPoint y: 371, distance: 9.5
click at [742, 379] on span "Save" at bounding box center [748, 373] width 22 height 12
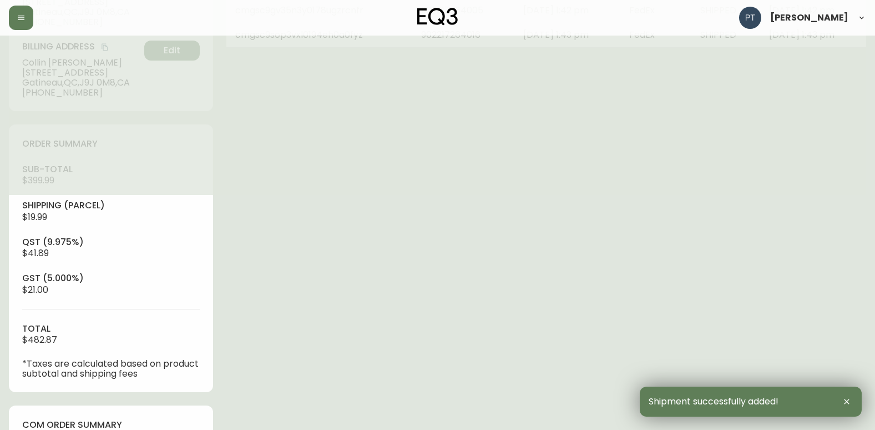
type input "Fully Shipped"
select select "FULLY_SHIPPED"
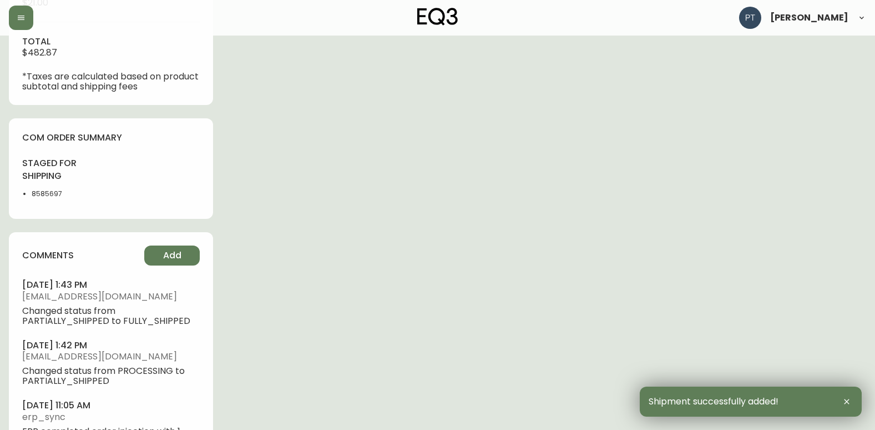
scroll to position [626, 0]
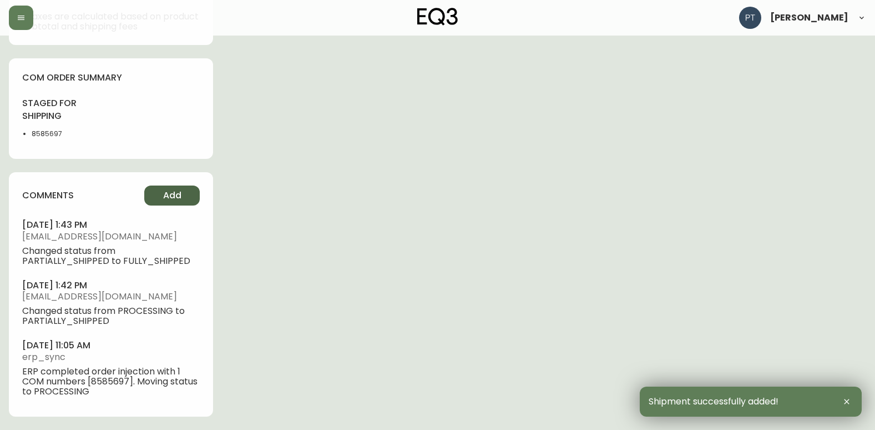
click at [181, 201] on span "Add" at bounding box center [172, 195] width 18 height 12
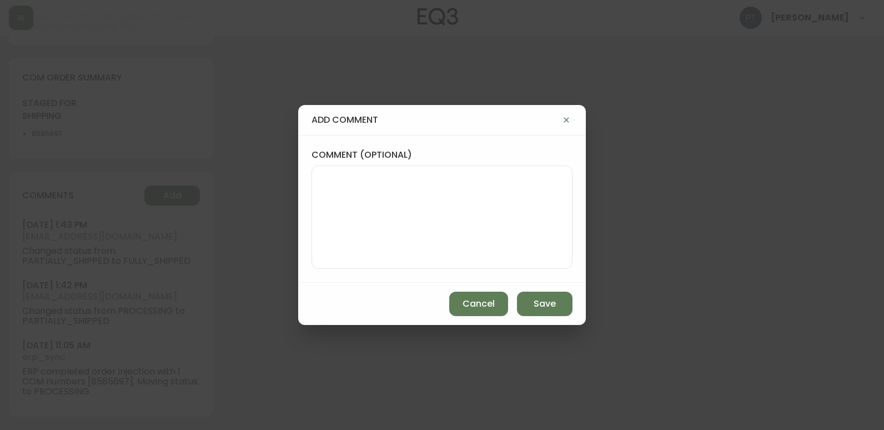
click at [377, 199] on textarea "comment (optional)" at bounding box center [442, 217] width 242 height 89
type textarea "PT"
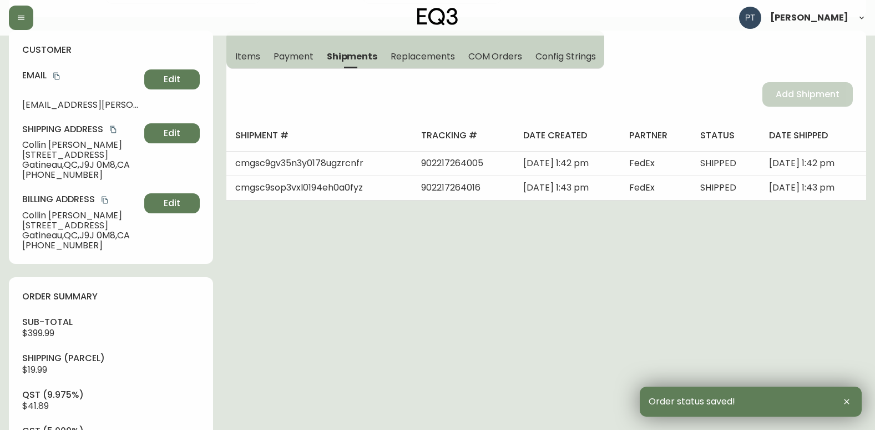
scroll to position [0, 0]
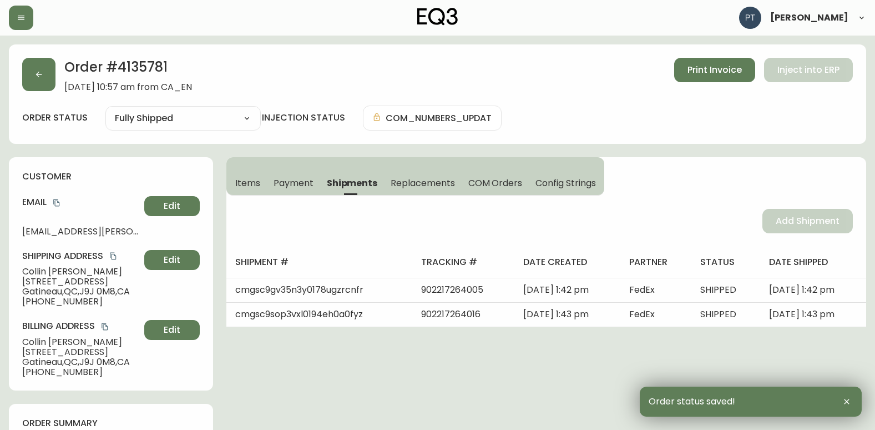
click at [19, 80] on div "Order # 4135781 [DATE] 10:57 am from CA_EN Print Invoice Inject into ERP order …" at bounding box center [438, 93] width 858 height 99
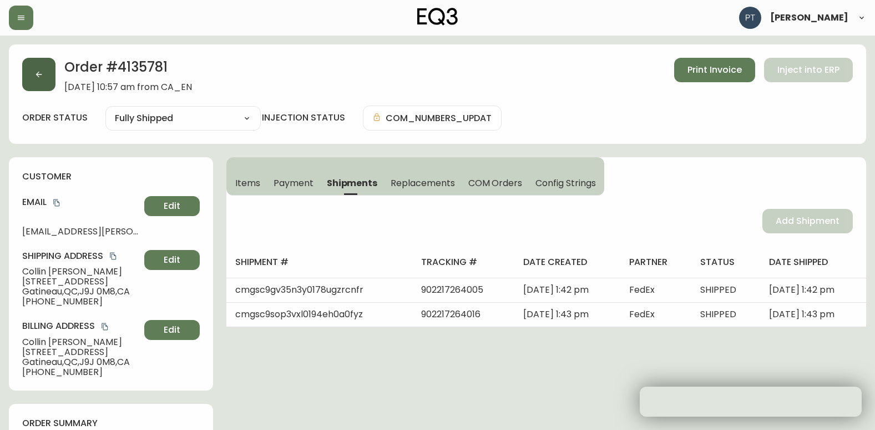
click at [37, 80] on button "button" at bounding box center [38, 74] width 33 height 33
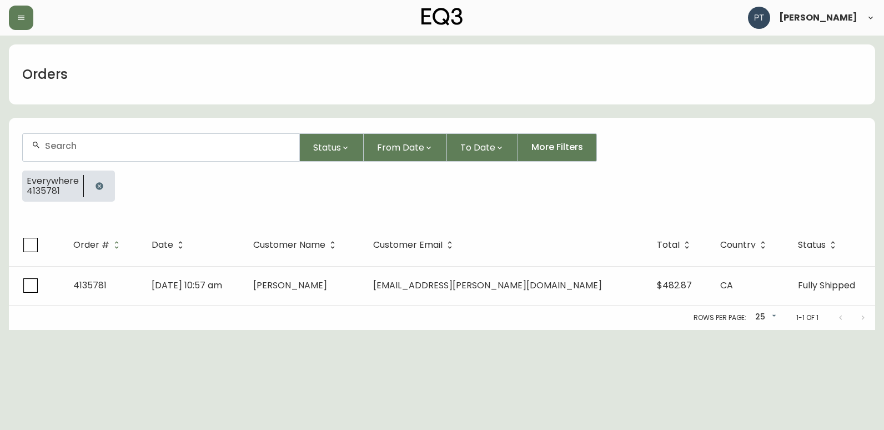
click at [139, 149] on input "text" at bounding box center [167, 145] width 245 height 11
type input "4135760"
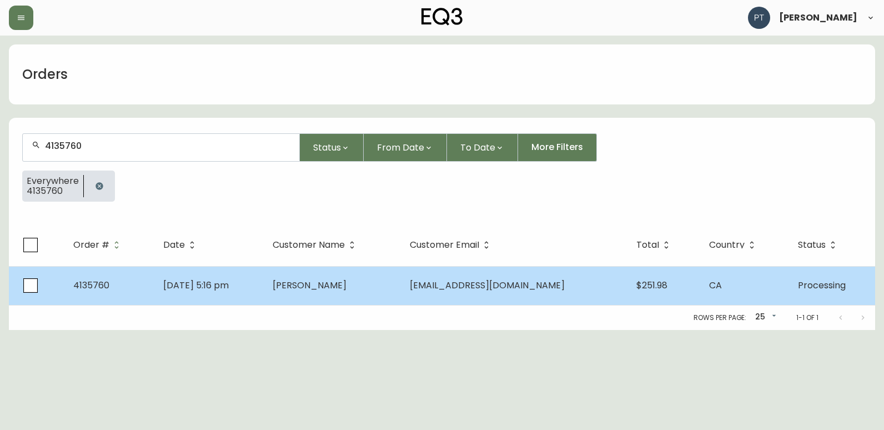
click at [346, 289] on span "[PERSON_NAME]" at bounding box center [310, 285] width 74 height 13
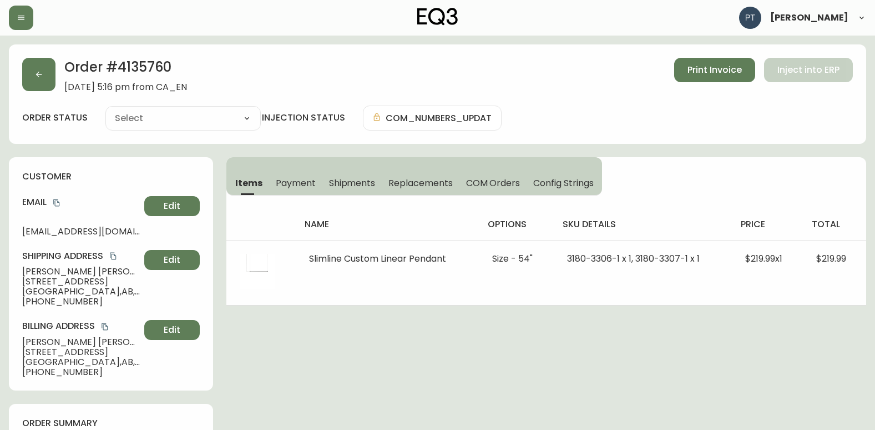
type input "Processing"
select select "PROCESSING"
click at [355, 174] on button "Shipments" at bounding box center [352, 182] width 60 height 24
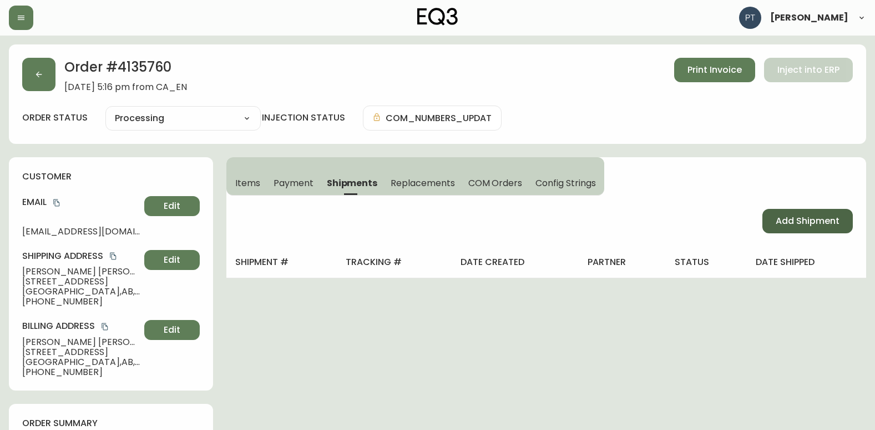
click at [811, 230] on button "Add Shipment" at bounding box center [808, 221] width 90 height 24
select select "PENDING"
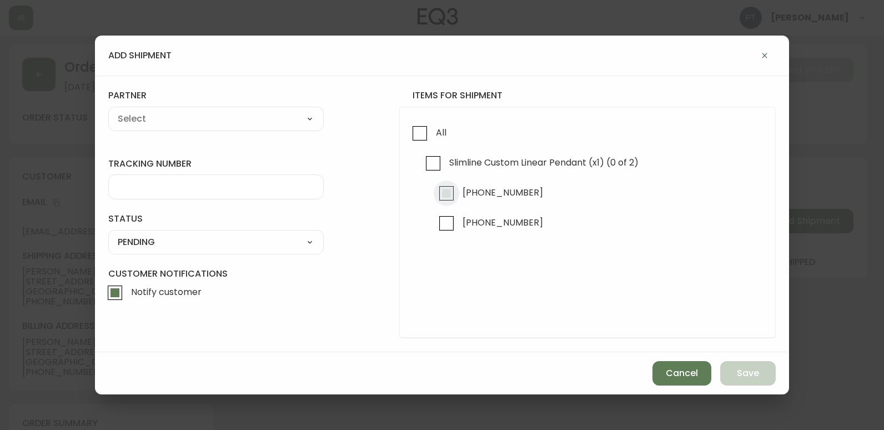
click at [447, 197] on input "[PHONE_NUMBER]" at bounding box center [447, 193] width 26 height 26
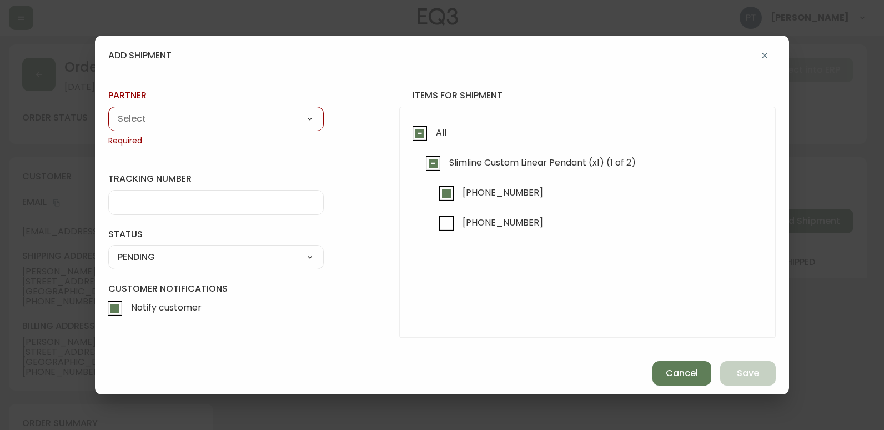
click at [294, 122] on select "A Move to Remember LLC ABF Freight Alero [PERSON_NAME] Canada Post Canpar Expre…" at bounding box center [215, 118] width 215 height 17
click at [108, 110] on select "A Move to Remember LLC ABF Freight Alero [PERSON_NAME] Canada Post Canpar Expre…" at bounding box center [215, 118] width 215 height 17
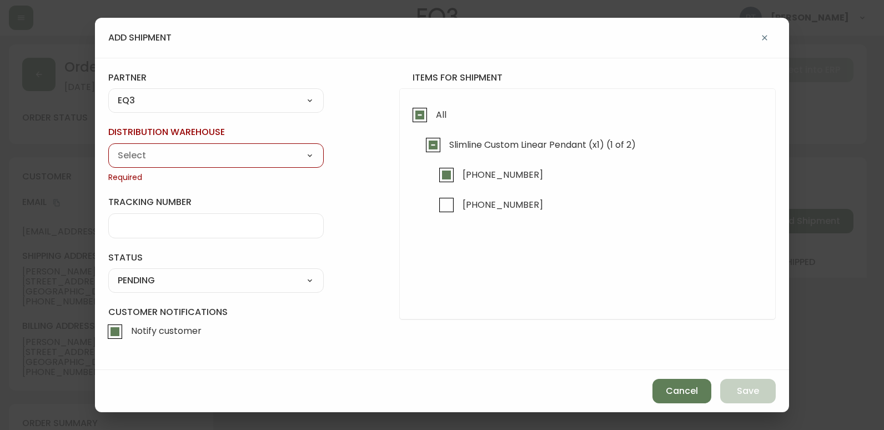
click at [294, 94] on select "A Move to Remember LLC ABF Freight Alero [PERSON_NAME] Canada Post Canpar Expre…" at bounding box center [215, 101] width 215 height 17
click at [108, 109] on select "A Move to Remember LLC ABF Freight Alero [PERSON_NAME] Canada Post Canpar Expre…" at bounding box center [215, 101] width 215 height 17
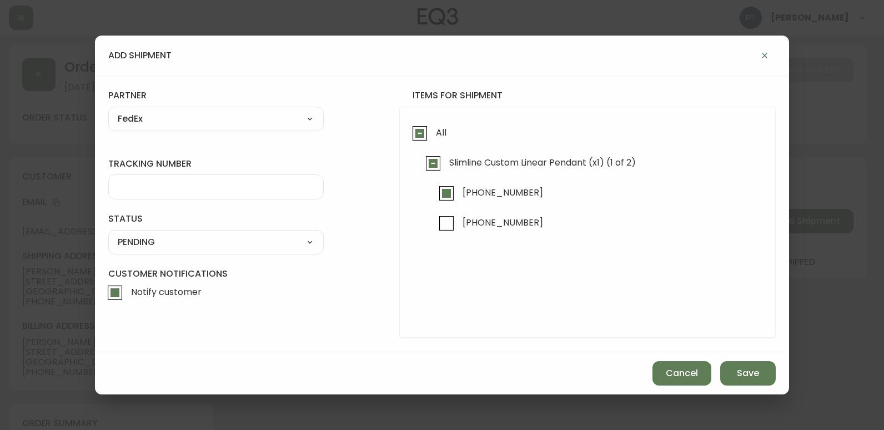
click at [215, 176] on div at bounding box center [215, 186] width 215 height 25
drag, startPoint x: 291, startPoint y: 236, endPoint x: 290, endPoint y: 249, distance: 12.8
click at [291, 236] on select "SHIPPED PENDING CANCELLED" at bounding box center [215, 242] width 215 height 17
click at [108, 234] on select "SHIPPED PENDING CANCELLED" at bounding box center [215, 242] width 215 height 17
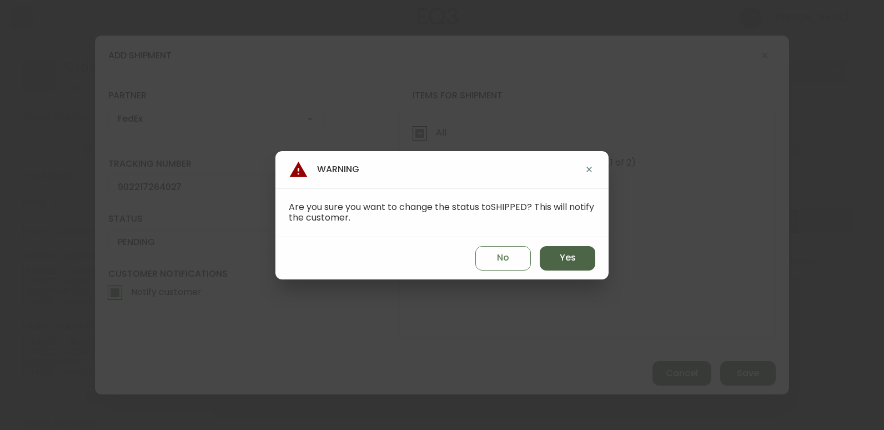
click at [578, 264] on button "Yes" at bounding box center [568, 258] width 56 height 24
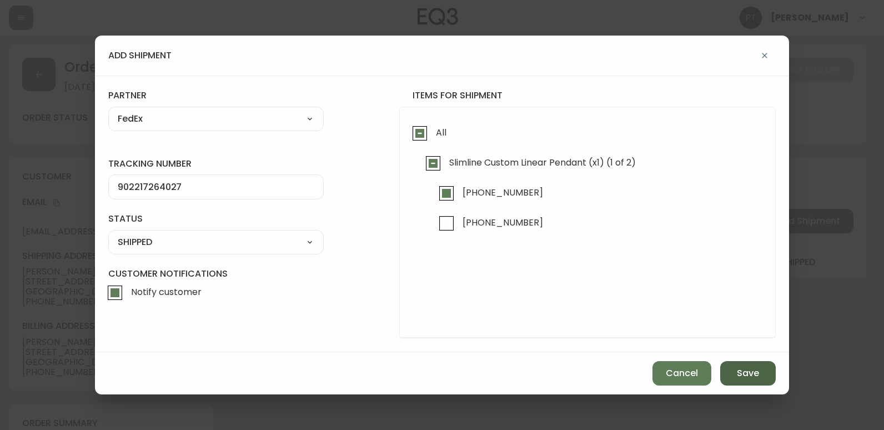
drag, startPoint x: 739, startPoint y: 360, endPoint x: 737, endPoint y: 372, distance: 12.3
click at [739, 361] on div "Cancel Save" at bounding box center [442, 373] width 694 height 42
click at [737, 372] on span "Save" at bounding box center [748, 373] width 22 height 12
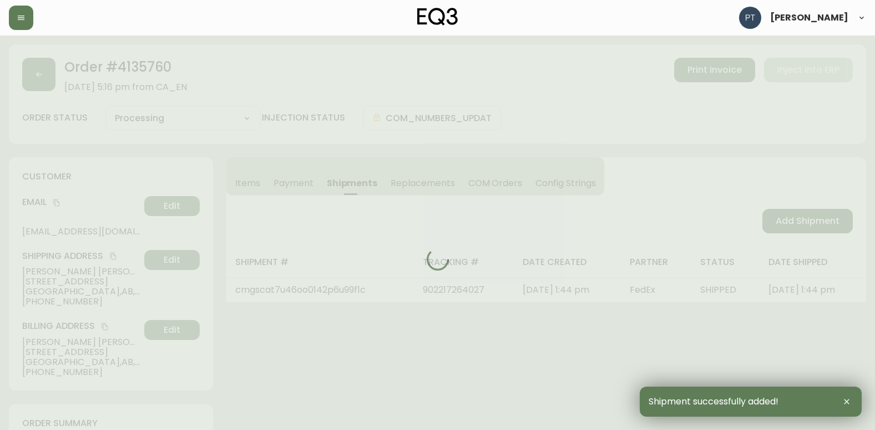
click at [795, 216] on div at bounding box center [438, 259] width 858 height 430
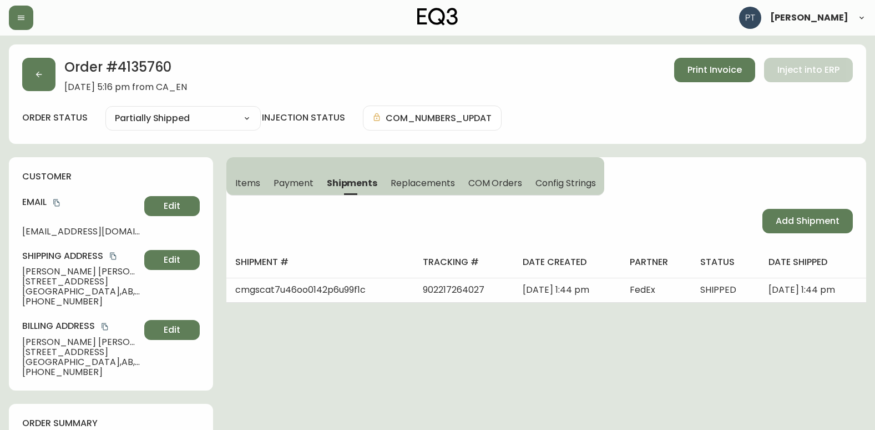
click at [795, 216] on span "Add Shipment" at bounding box center [808, 221] width 64 height 12
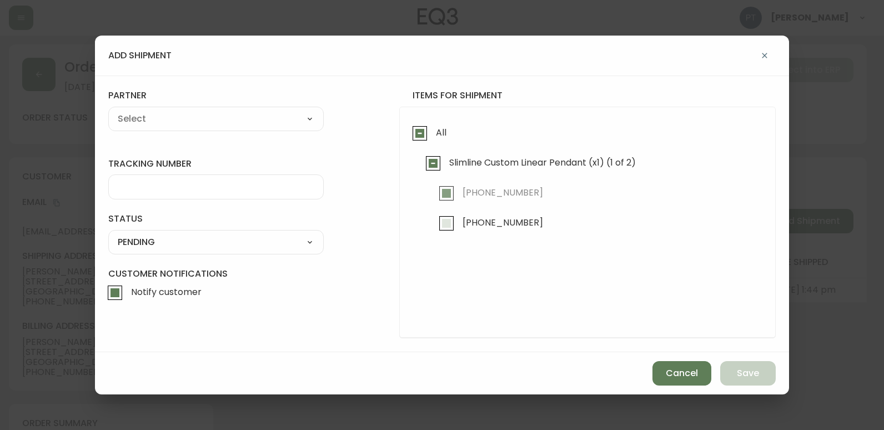
click at [443, 227] on input "[PHONE_NUMBER]" at bounding box center [447, 223] width 26 height 26
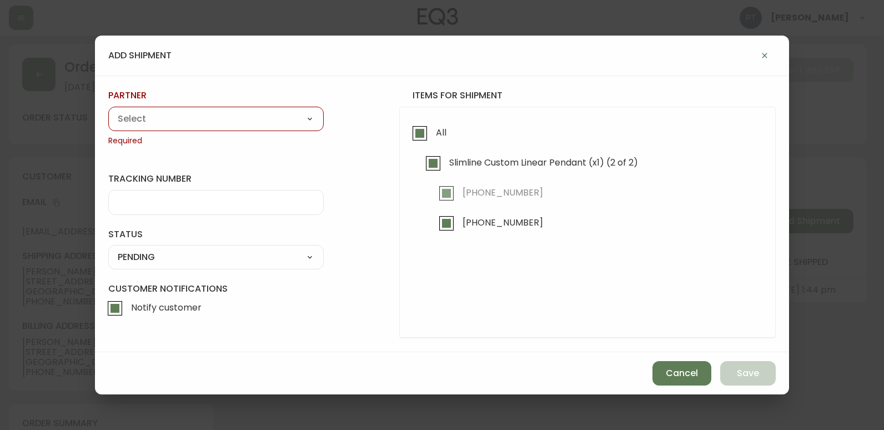
drag, startPoint x: 227, startPoint y: 115, endPoint x: 231, endPoint y: 125, distance: 11.2
click at [228, 115] on select "A Move to Remember LLC ABF Freight Alero [PERSON_NAME] Canada Post Canpar Expre…" at bounding box center [215, 118] width 215 height 17
click at [108, 110] on select "A Move to Remember LLC ABF Freight Alero [PERSON_NAME] Canada Post Canpar Expre…" at bounding box center [215, 118] width 215 height 17
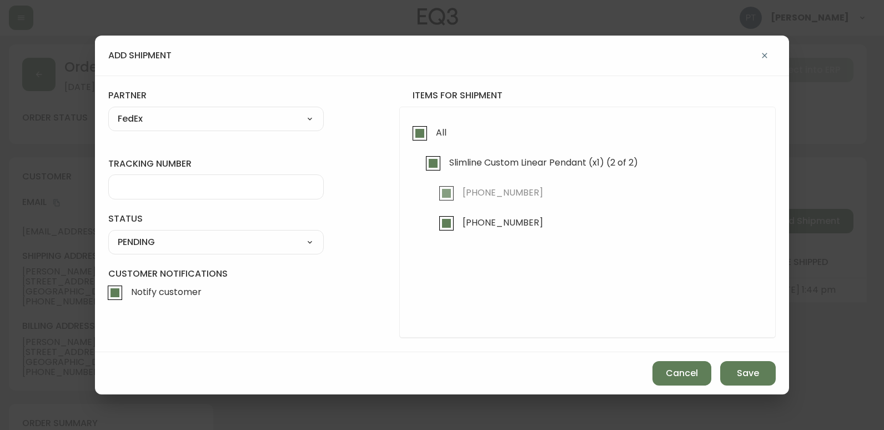
click at [189, 187] on input "tracking number" at bounding box center [216, 187] width 196 height 11
click at [216, 243] on select "SHIPPED PENDING CANCELLED" at bounding box center [215, 242] width 215 height 17
click at [108, 234] on select "SHIPPED PENDING CANCELLED" at bounding box center [215, 242] width 215 height 17
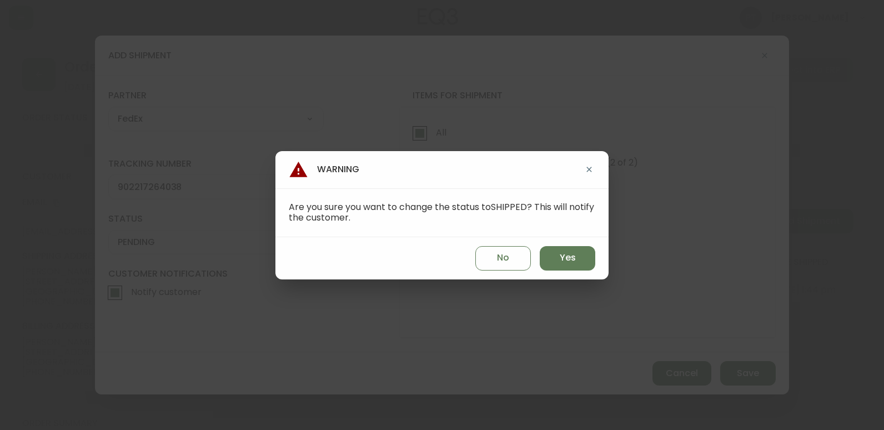
click at [573, 239] on div "No Yes" at bounding box center [441, 258] width 333 height 42
click at [573, 260] on span "Yes" at bounding box center [568, 257] width 16 height 12
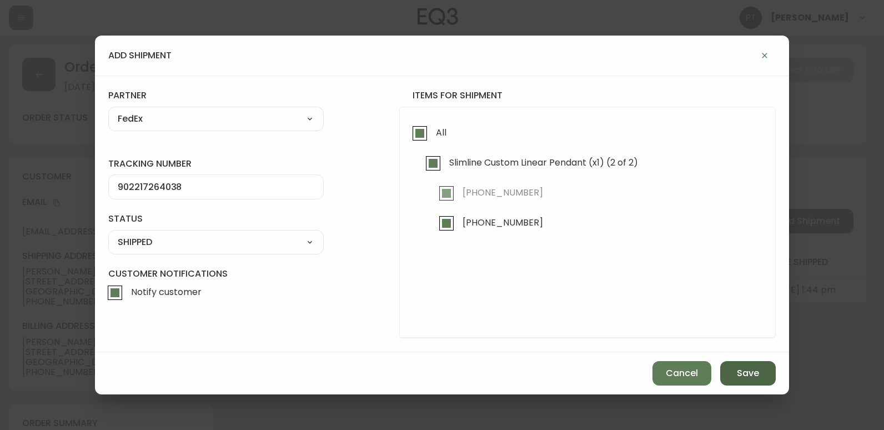
click at [749, 377] on span "Save" at bounding box center [748, 373] width 22 height 12
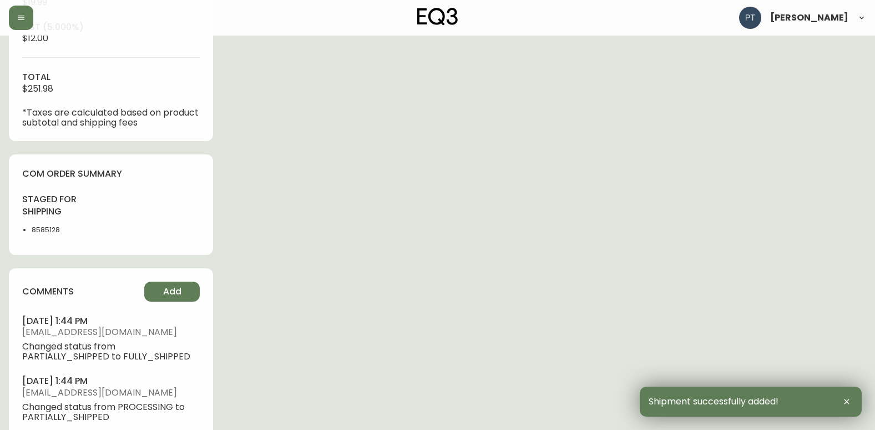
scroll to position [589, 0]
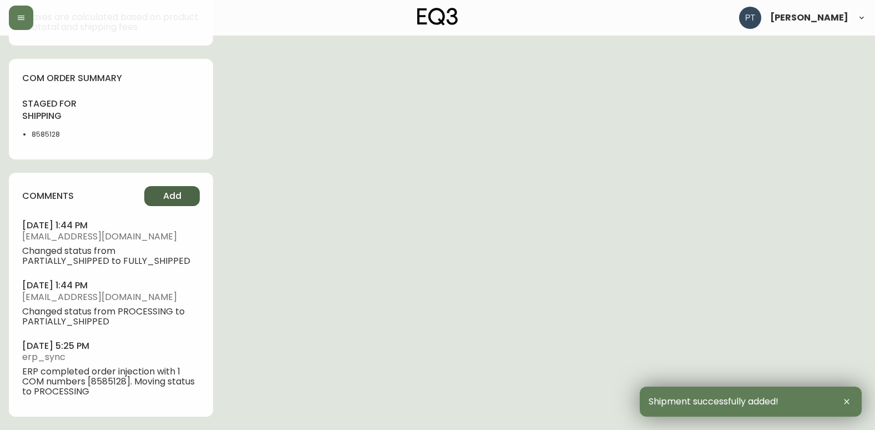
click at [176, 195] on span "Add" at bounding box center [172, 196] width 18 height 12
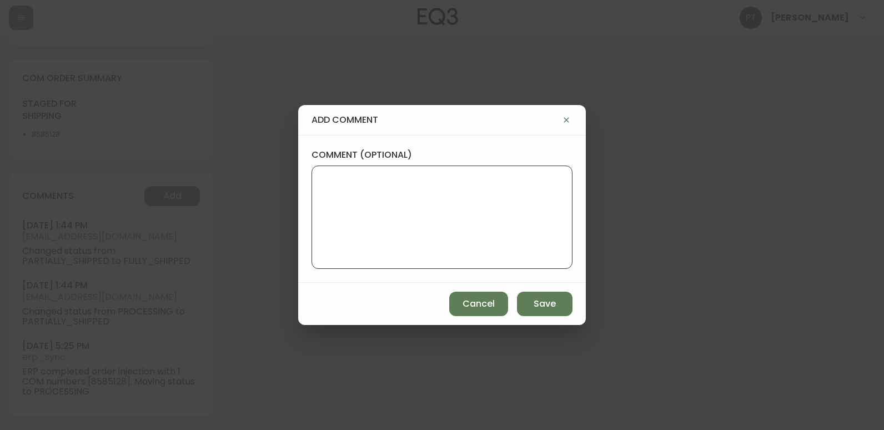
click at [352, 194] on textarea "comment (optional)" at bounding box center [442, 217] width 242 height 89
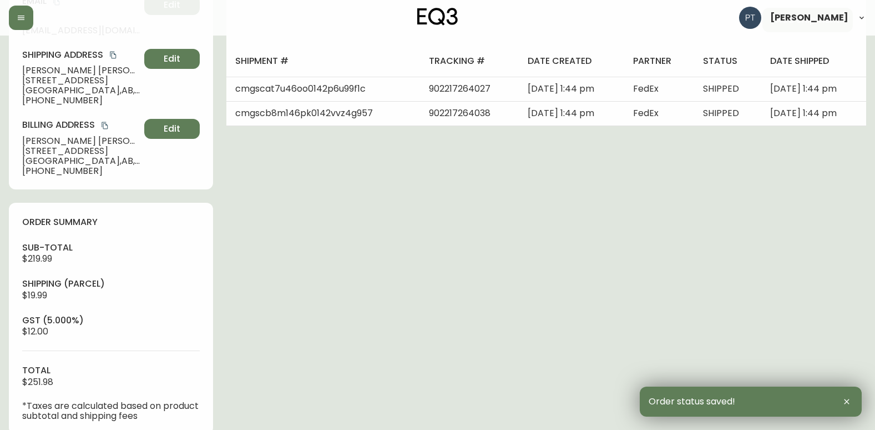
scroll to position [0, 0]
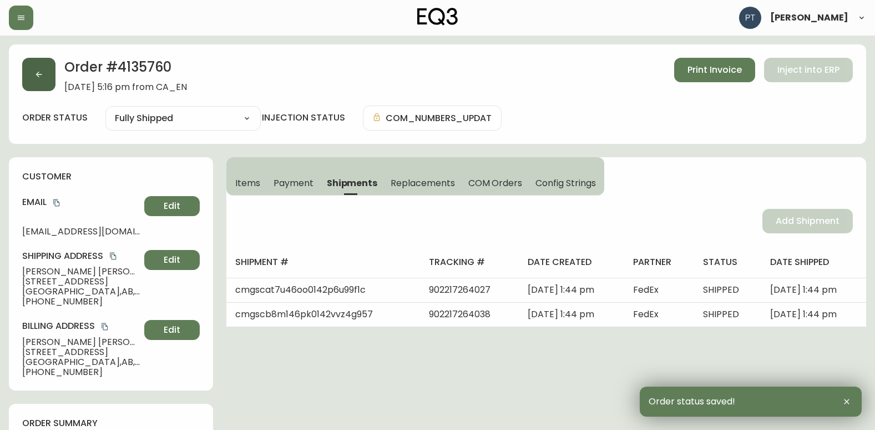
click at [37, 74] on icon "button" at bounding box center [39, 75] width 6 height 6
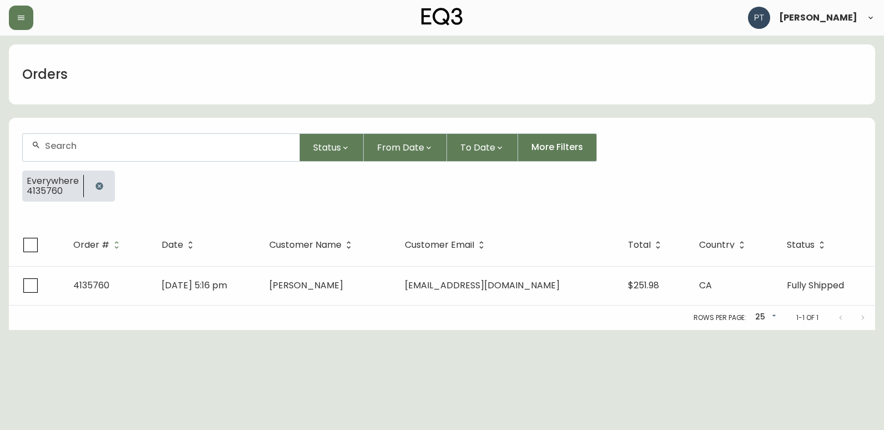
click at [138, 146] on input "text" at bounding box center [167, 145] width 245 height 11
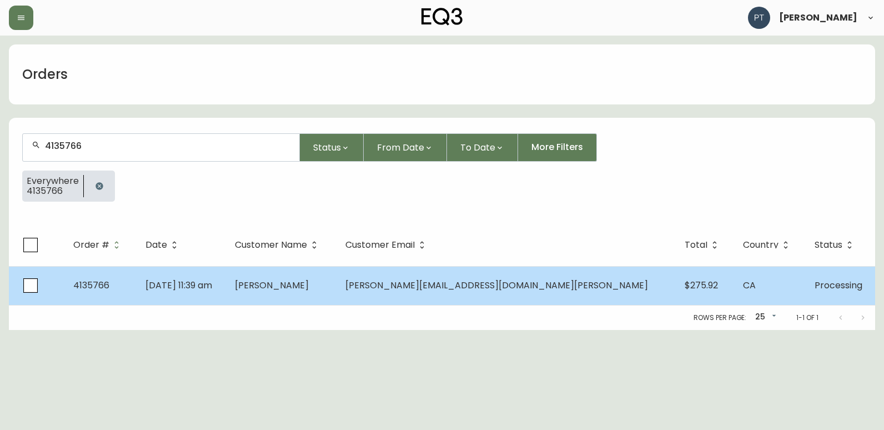
click at [309, 280] on span "[PERSON_NAME]" at bounding box center [272, 285] width 74 height 13
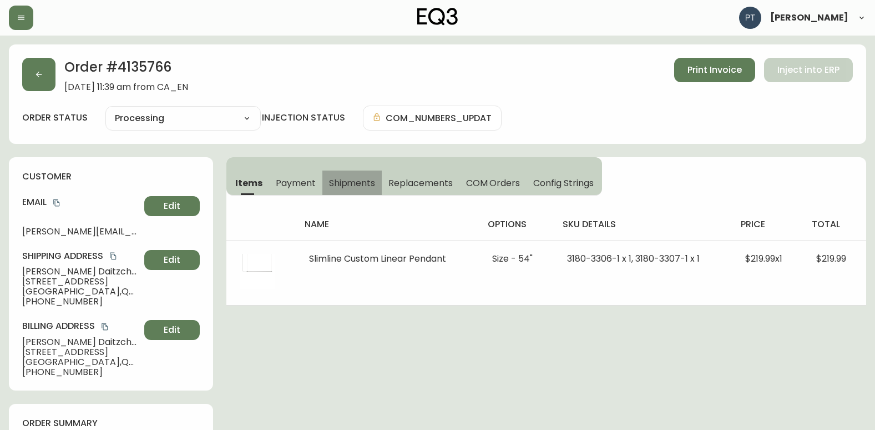
click at [352, 183] on span "Shipments" at bounding box center [352, 183] width 47 height 12
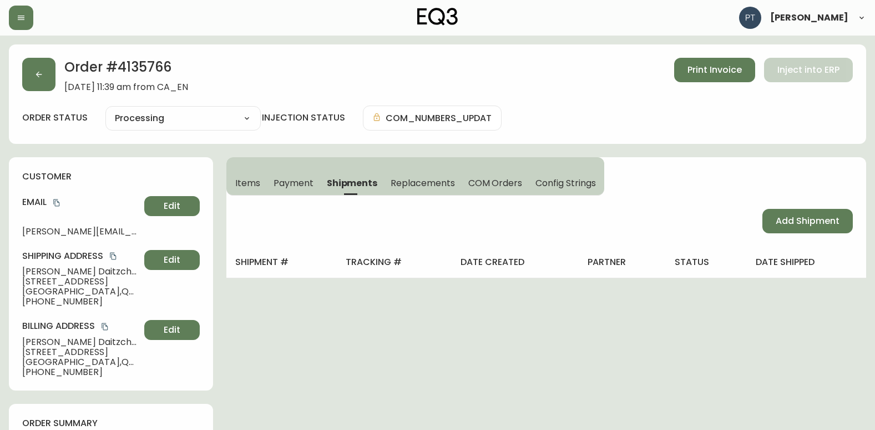
click at [772, 208] on div "Add Shipment" at bounding box center [546, 220] width 640 height 51
click at [768, 224] on button "Add Shipment" at bounding box center [808, 221] width 90 height 24
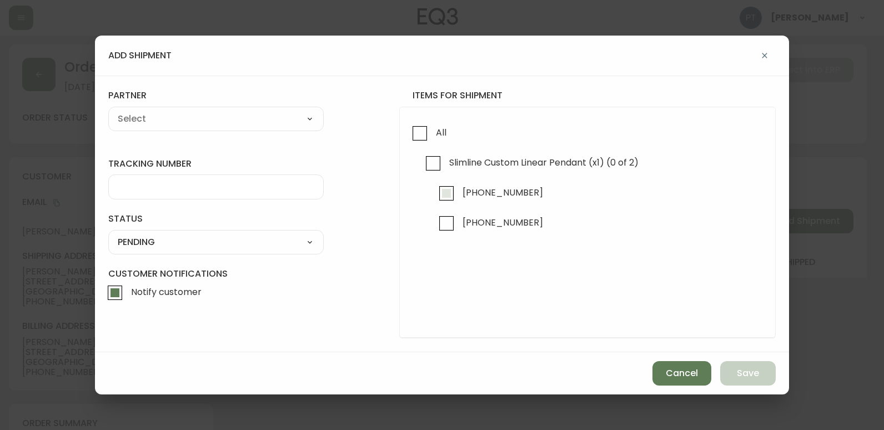
click at [435, 198] on input "[PHONE_NUMBER]" at bounding box center [447, 193] width 26 height 26
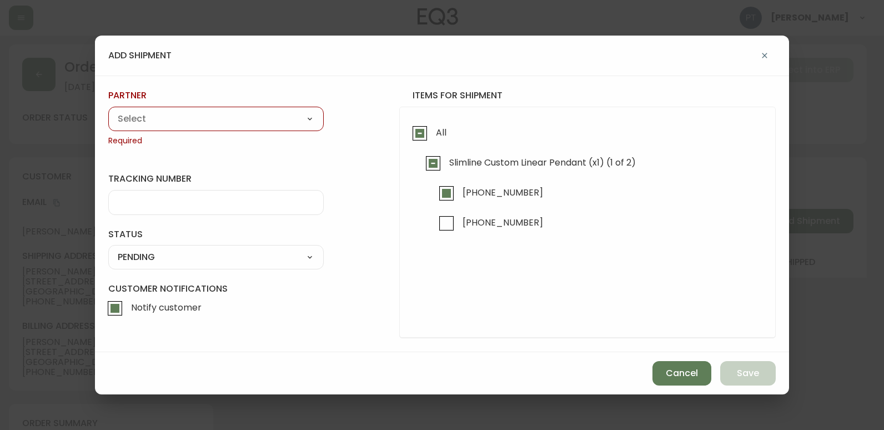
drag, startPoint x: 295, startPoint y: 123, endPoint x: 289, endPoint y: 125, distance: 6.3
click at [295, 123] on select "A Move to Remember LLC ABF Freight Alero [PERSON_NAME] Canada Post Canpar Expre…" at bounding box center [215, 118] width 215 height 17
click at [108, 110] on select "A Move to Remember LLC ABF Freight Alero [PERSON_NAME] Canada Post Canpar Expre…" at bounding box center [215, 118] width 215 height 17
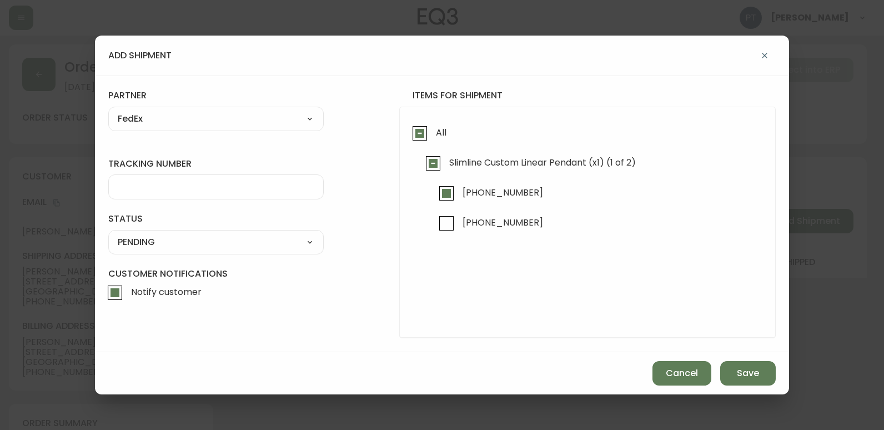
click at [213, 192] on input "tracking number" at bounding box center [216, 187] width 196 height 11
click at [260, 238] on select "SHIPPED PENDING CANCELLED" at bounding box center [215, 242] width 215 height 17
click at [108, 234] on select "SHIPPED PENDING CANCELLED" at bounding box center [215, 242] width 215 height 17
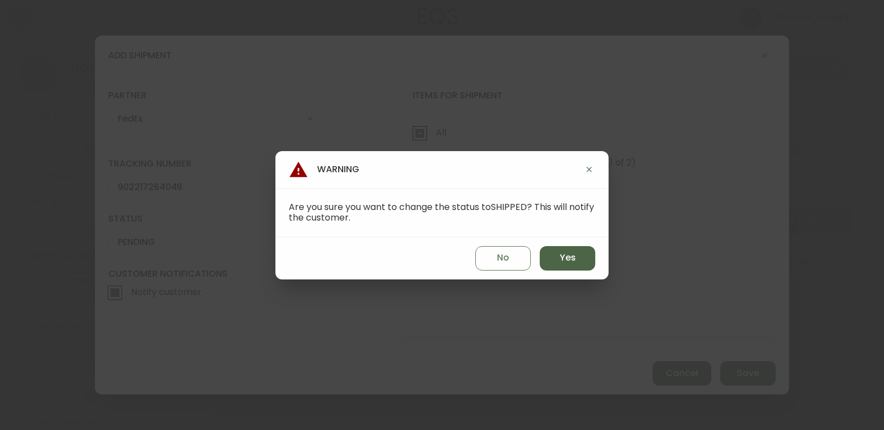
click at [568, 264] on span "Yes" at bounding box center [568, 257] width 16 height 12
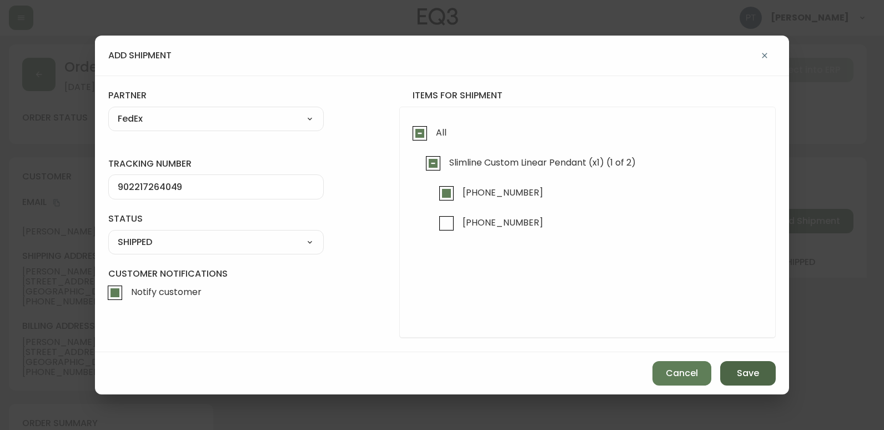
click at [734, 369] on button "Save" at bounding box center [748, 373] width 56 height 24
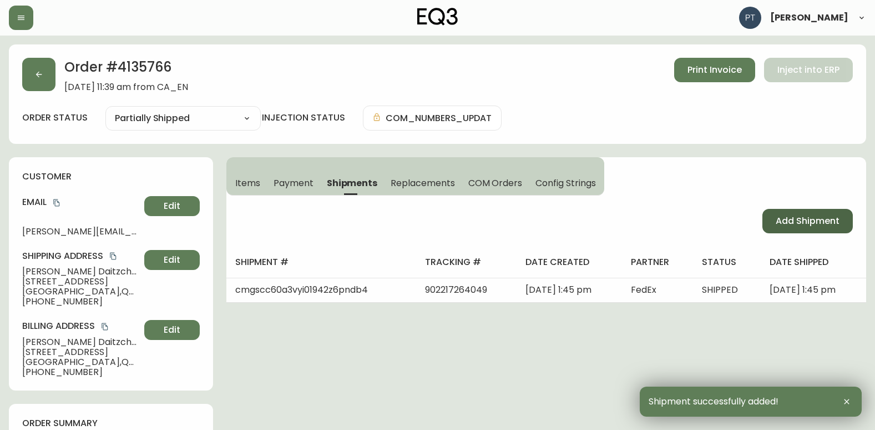
click at [833, 231] on button "Add Shipment" at bounding box center [808, 221] width 90 height 24
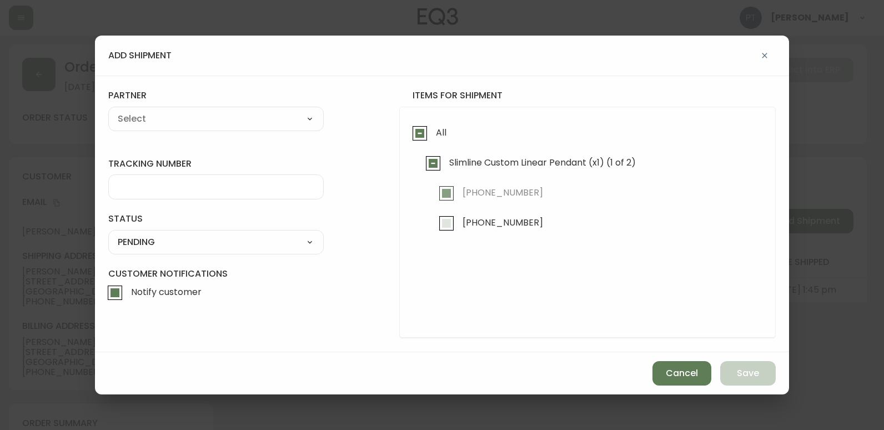
click at [467, 233] on span "[PHONE_NUMBER]" at bounding box center [501, 222] width 84 height 24
click at [459, 233] on input "[PHONE_NUMBER]" at bounding box center [447, 223] width 26 height 26
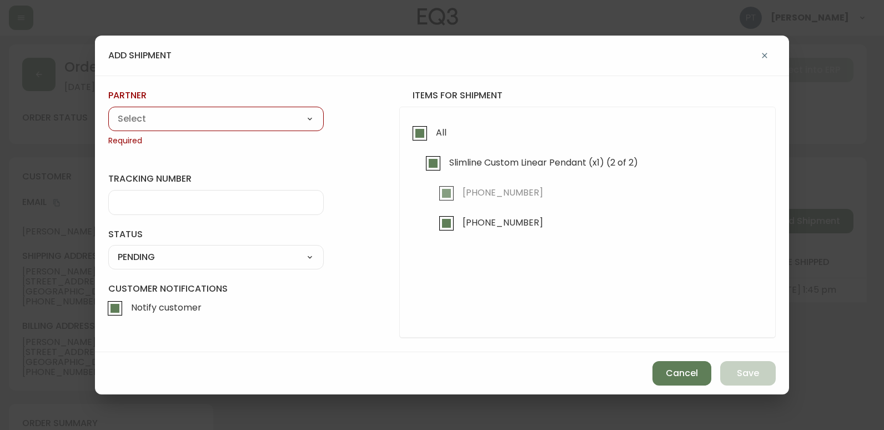
click at [286, 125] on select "A Move to Remember LLC ABF Freight Alero [PERSON_NAME] Canada Post Canpar Expre…" at bounding box center [215, 118] width 215 height 17
click at [108, 110] on select "A Move to Remember LLC ABF Freight Alero [PERSON_NAME] Canada Post Canpar Expre…" at bounding box center [215, 118] width 215 height 17
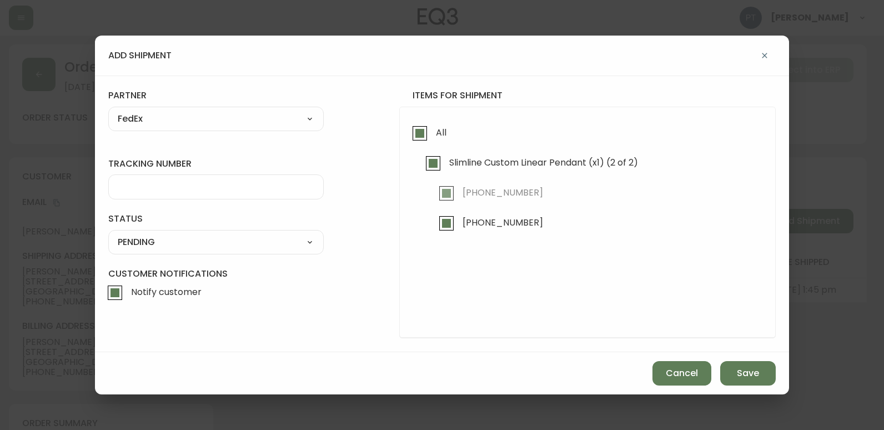
click at [240, 189] on input "tracking number" at bounding box center [216, 187] width 196 height 11
click at [295, 238] on select "SHIPPED PENDING CANCELLED" at bounding box center [215, 242] width 215 height 17
click at [108, 234] on select "SHIPPED PENDING CANCELLED" at bounding box center [215, 242] width 215 height 17
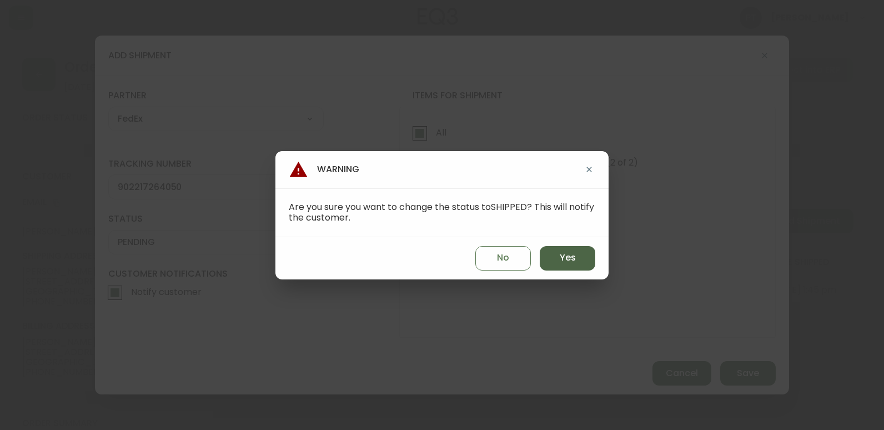
click at [563, 260] on span "Yes" at bounding box center [568, 257] width 16 height 12
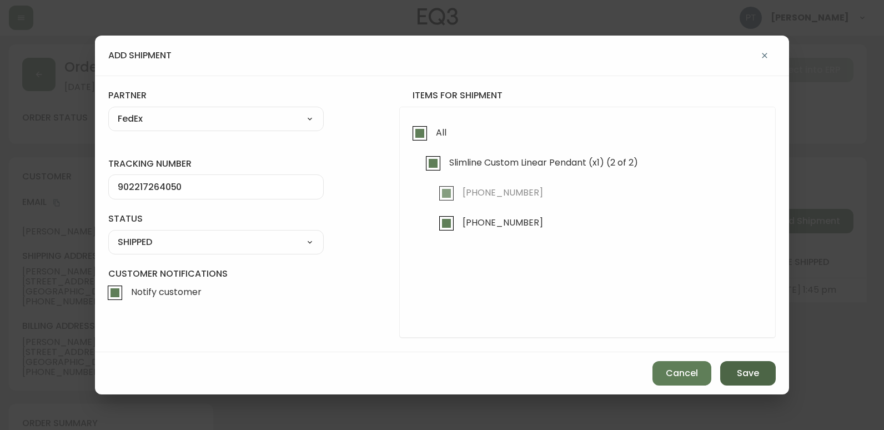
click at [759, 378] on button "Save" at bounding box center [748, 373] width 56 height 24
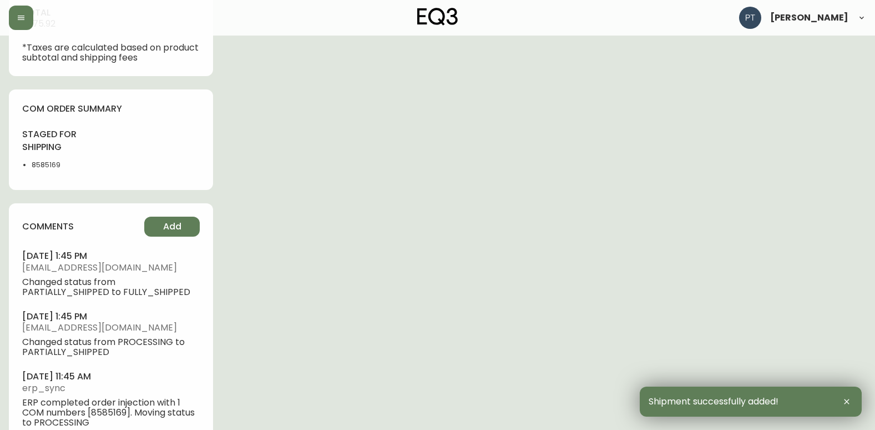
scroll to position [611, 0]
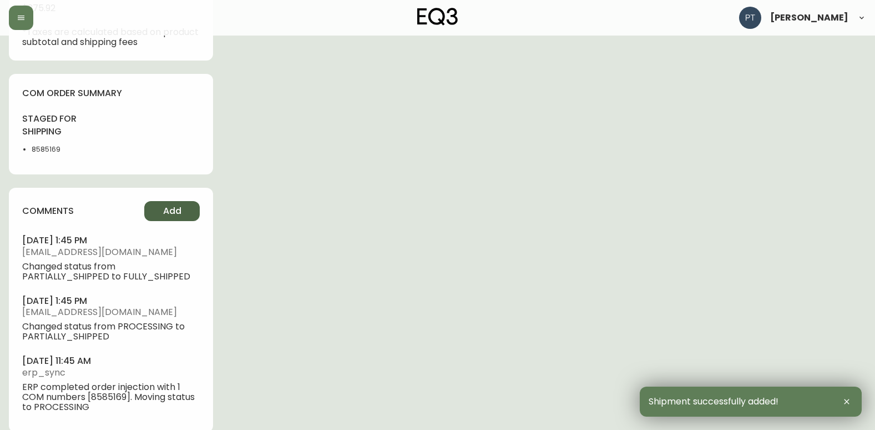
click at [180, 215] on span "Add" at bounding box center [172, 211] width 18 height 12
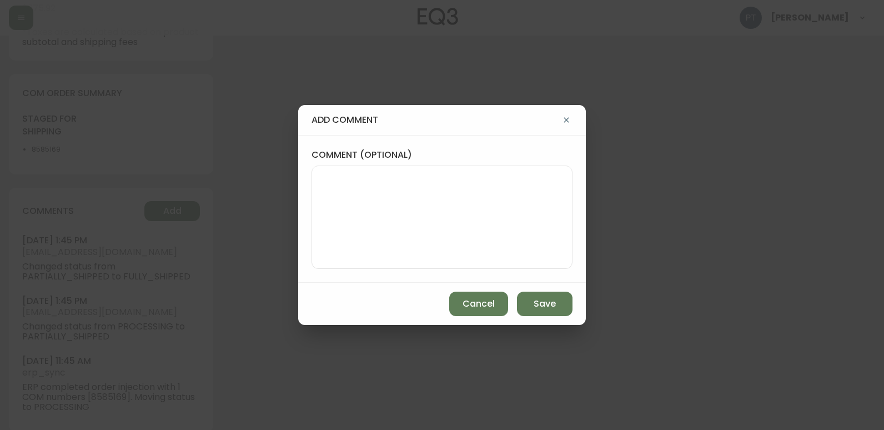
click at [416, 173] on textarea "comment (optional)" at bounding box center [442, 217] width 242 height 89
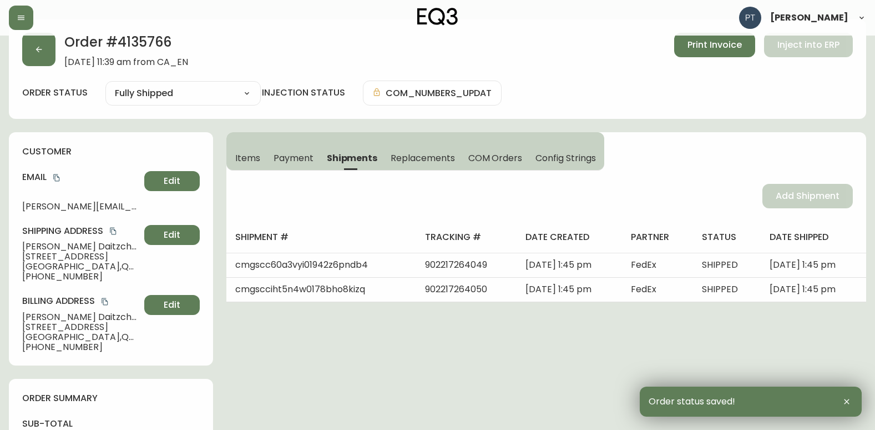
scroll to position [0, 0]
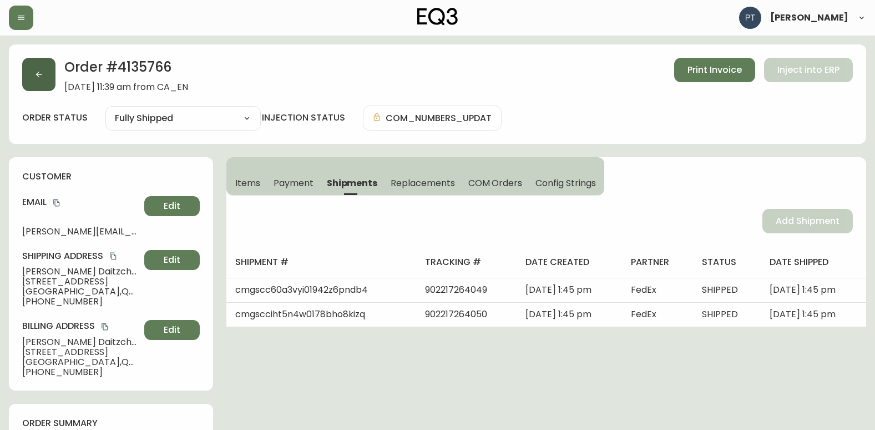
click at [46, 69] on button "button" at bounding box center [38, 74] width 33 height 33
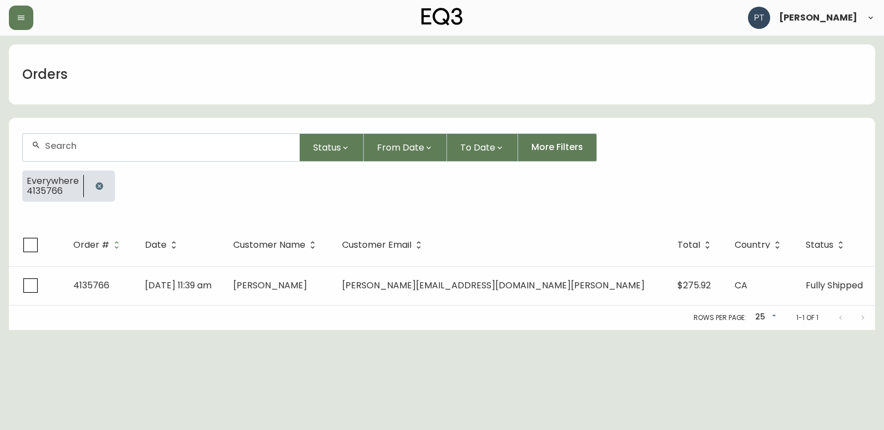
click at [103, 185] on button "button" at bounding box center [99, 186] width 22 height 22
